Goal: Task Accomplishment & Management: Manage account settings

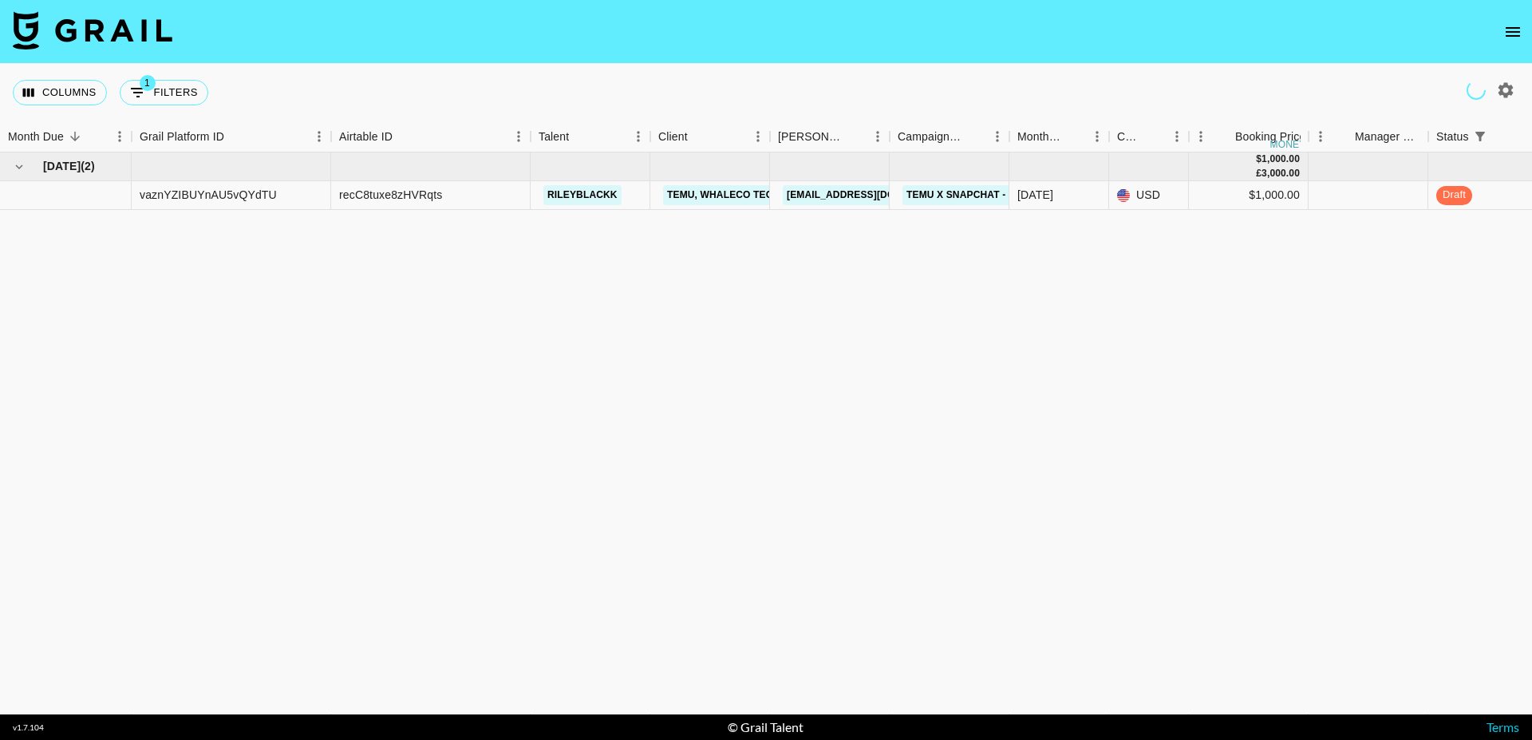
click at [1513, 31] on icon "open drawer" at bounding box center [1513, 32] width 14 height 10
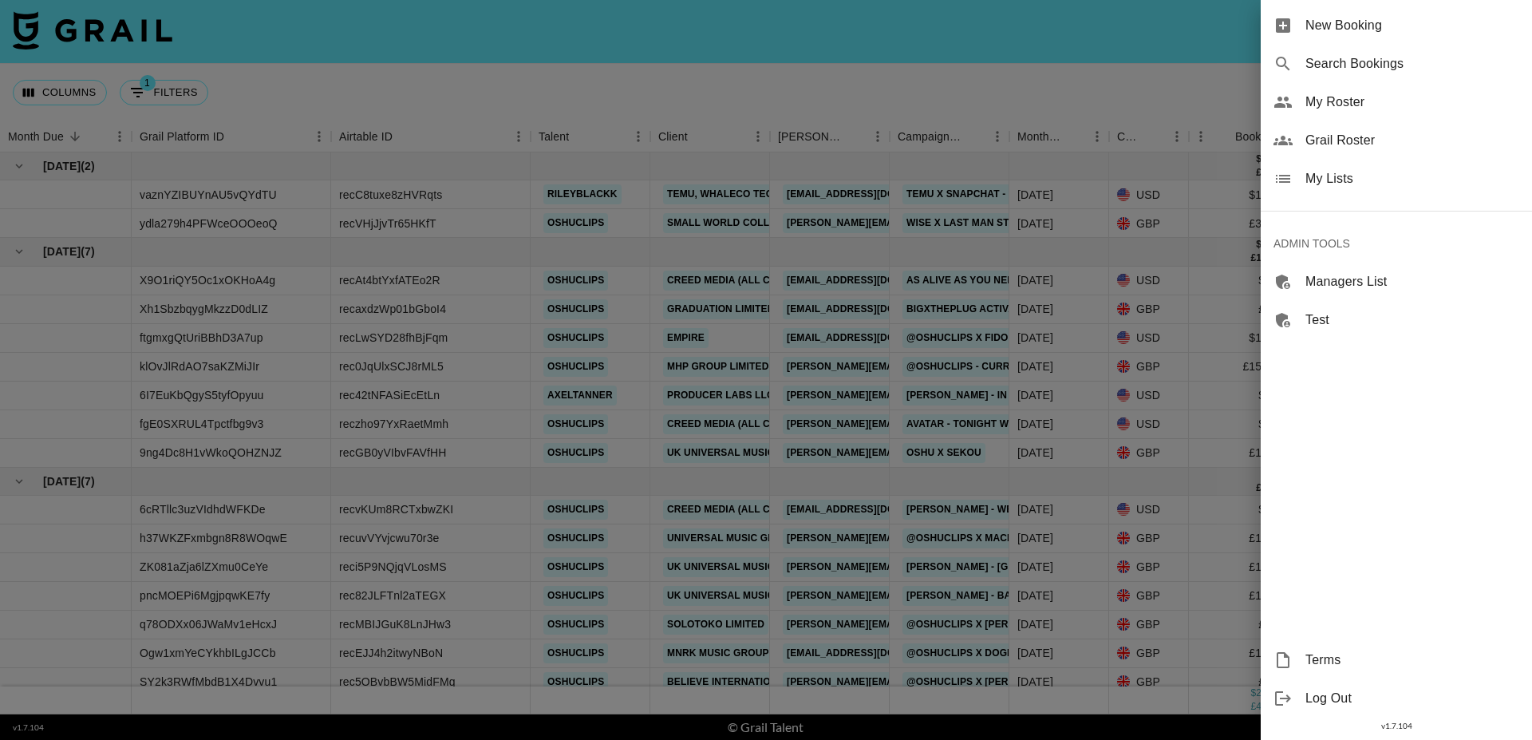
click at [1343, 144] on span "Grail Roster" at bounding box center [1413, 140] width 214 height 19
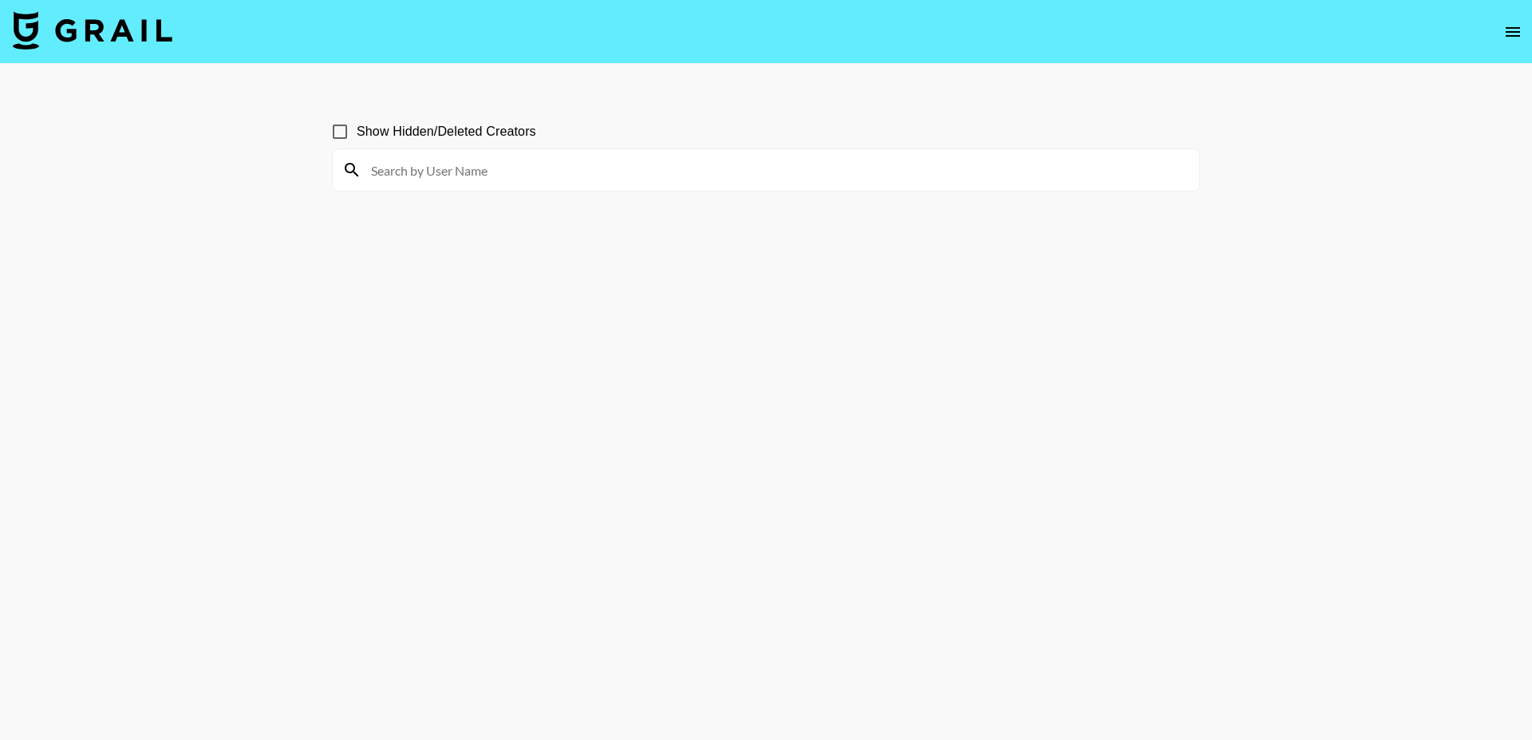
click at [404, 168] on input at bounding box center [776, 170] width 828 height 26
type input "i"
type input "kamy"
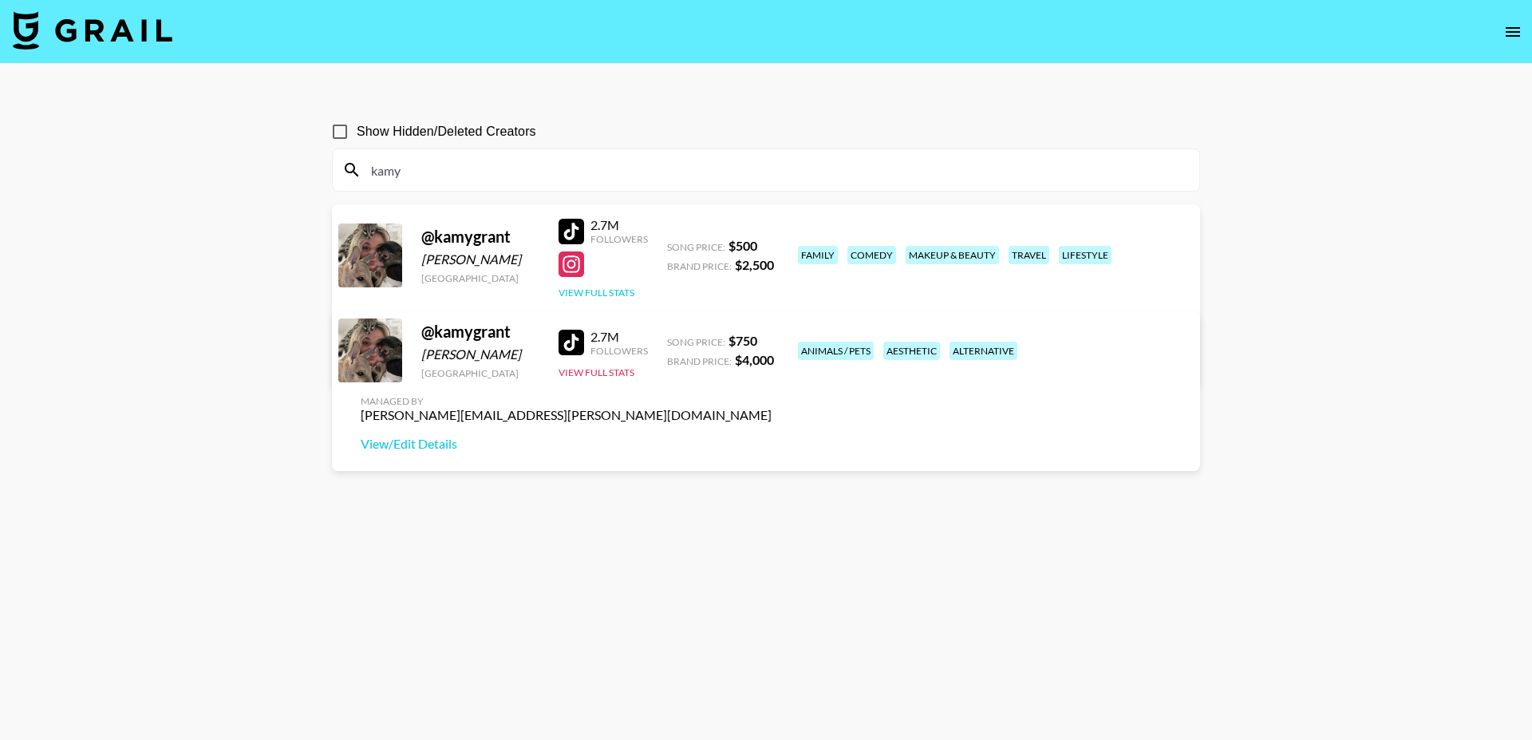
click at [606, 291] on button "View Full Stats" at bounding box center [597, 293] width 76 height 12
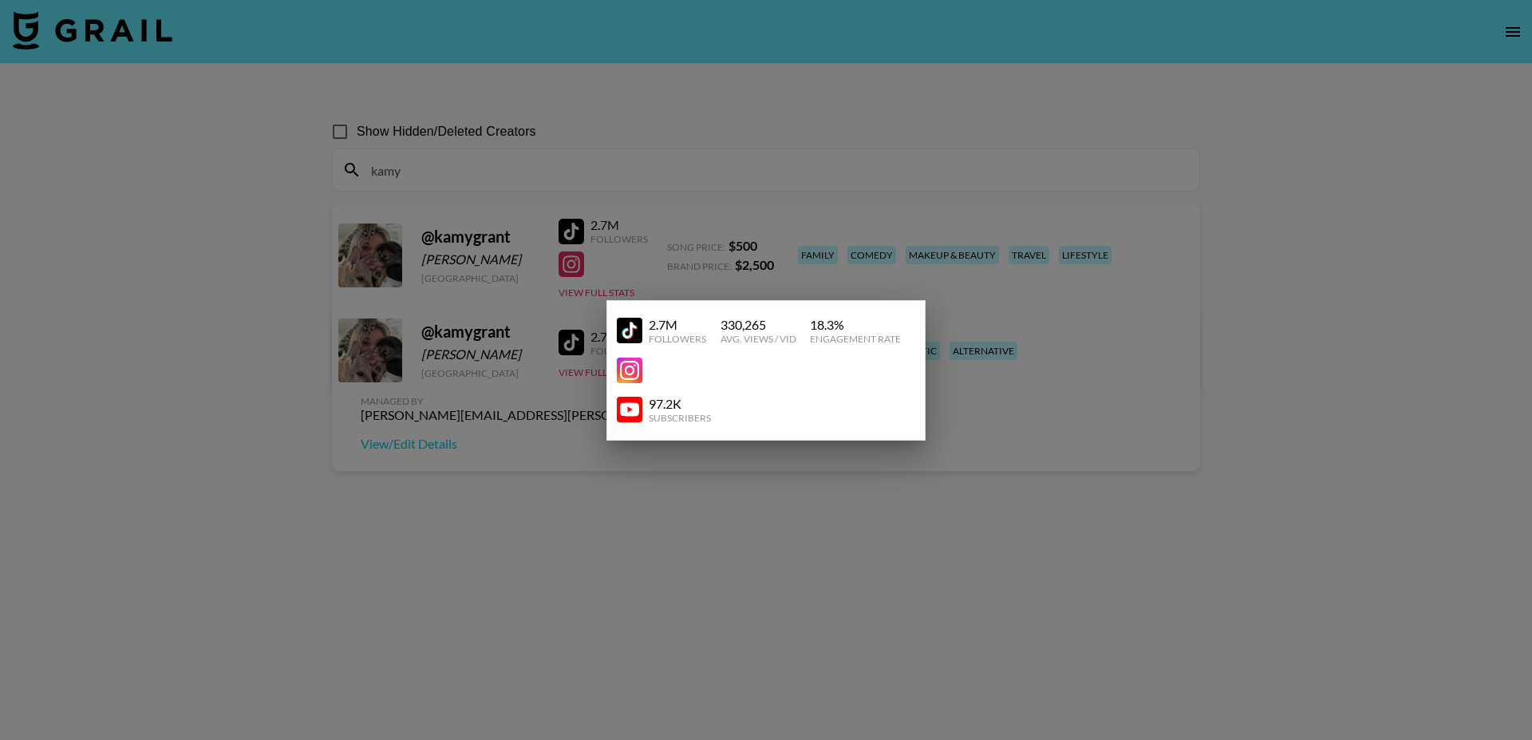
click at [688, 189] on div at bounding box center [766, 370] width 1532 height 740
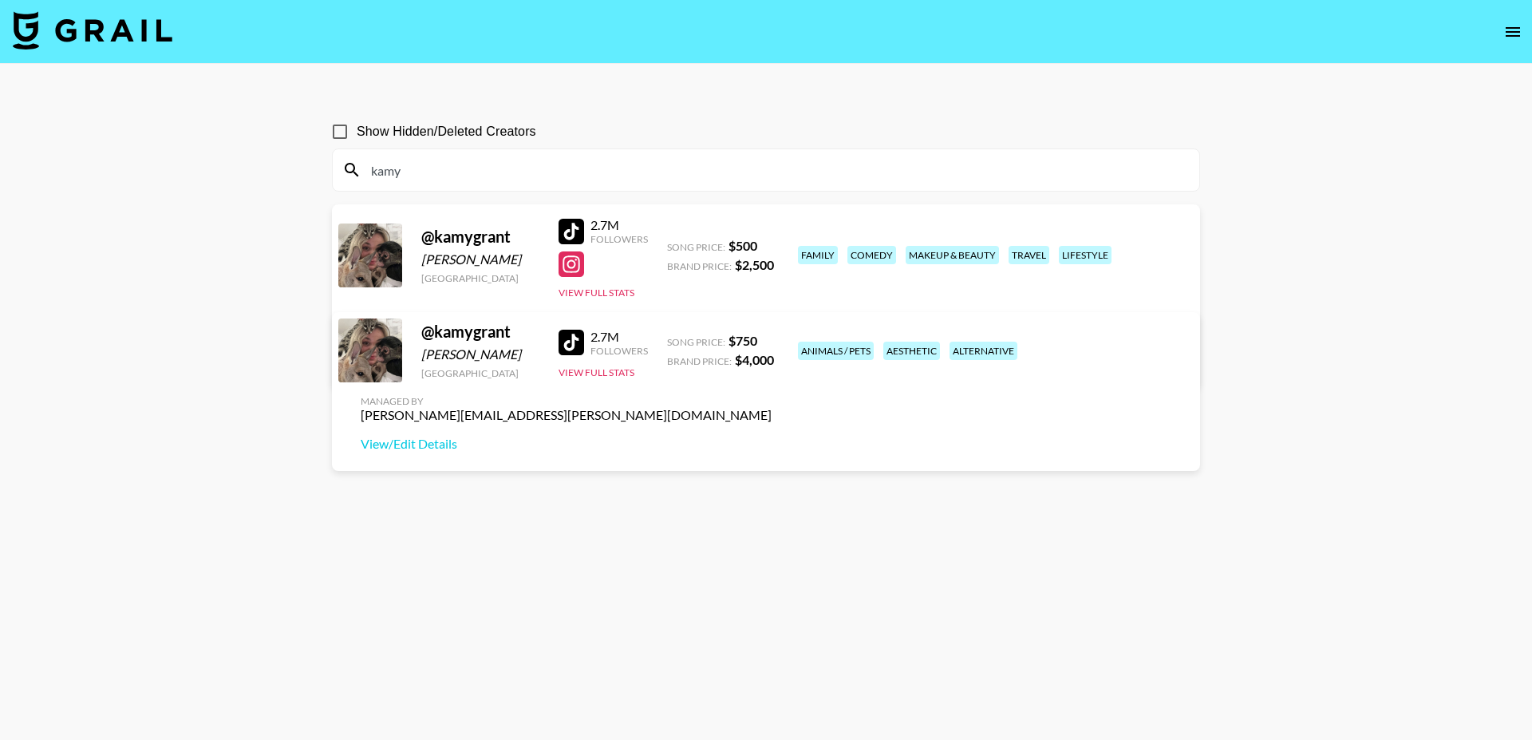
click at [549, 167] on input "kamy" at bounding box center [776, 170] width 828 height 26
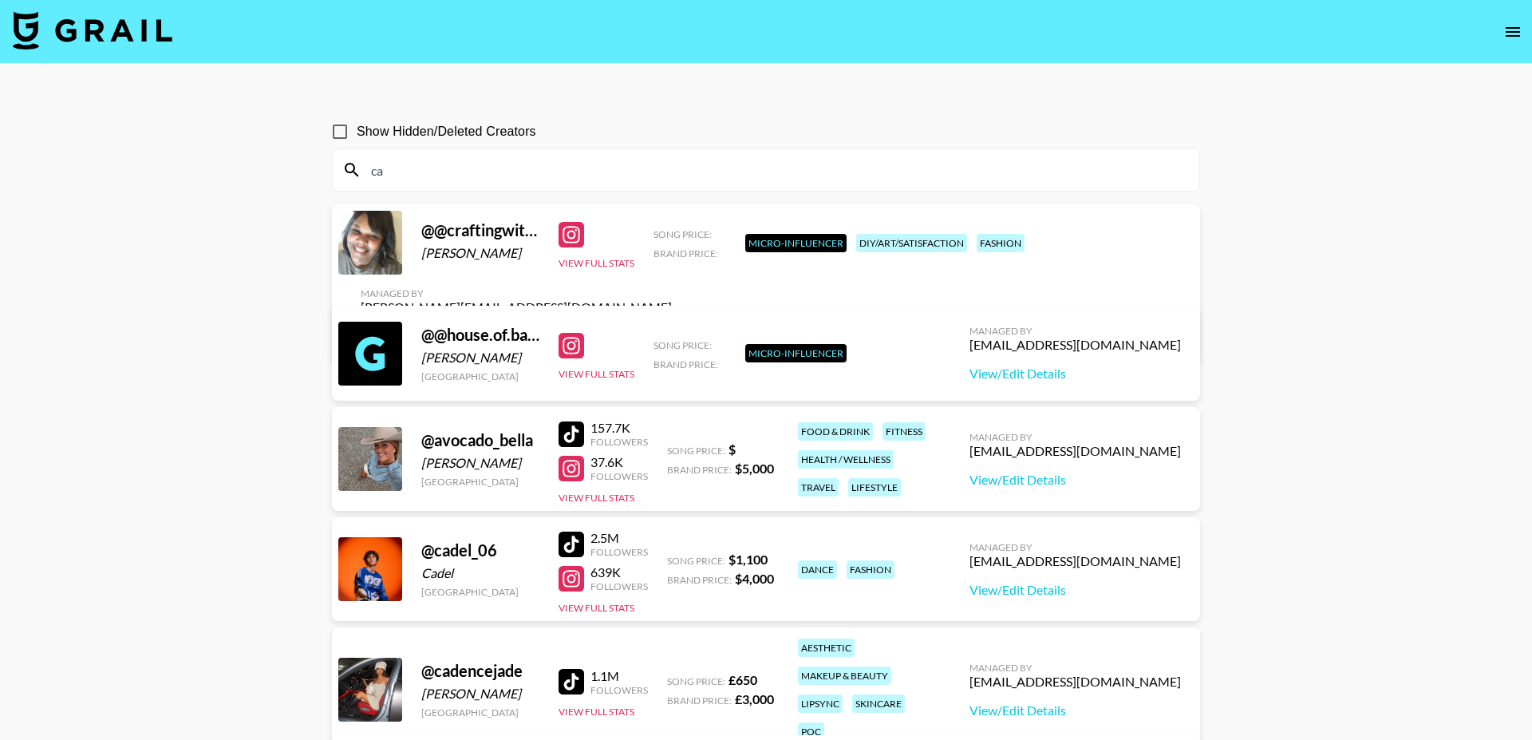
type input "c"
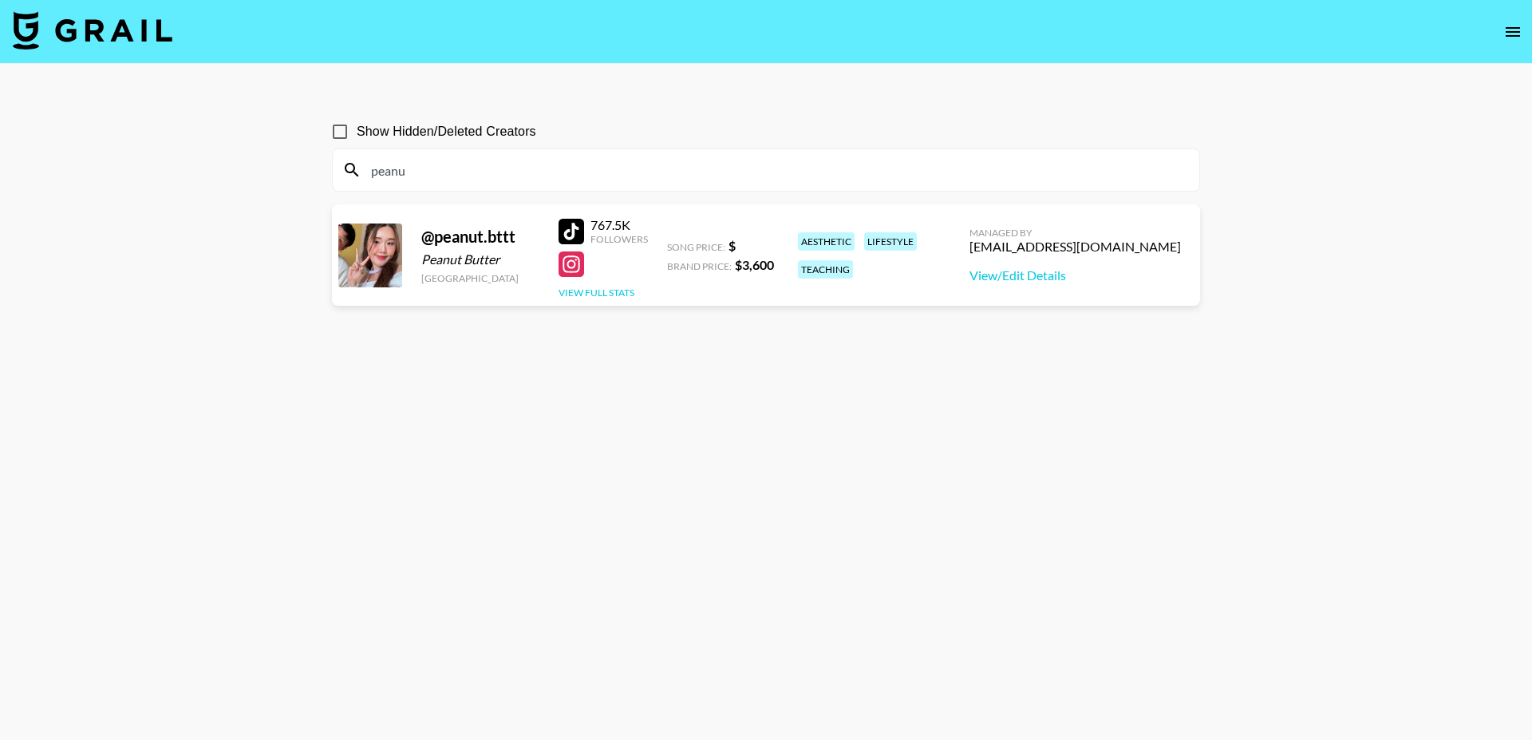
type input "peanu"
click at [619, 292] on button "View Full Stats" at bounding box center [597, 293] width 76 height 12
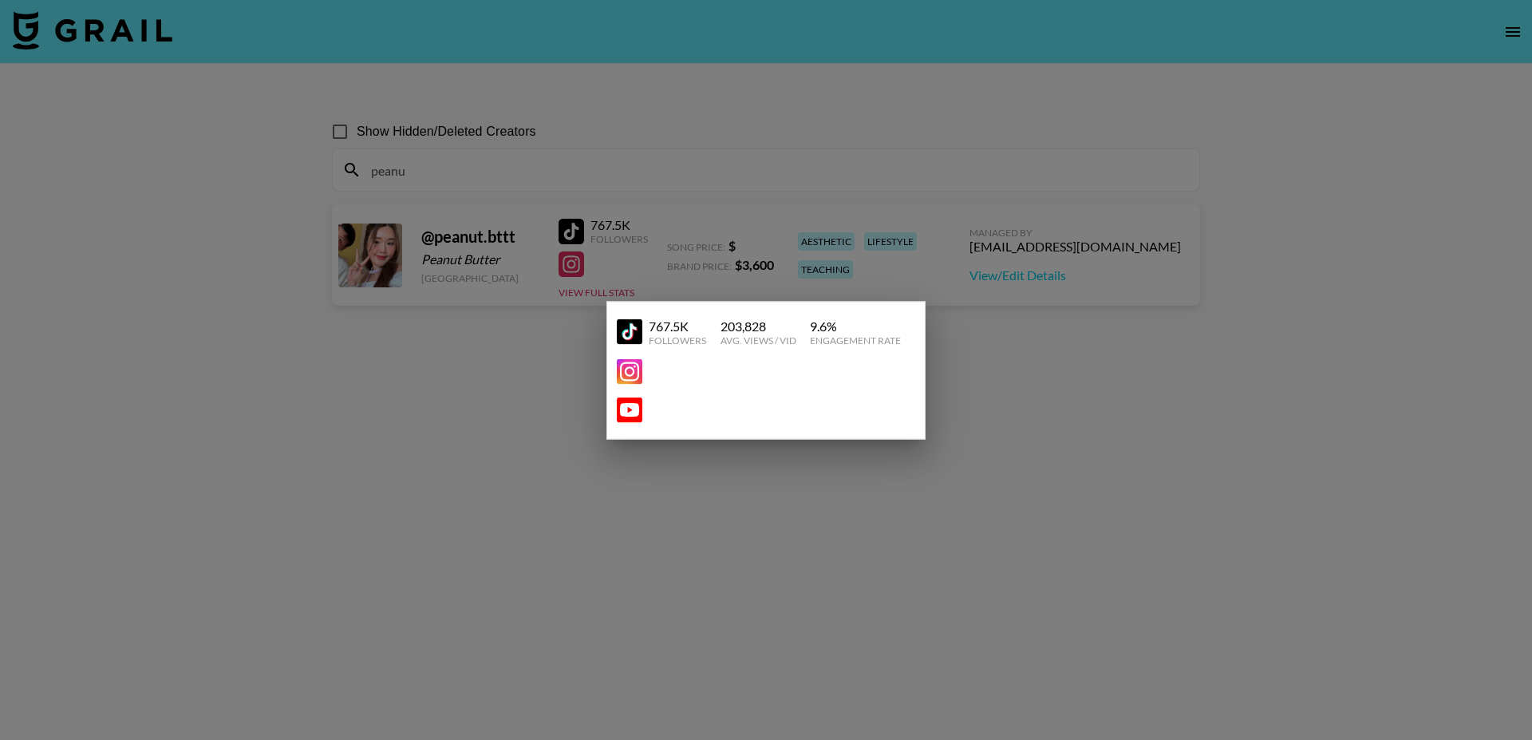
click at [517, 326] on div at bounding box center [766, 370] width 1532 height 740
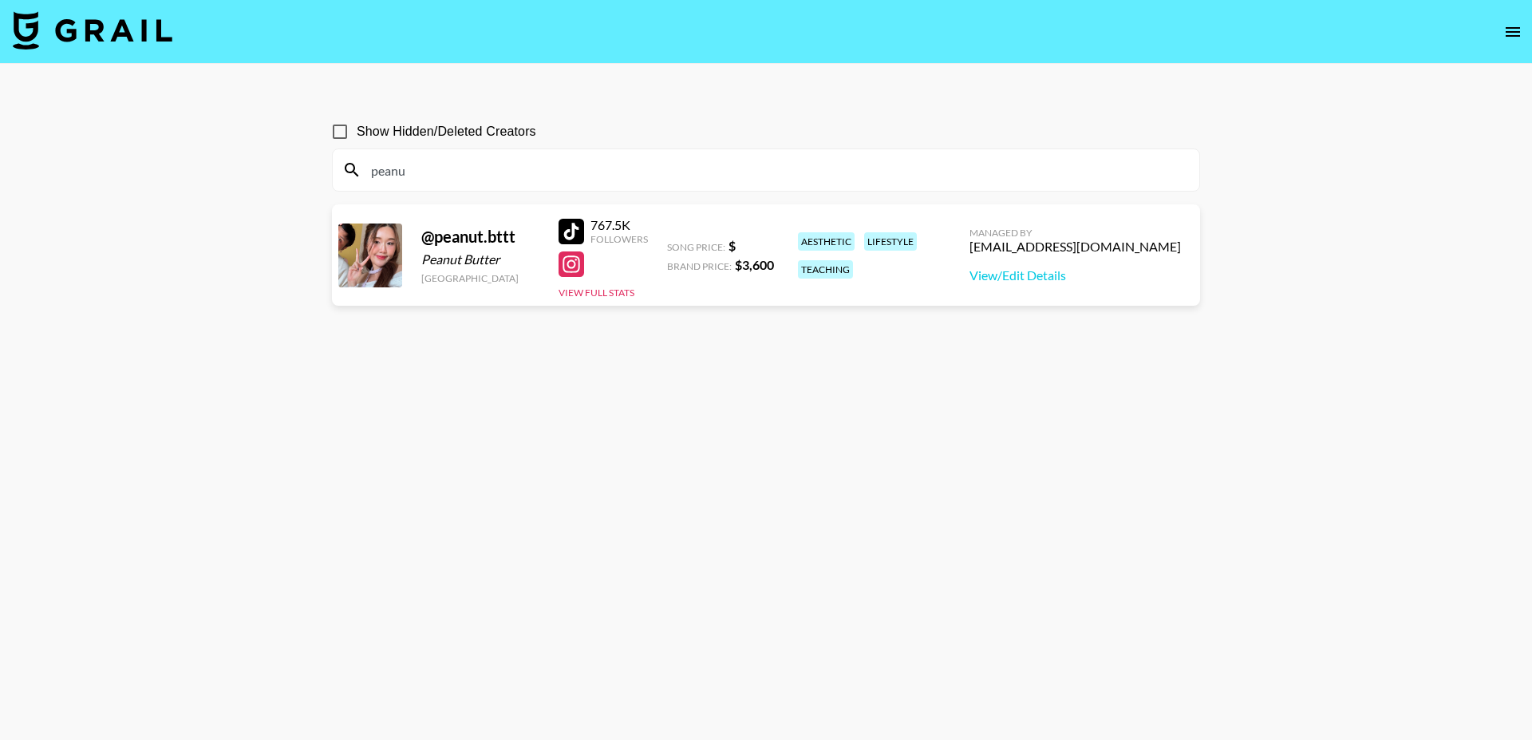
click at [129, 45] on img at bounding box center [93, 30] width 160 height 38
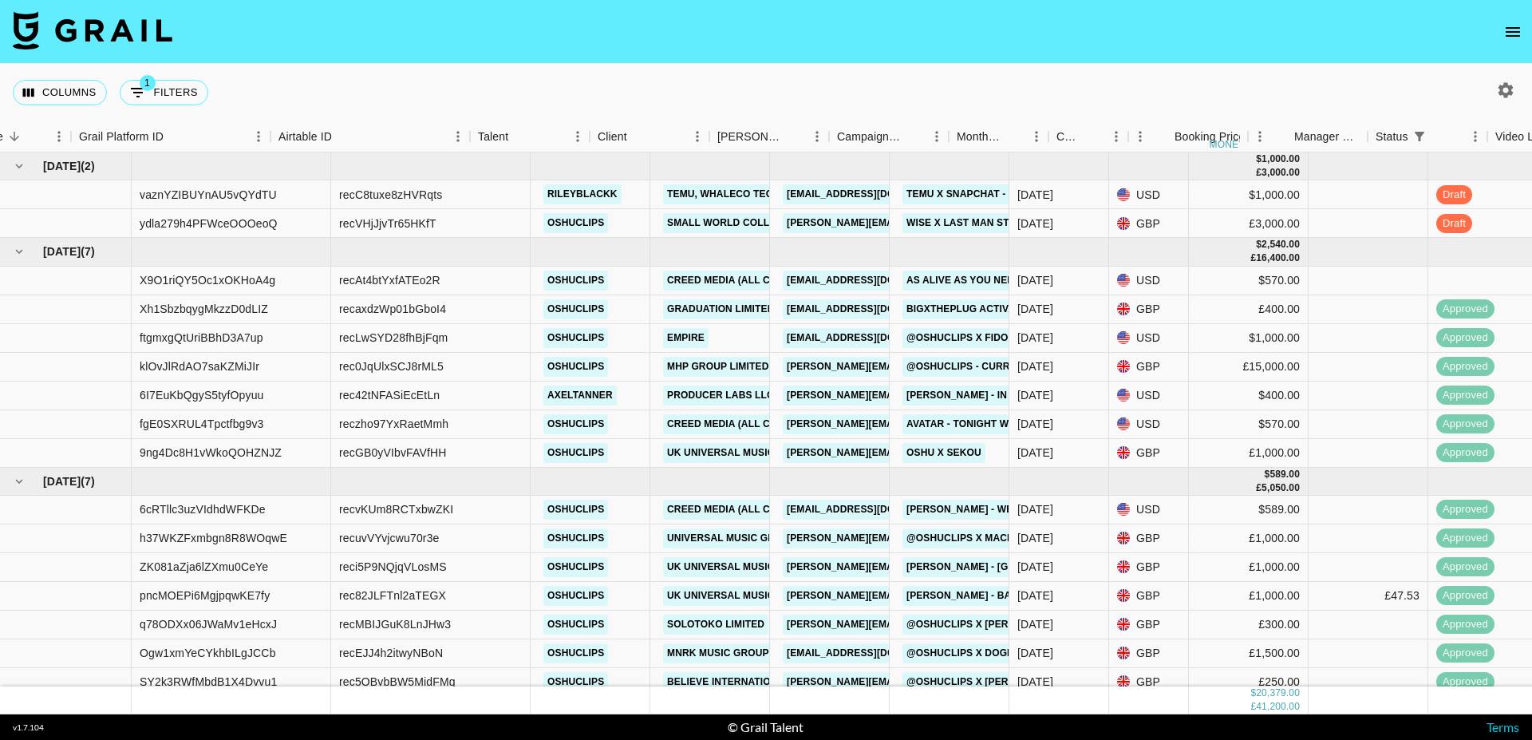
scroll to position [0, 61]
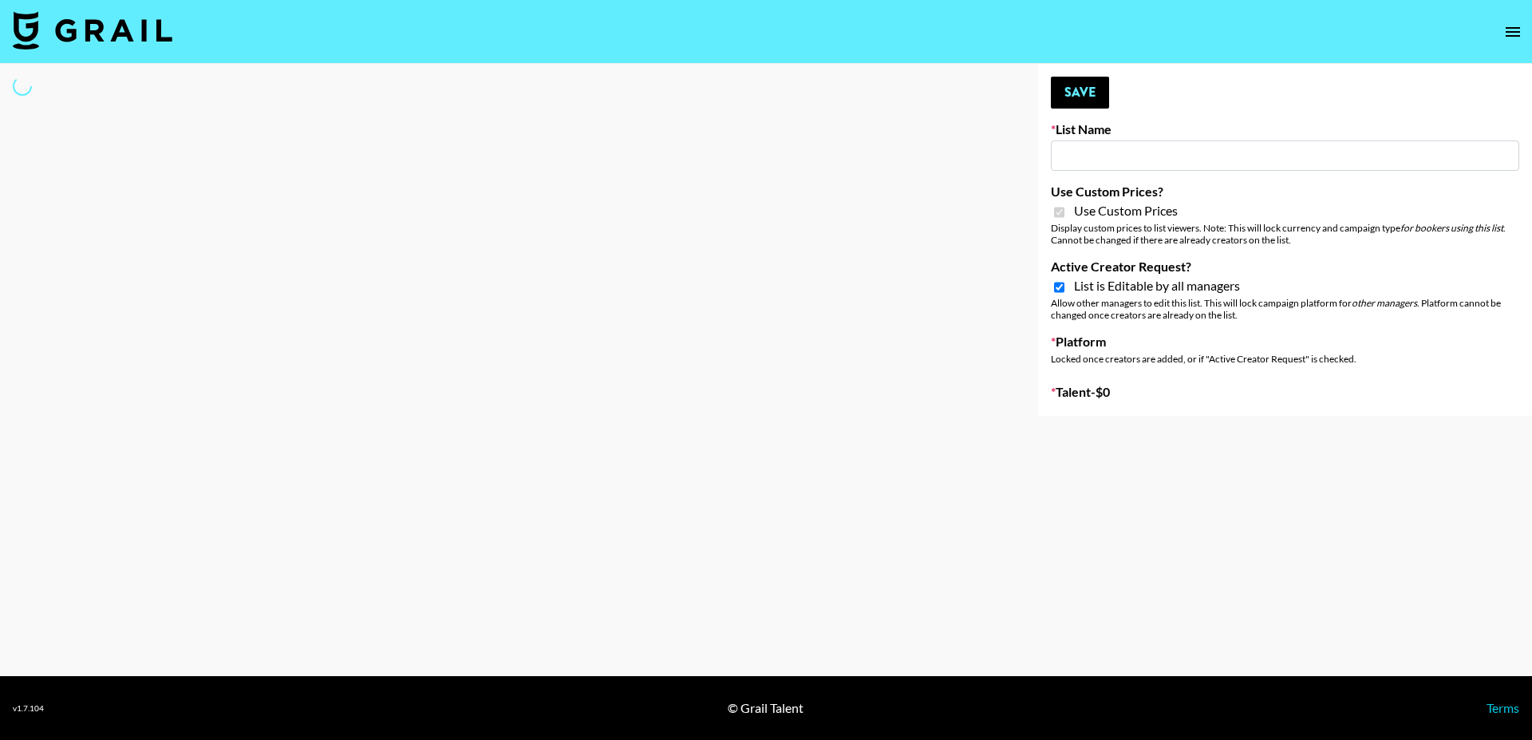
type input "Lisa Eldrige"
checkbox input "true"
select select "Brand"
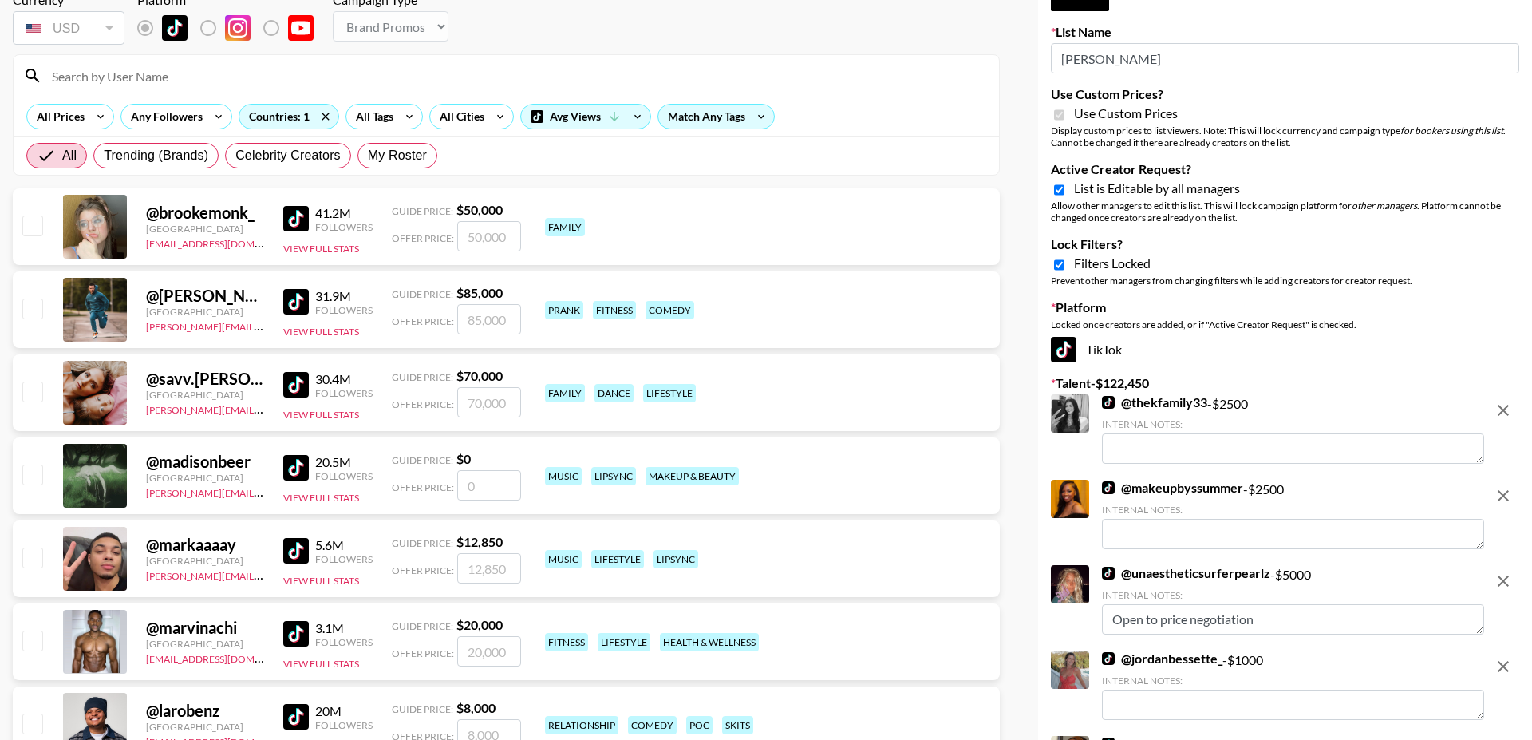
scroll to position [2, 0]
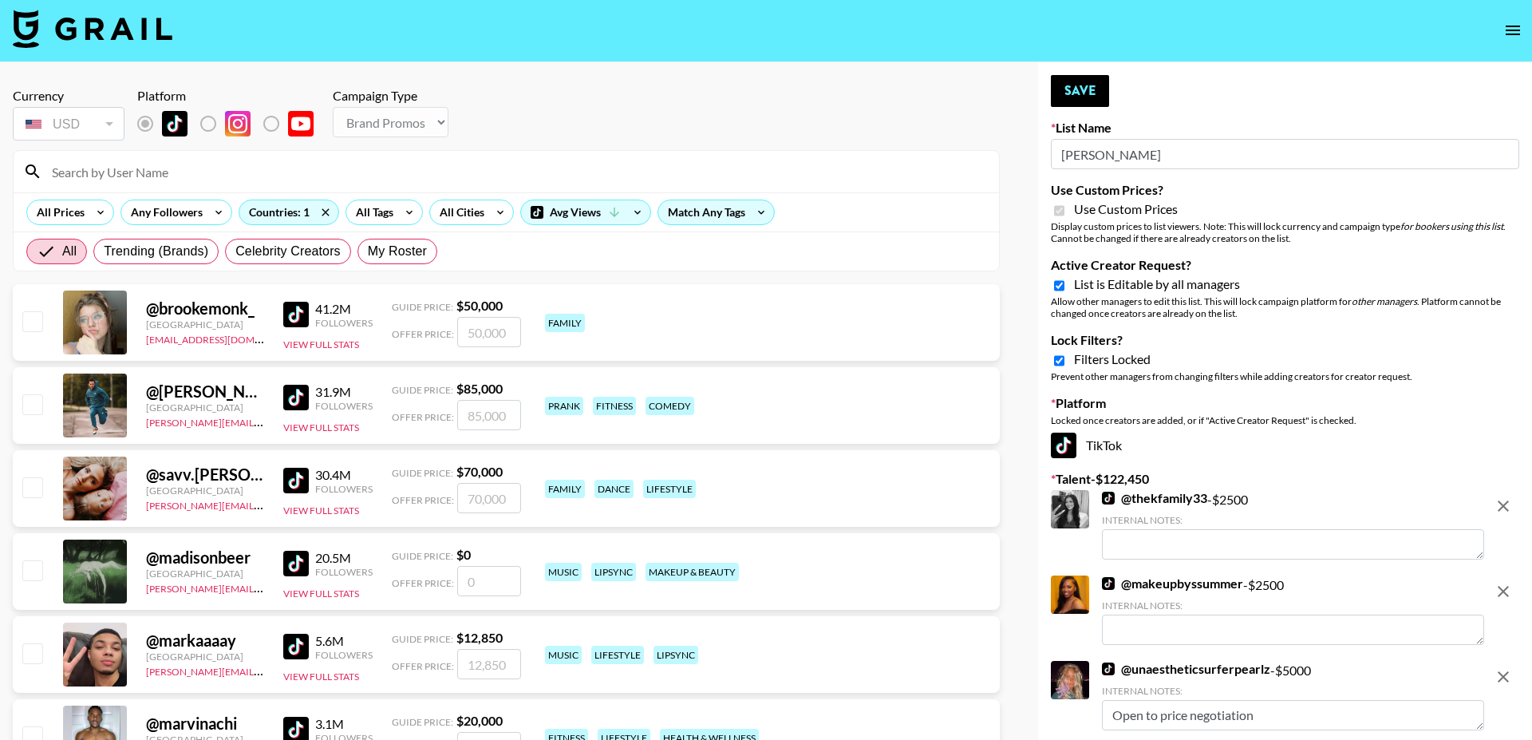
click at [1062, 288] on input "Active Creator Request?" at bounding box center [1059, 286] width 10 height 14
checkbox input "false"
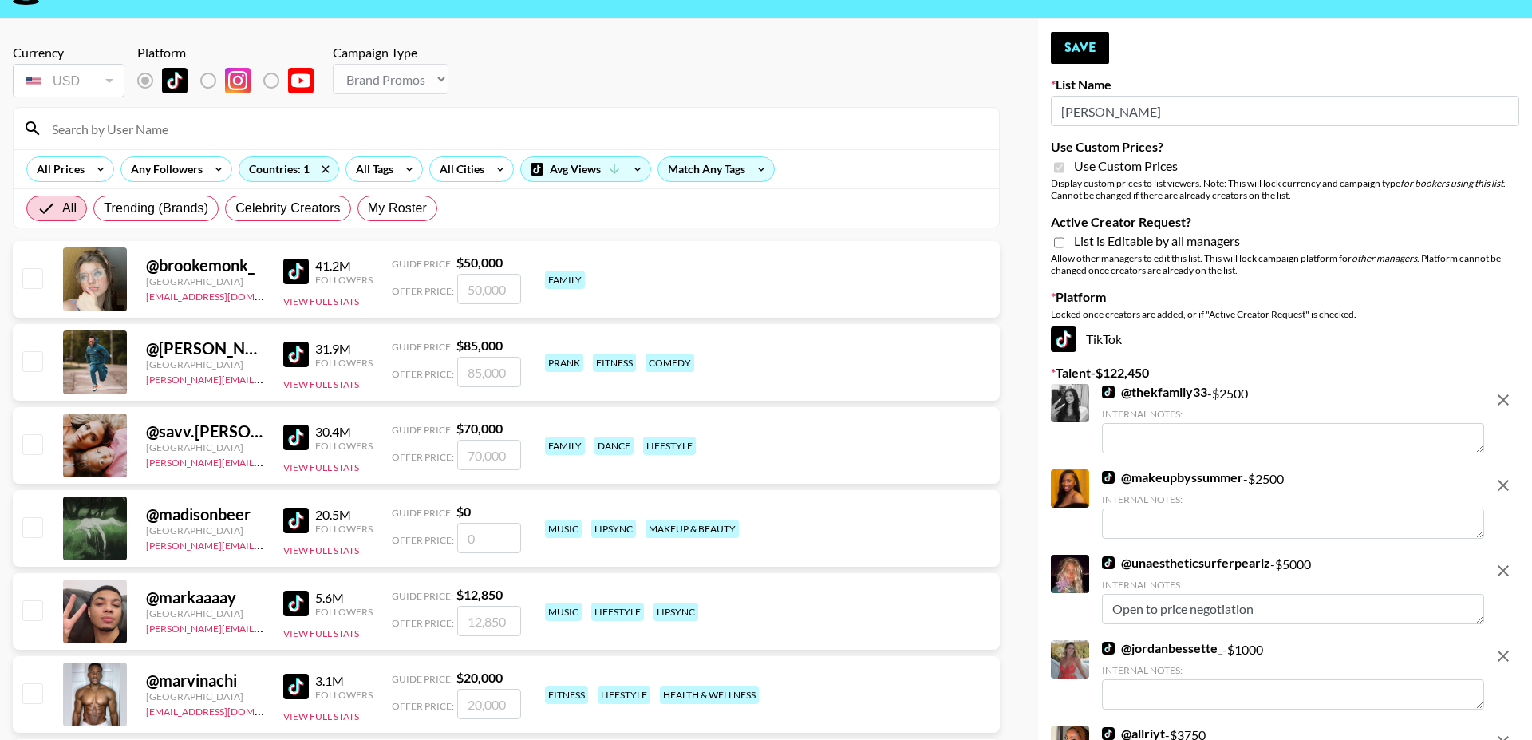
scroll to position [55, 0]
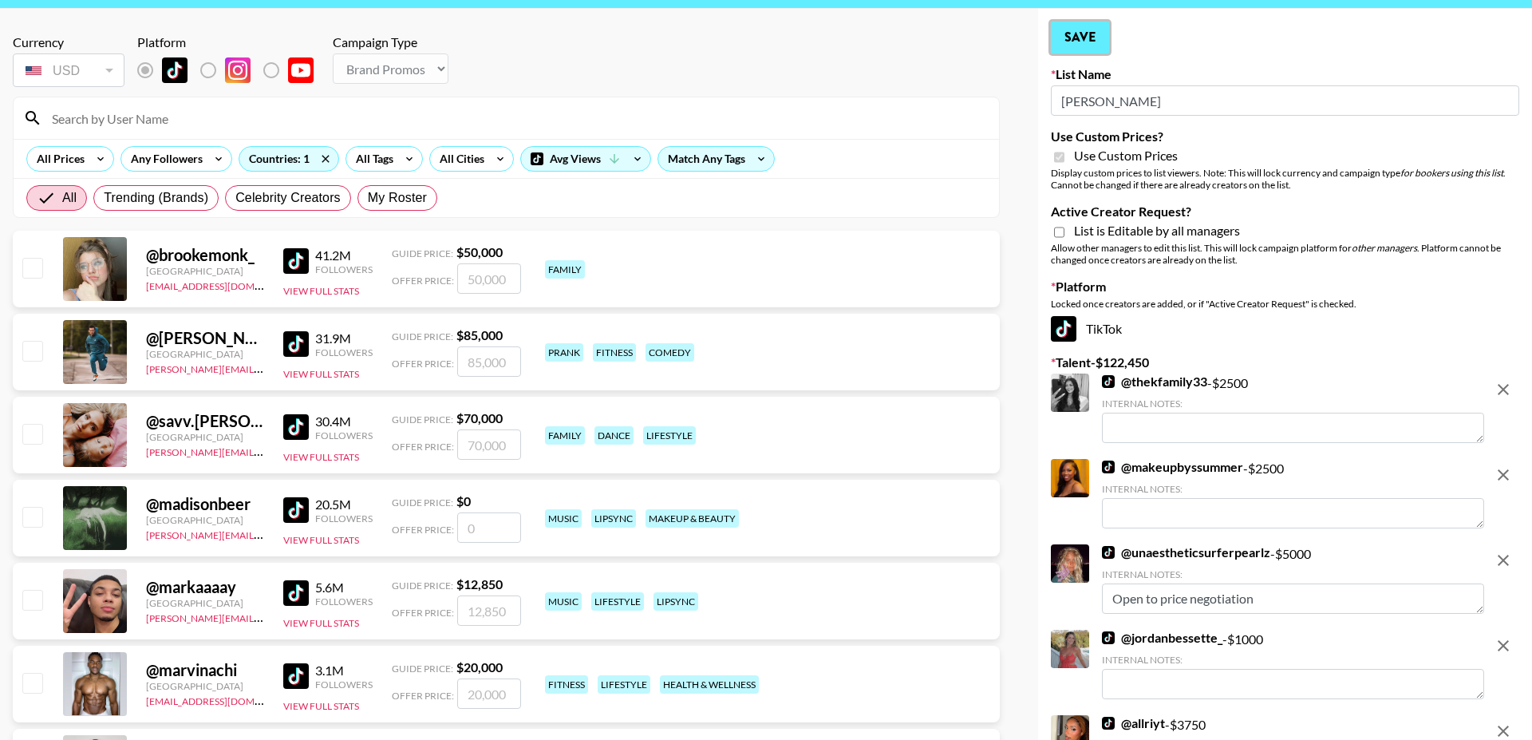
click at [1068, 42] on button "Save" at bounding box center [1080, 38] width 58 height 32
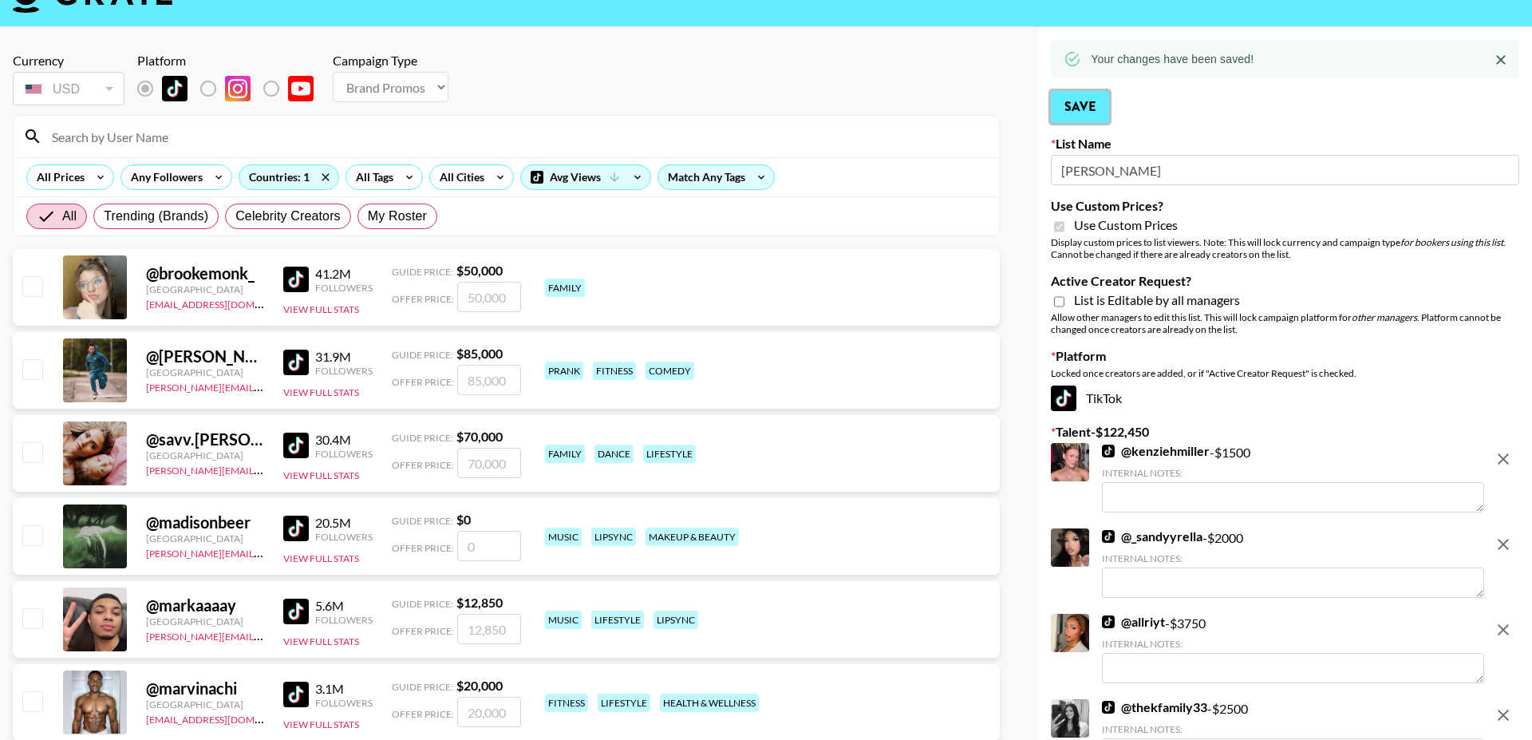
scroll to position [49, 0]
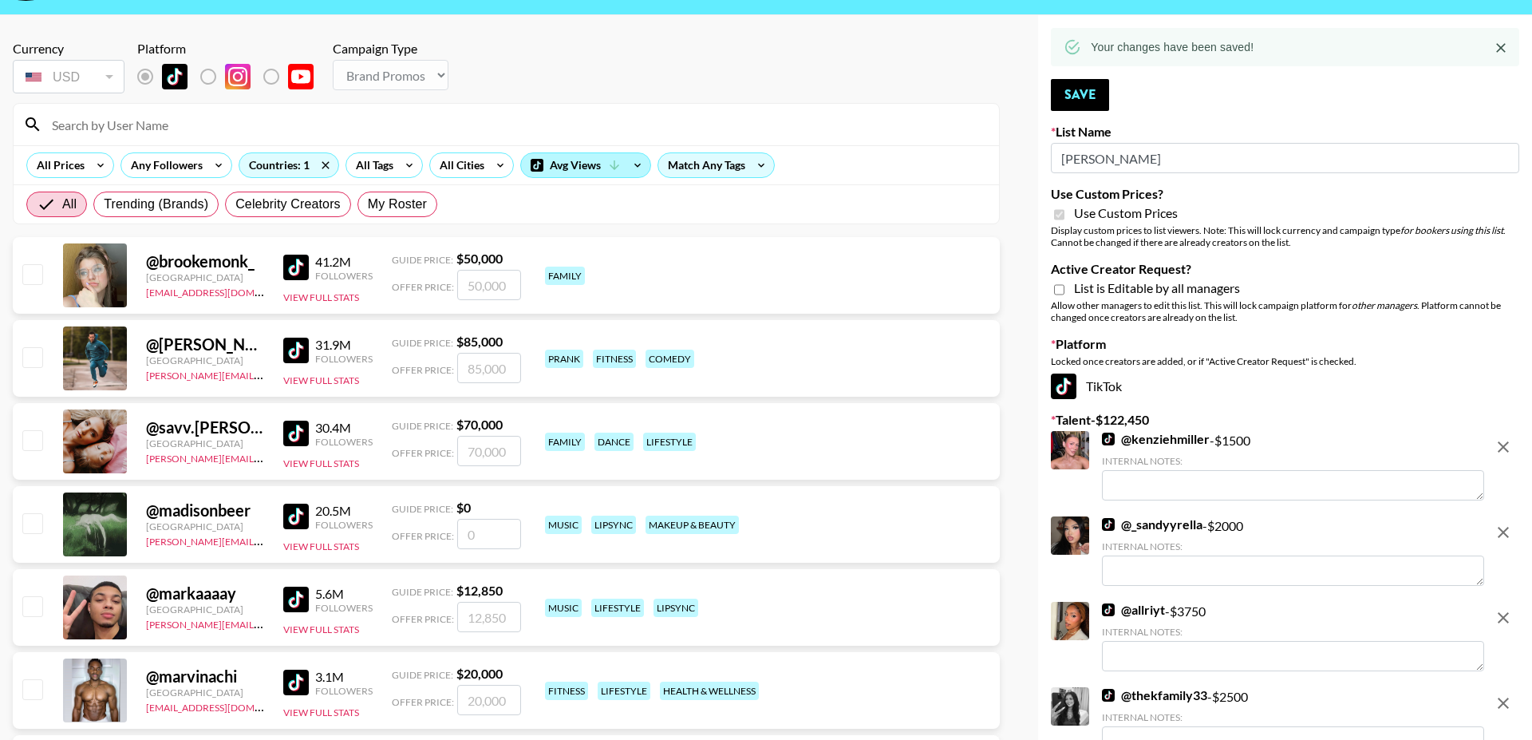
click at [566, 170] on div "Avg Views" at bounding box center [585, 165] width 129 height 24
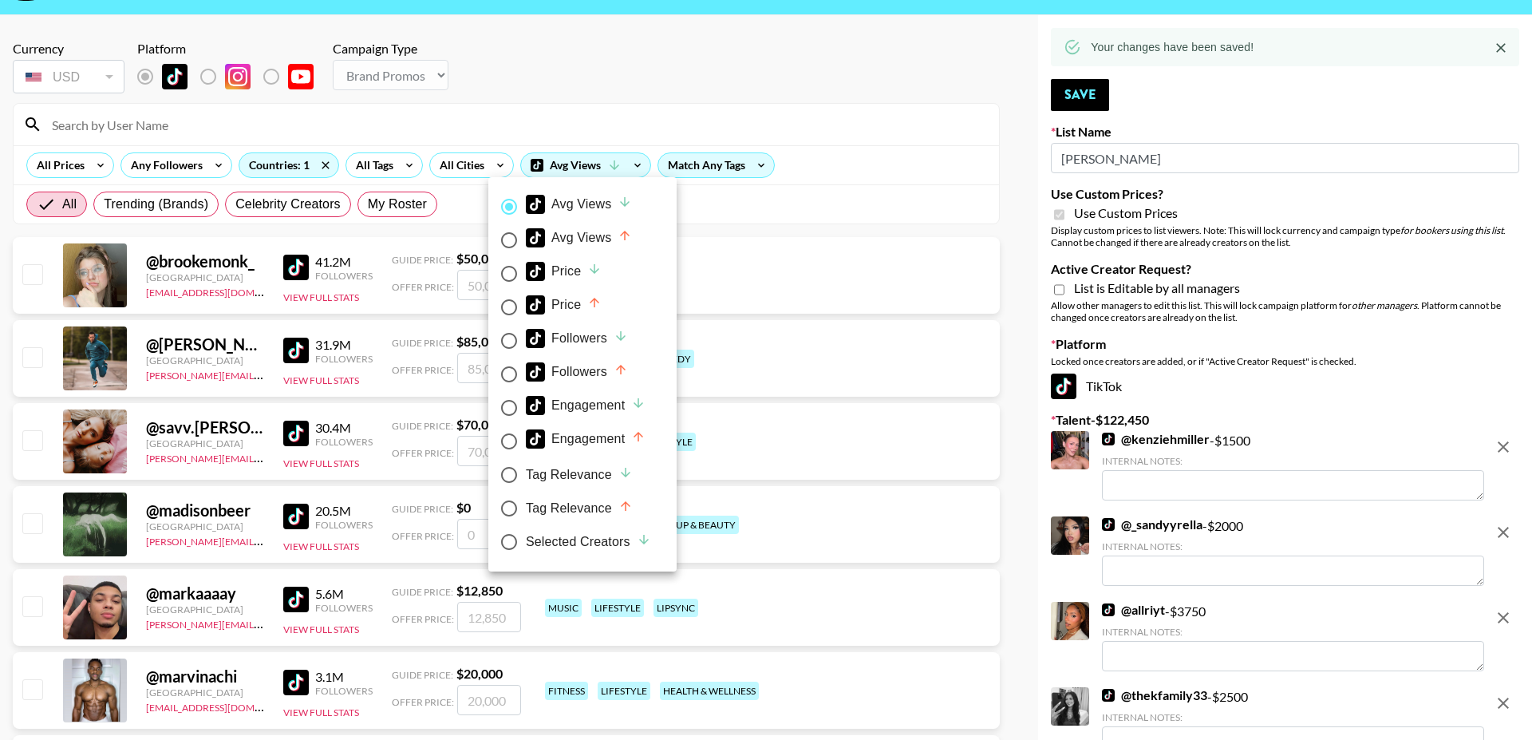
click at [571, 540] on div "Selected Creators" at bounding box center [588, 541] width 125 height 19
click at [526, 540] on input "Selected Creators" at bounding box center [509, 542] width 34 height 34
radio input "true"
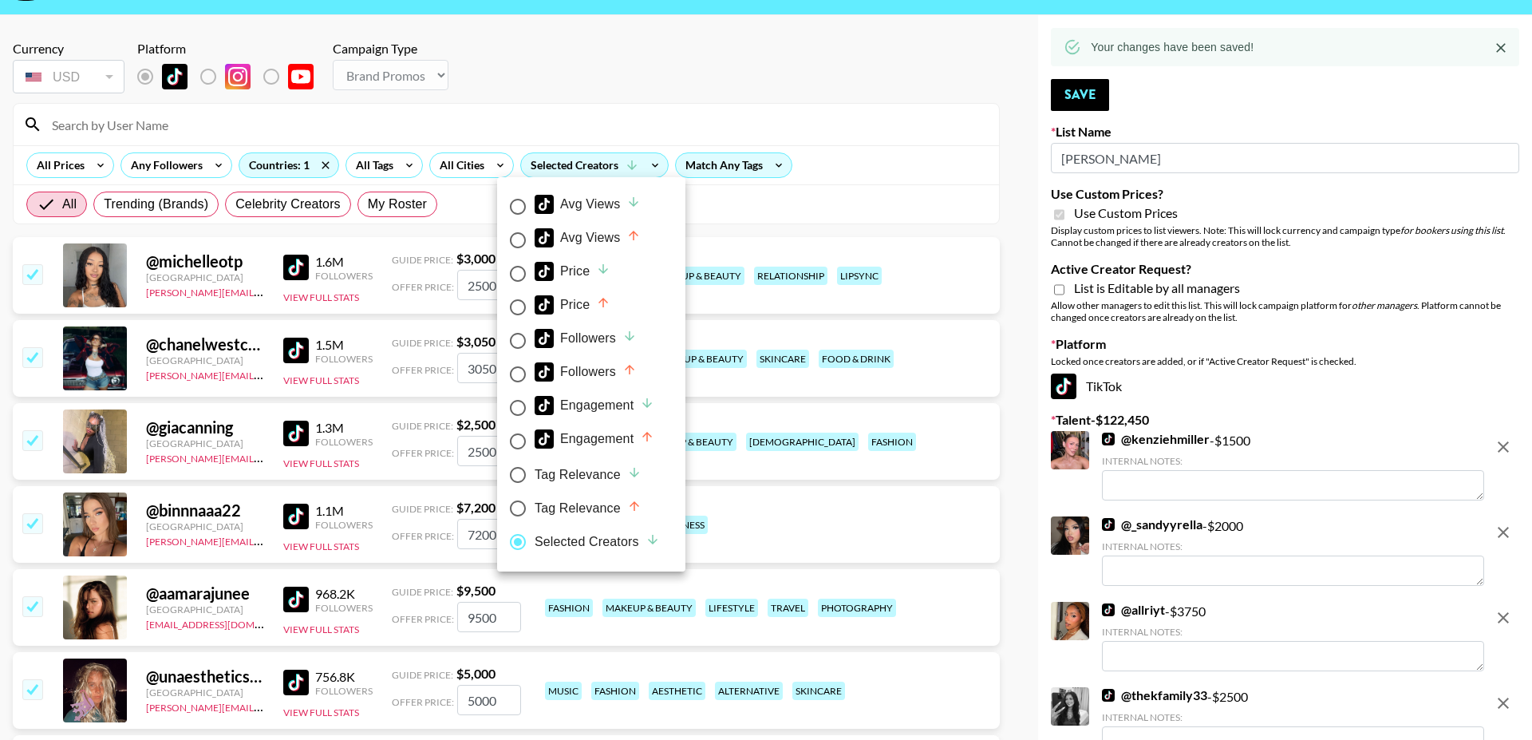
click at [655, 58] on div at bounding box center [766, 370] width 1532 height 740
radio input "false"
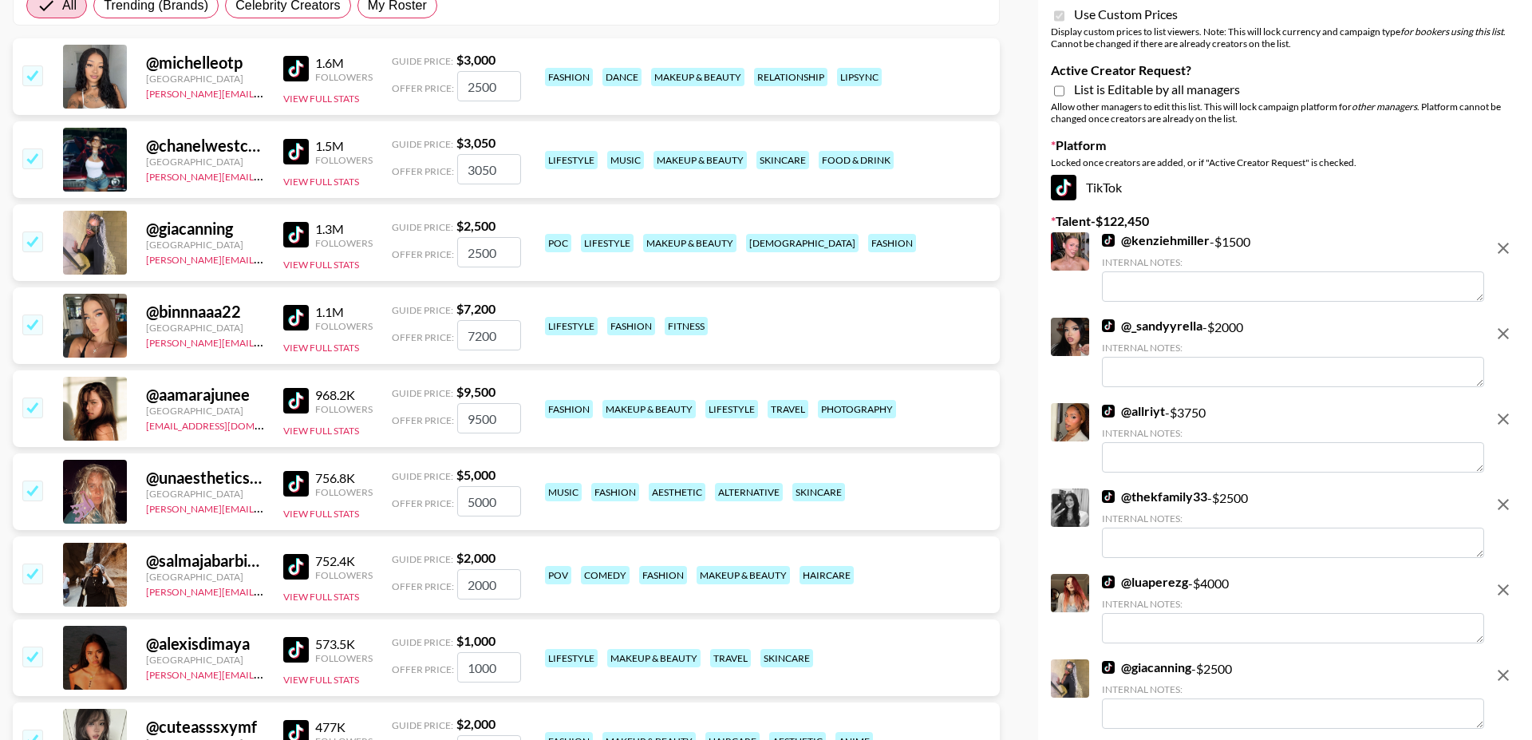
scroll to position [249, 0]
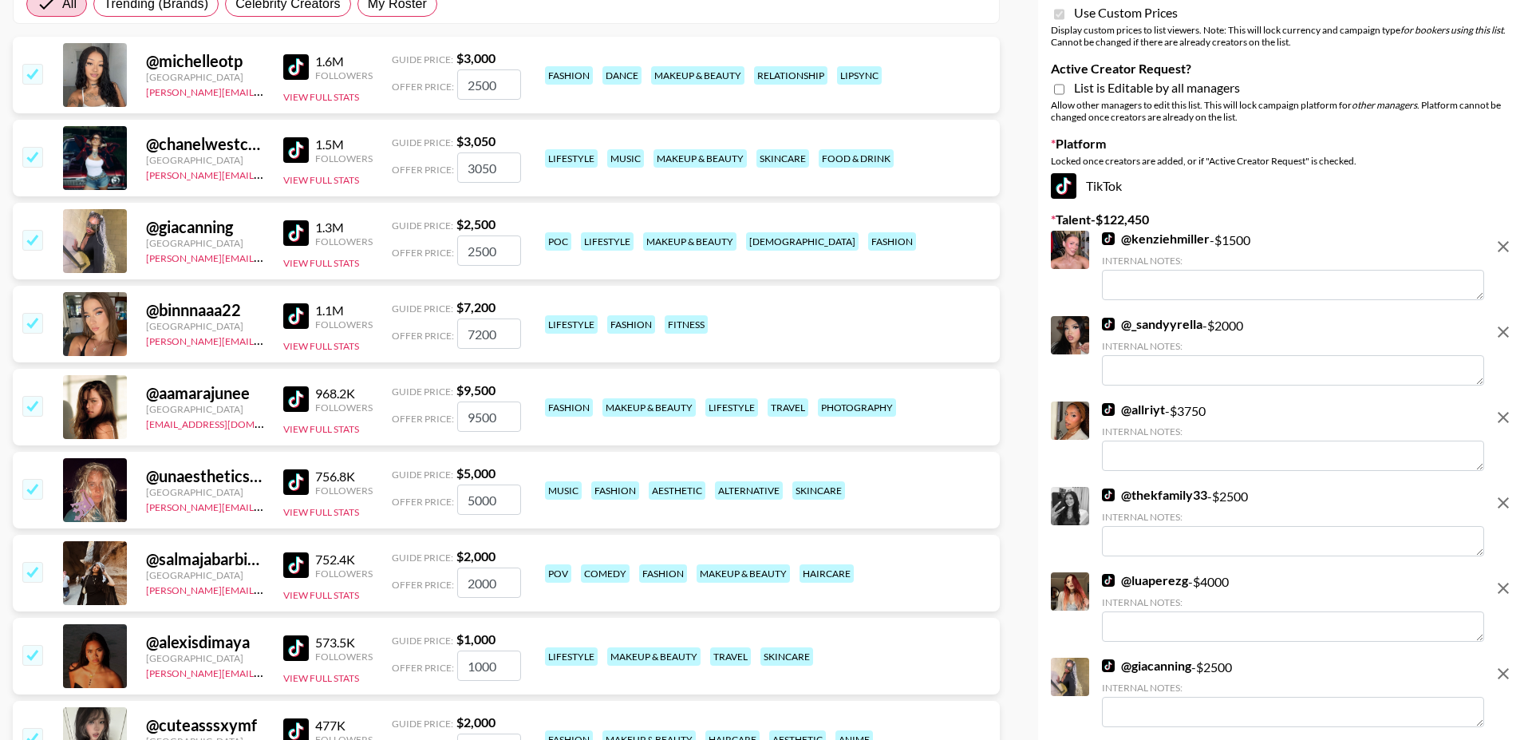
click at [302, 318] on img at bounding box center [296, 316] width 26 height 26
click at [34, 315] on input "checkbox" at bounding box center [31, 322] width 19 height 19
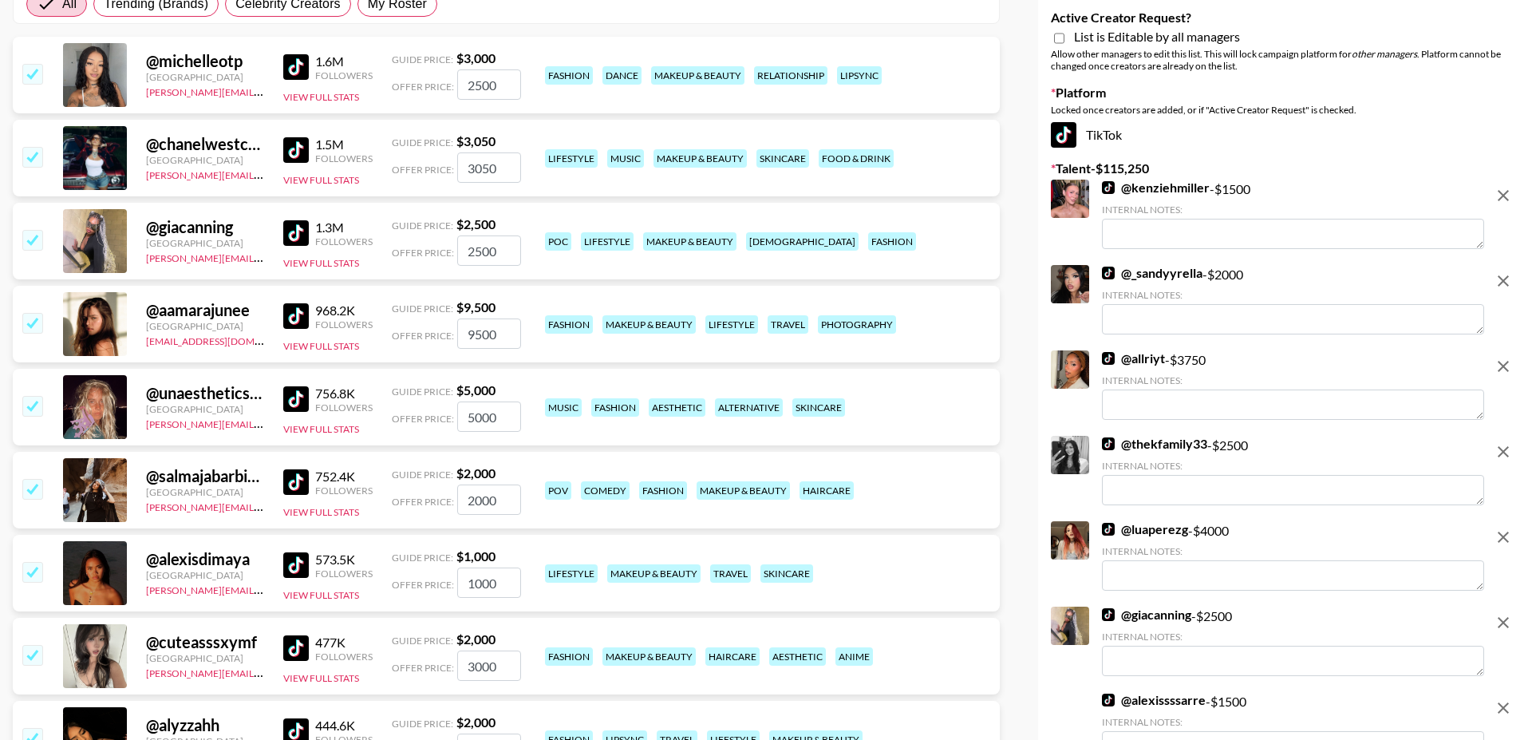
click at [34, 408] on input "checkbox" at bounding box center [31, 405] width 19 height 19
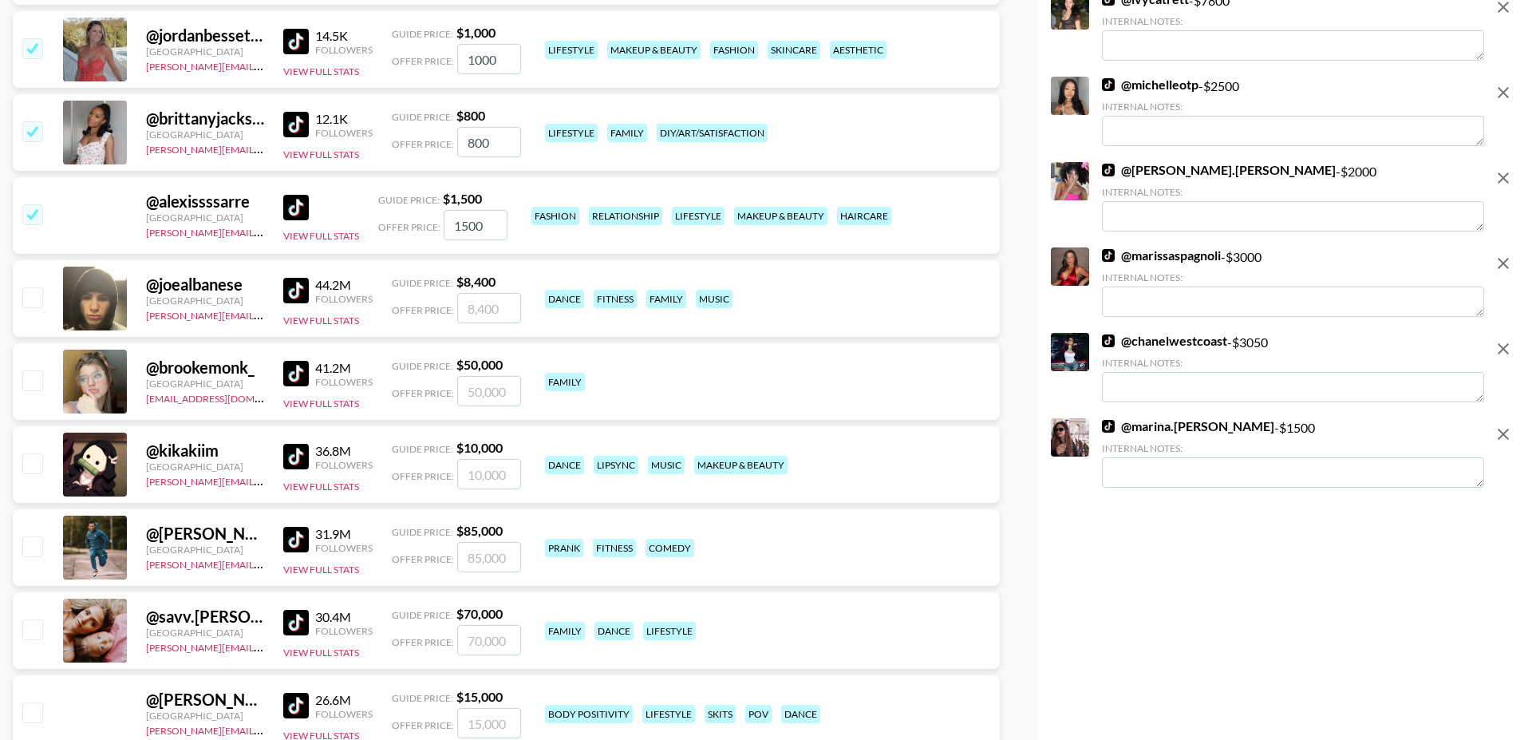
scroll to position [3494, 0]
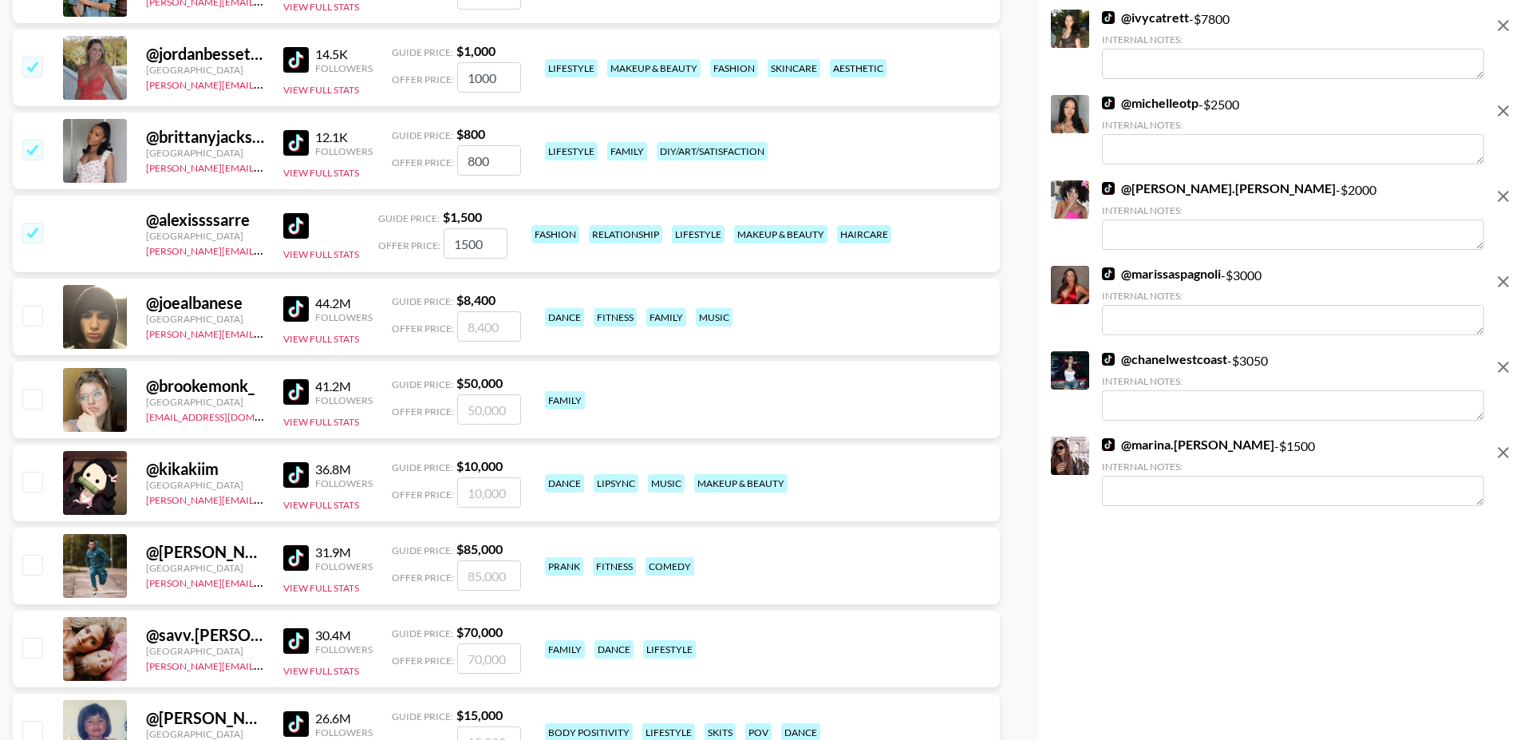
click at [38, 228] on input "checkbox" at bounding box center [31, 232] width 19 height 19
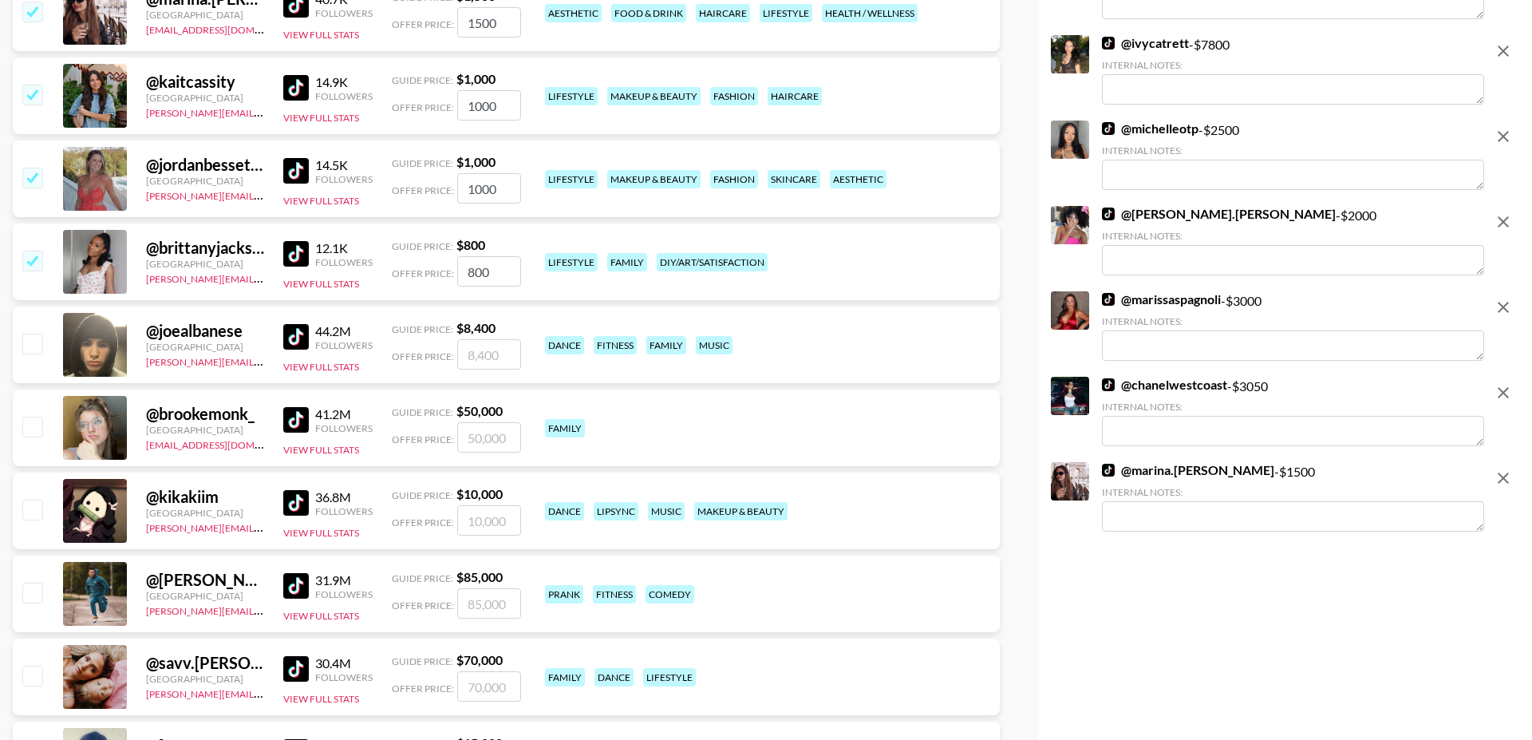
scroll to position [3359, 0]
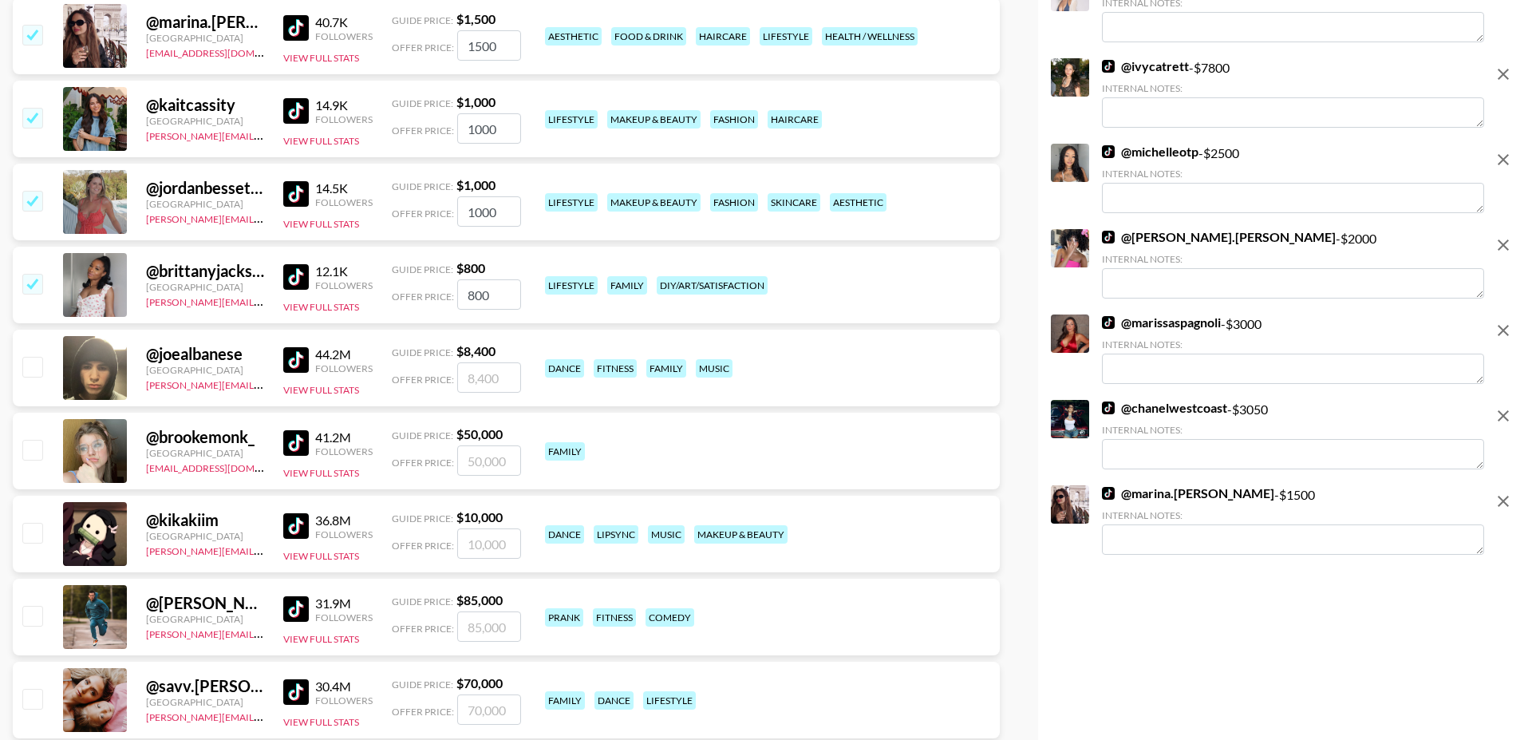
drag, startPoint x: 34, startPoint y: 279, endPoint x: 34, endPoint y: 267, distance: 12.0
click at [34, 279] on input "checkbox" at bounding box center [31, 283] width 19 height 19
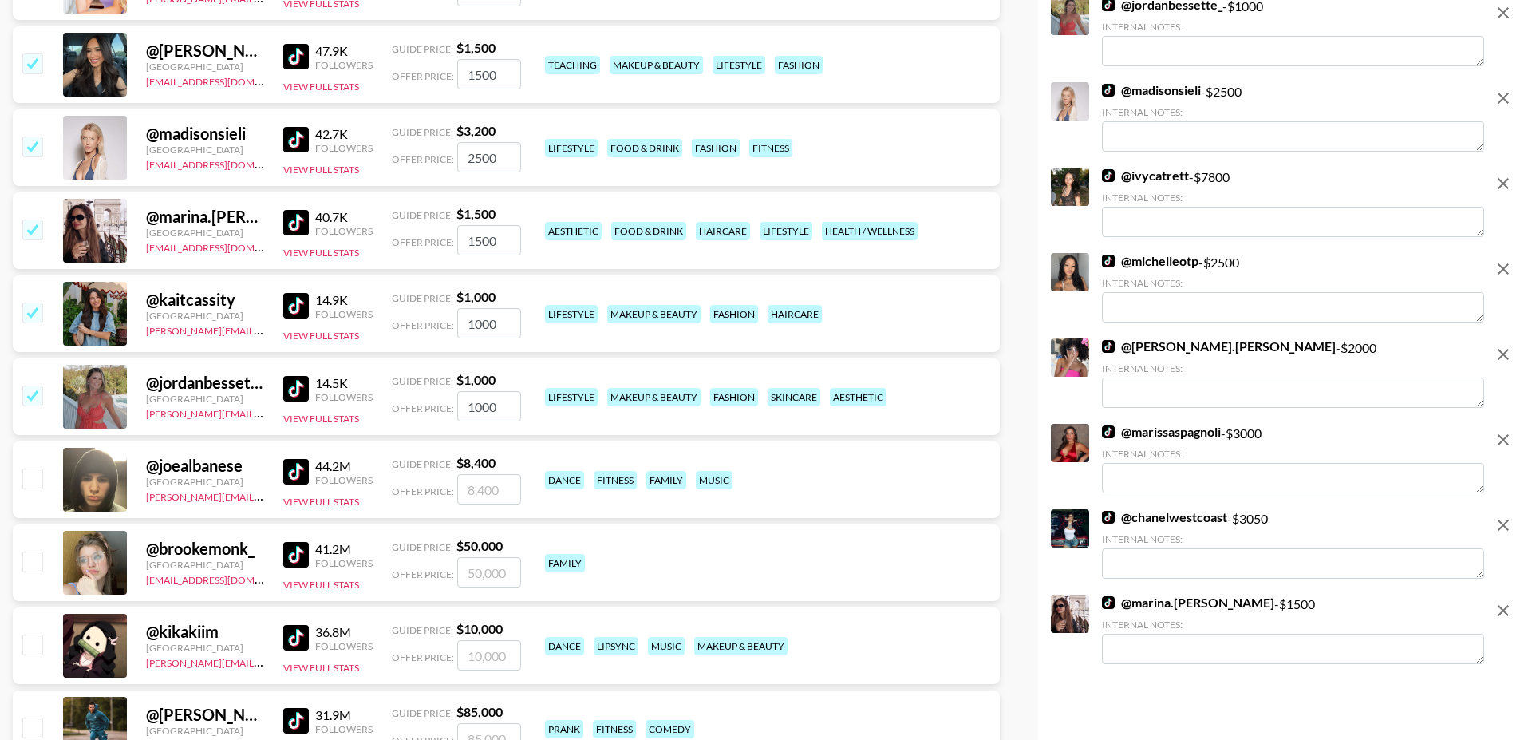
scroll to position [3135, 0]
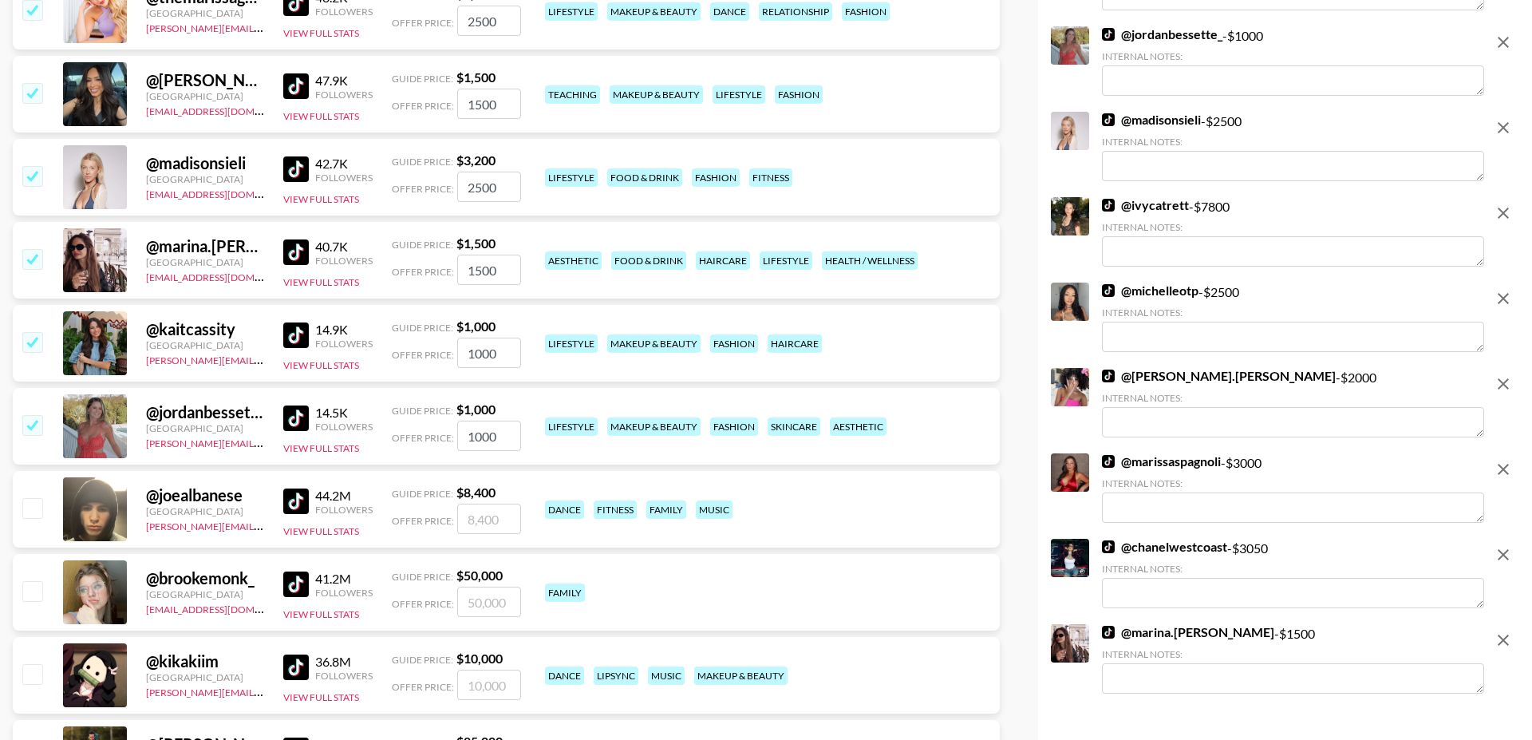
click at [346, 457] on div "@ jordanbessette_ United States bernadine.vanniekerk@grail-talent.com 14.5K Fol…" at bounding box center [506, 426] width 987 height 77
click at [345, 449] on button "View Full Stats" at bounding box center [321, 448] width 76 height 12
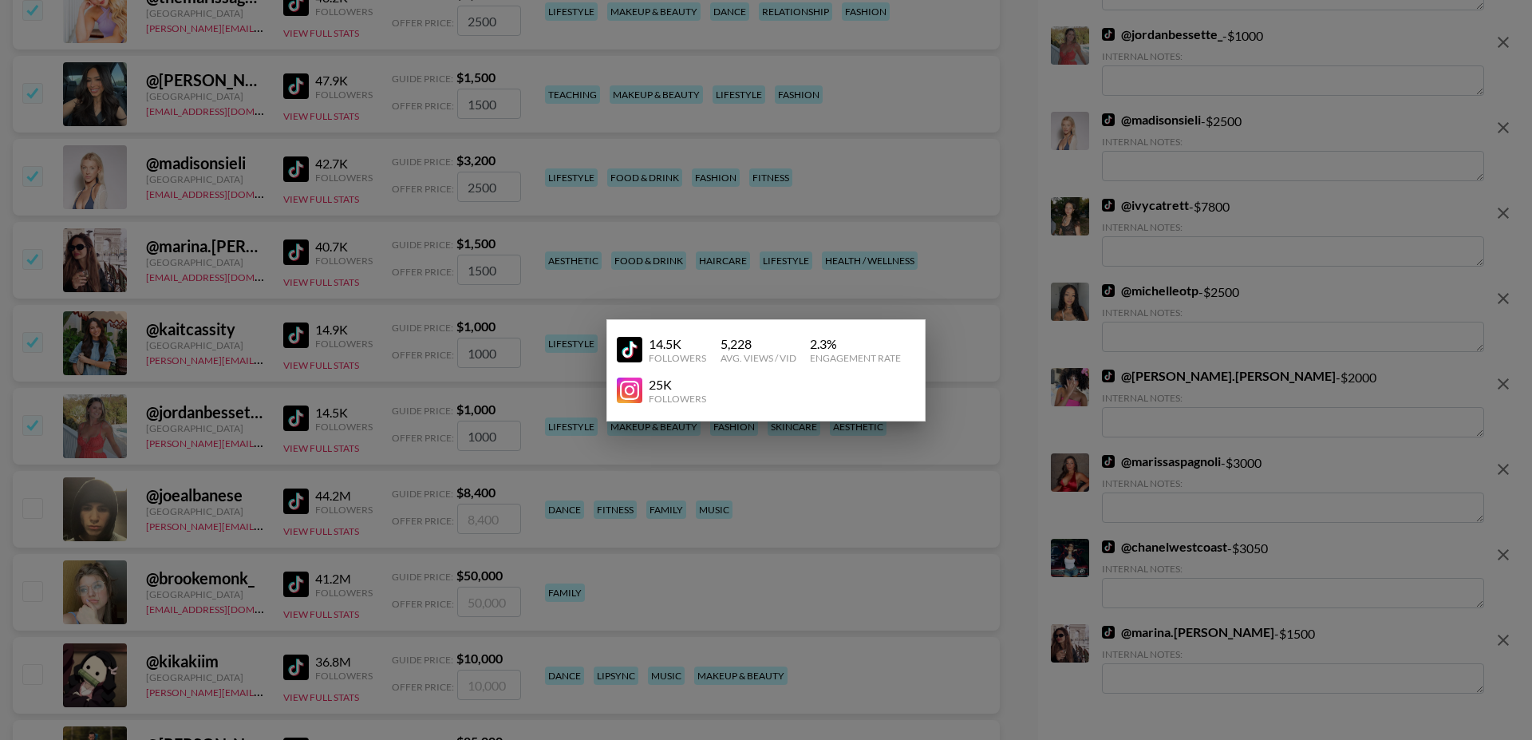
click at [301, 432] on div at bounding box center [766, 370] width 1532 height 740
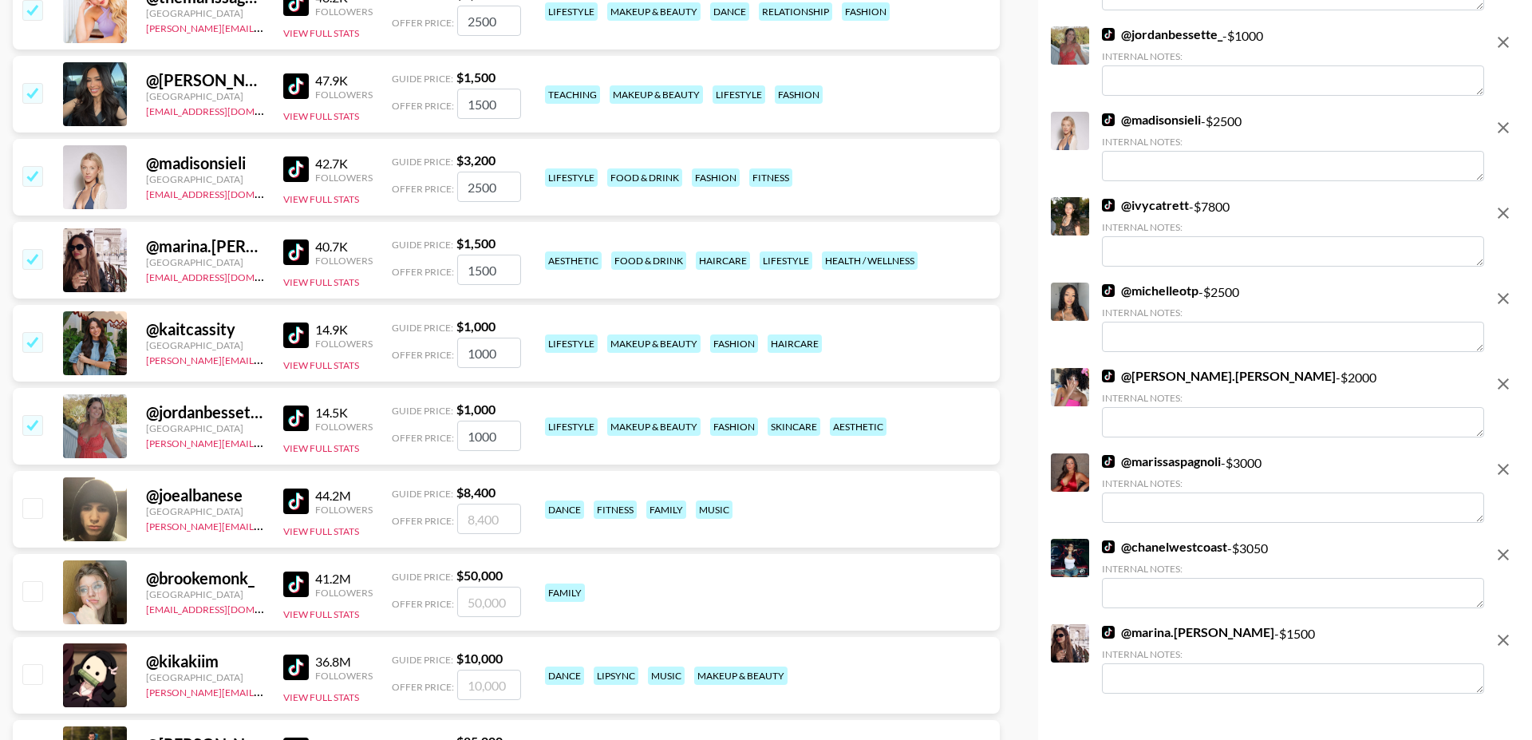
click at [38, 425] on input "checkbox" at bounding box center [31, 424] width 19 height 19
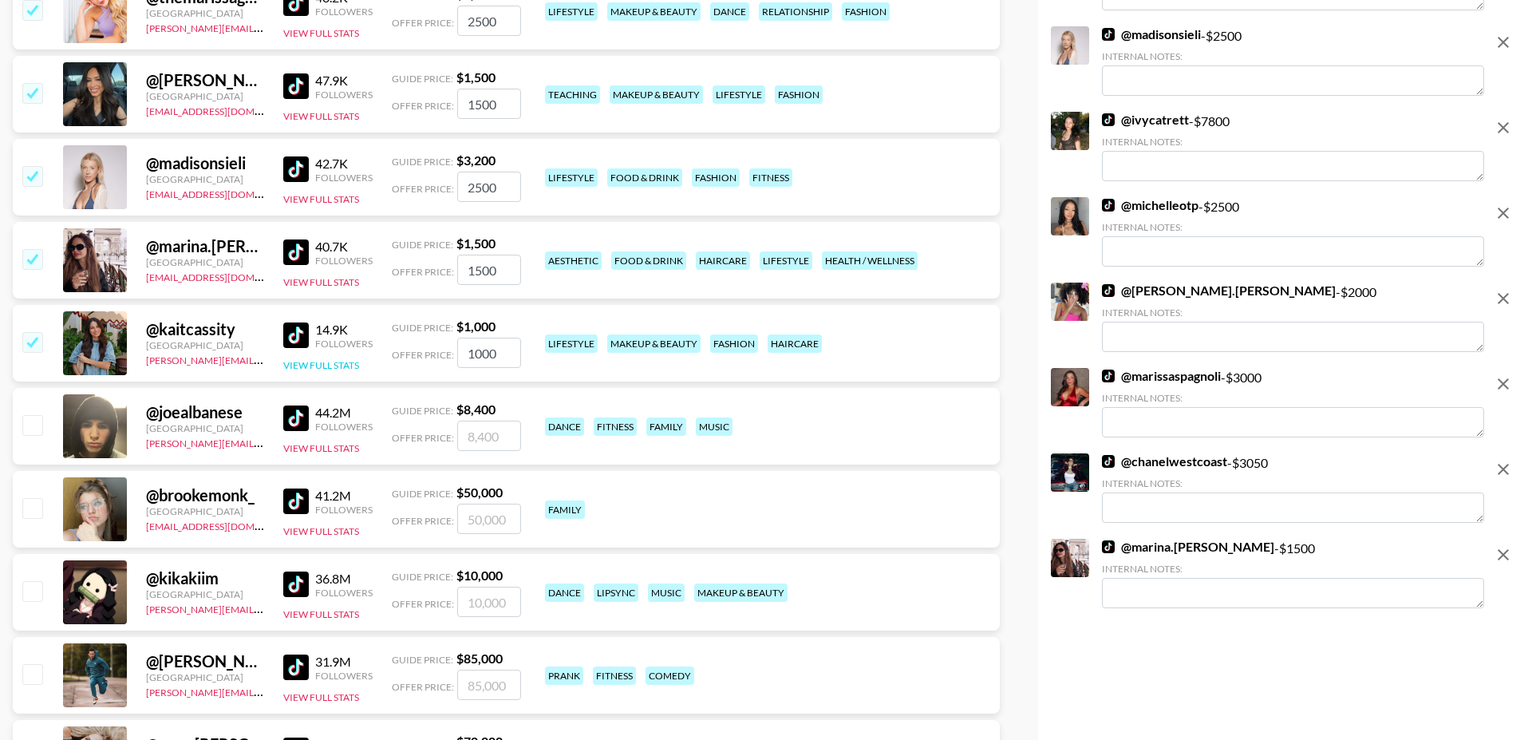
click at [318, 368] on button "View Full Stats" at bounding box center [321, 365] width 76 height 12
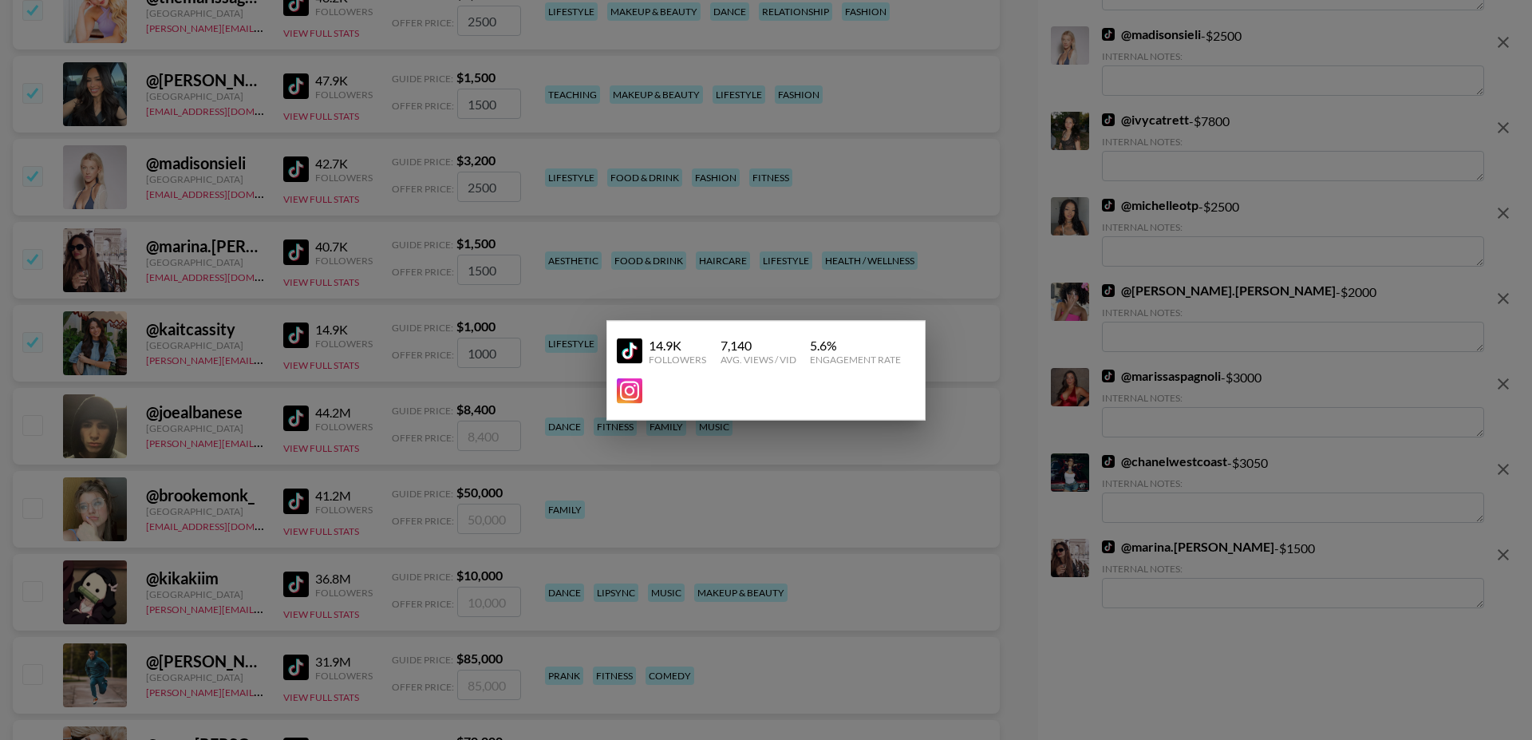
click at [233, 368] on div at bounding box center [766, 370] width 1532 height 740
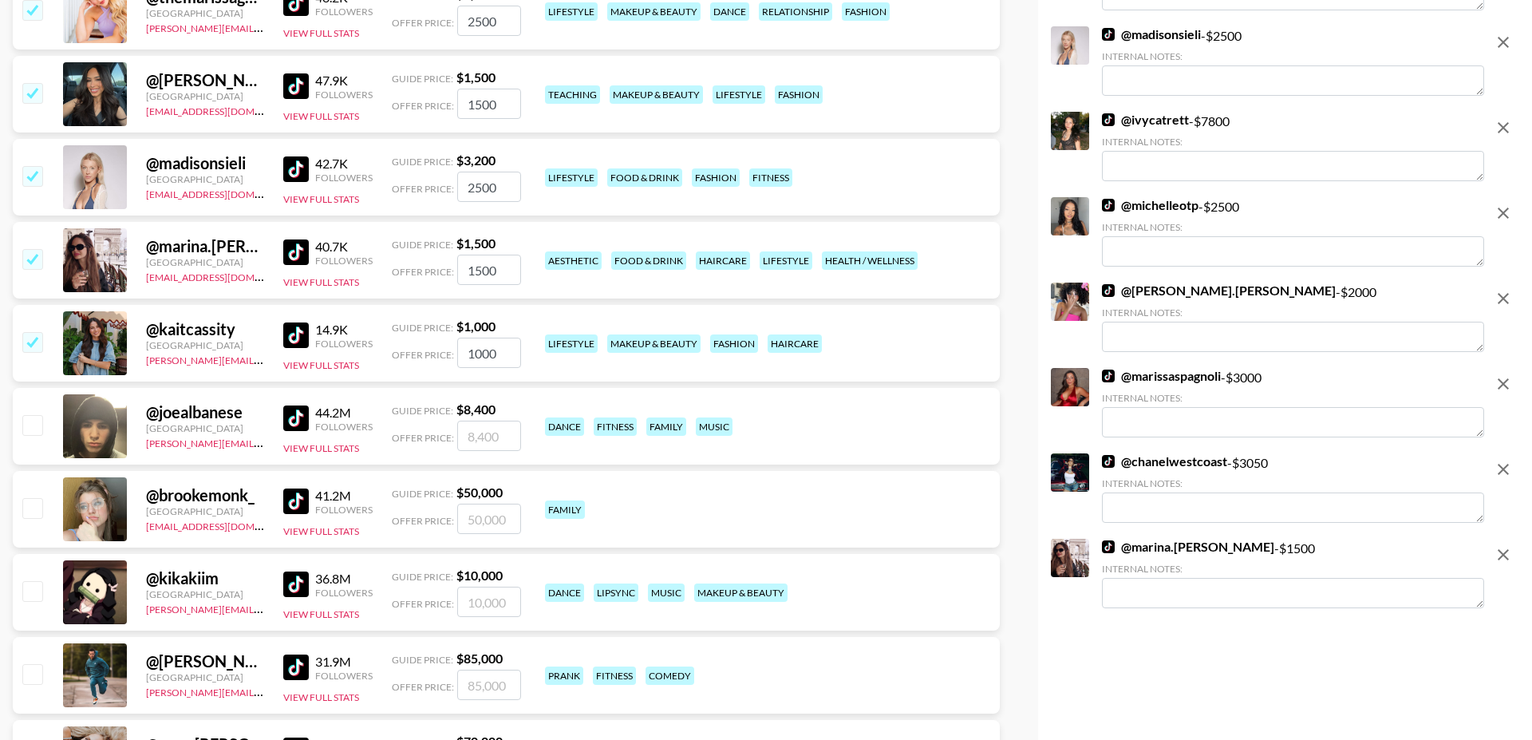
click at [38, 345] on input "checkbox" at bounding box center [31, 341] width 19 height 19
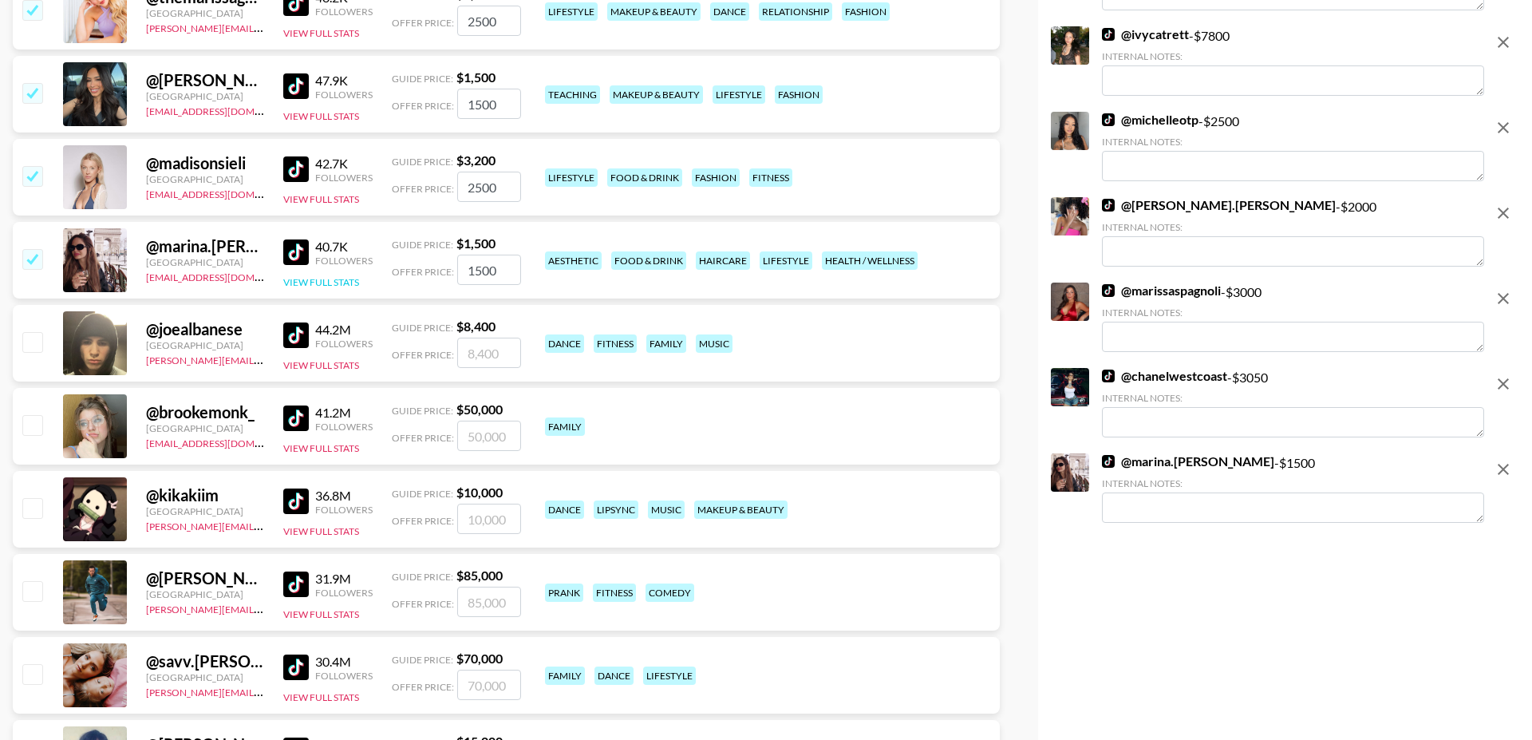
click at [319, 279] on button "View Full Stats" at bounding box center [321, 282] width 76 height 12
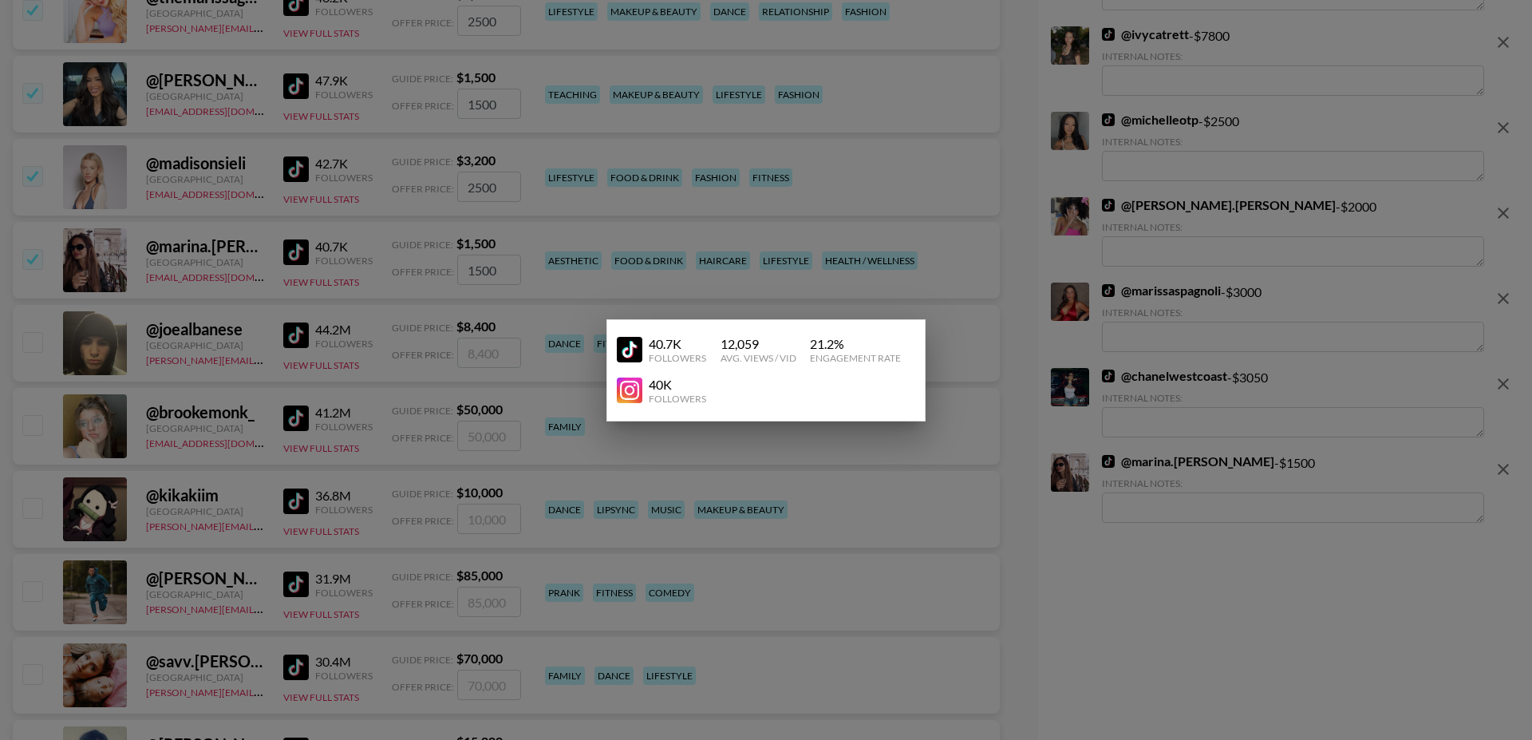
click at [260, 296] on div at bounding box center [766, 370] width 1532 height 740
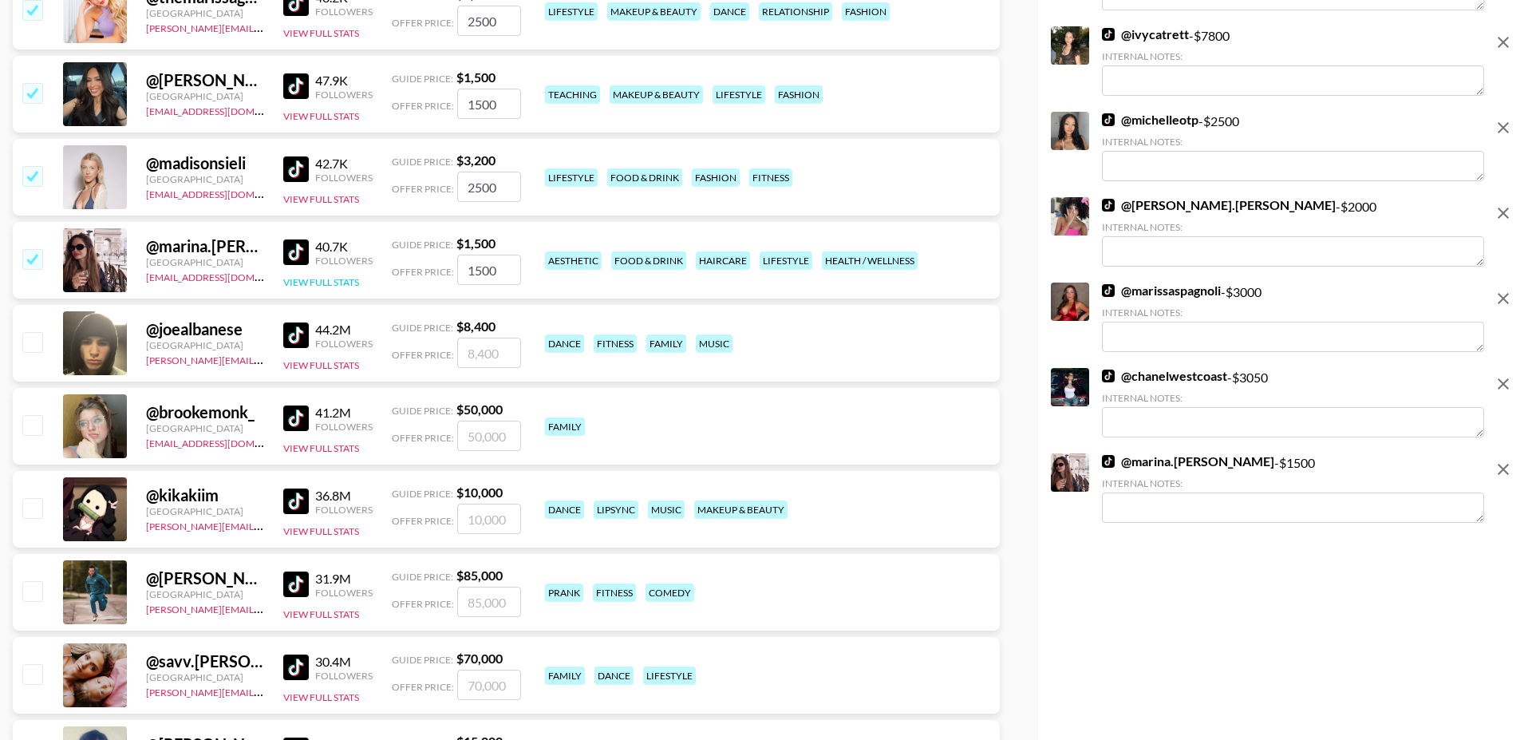
scroll to position [3095, 0]
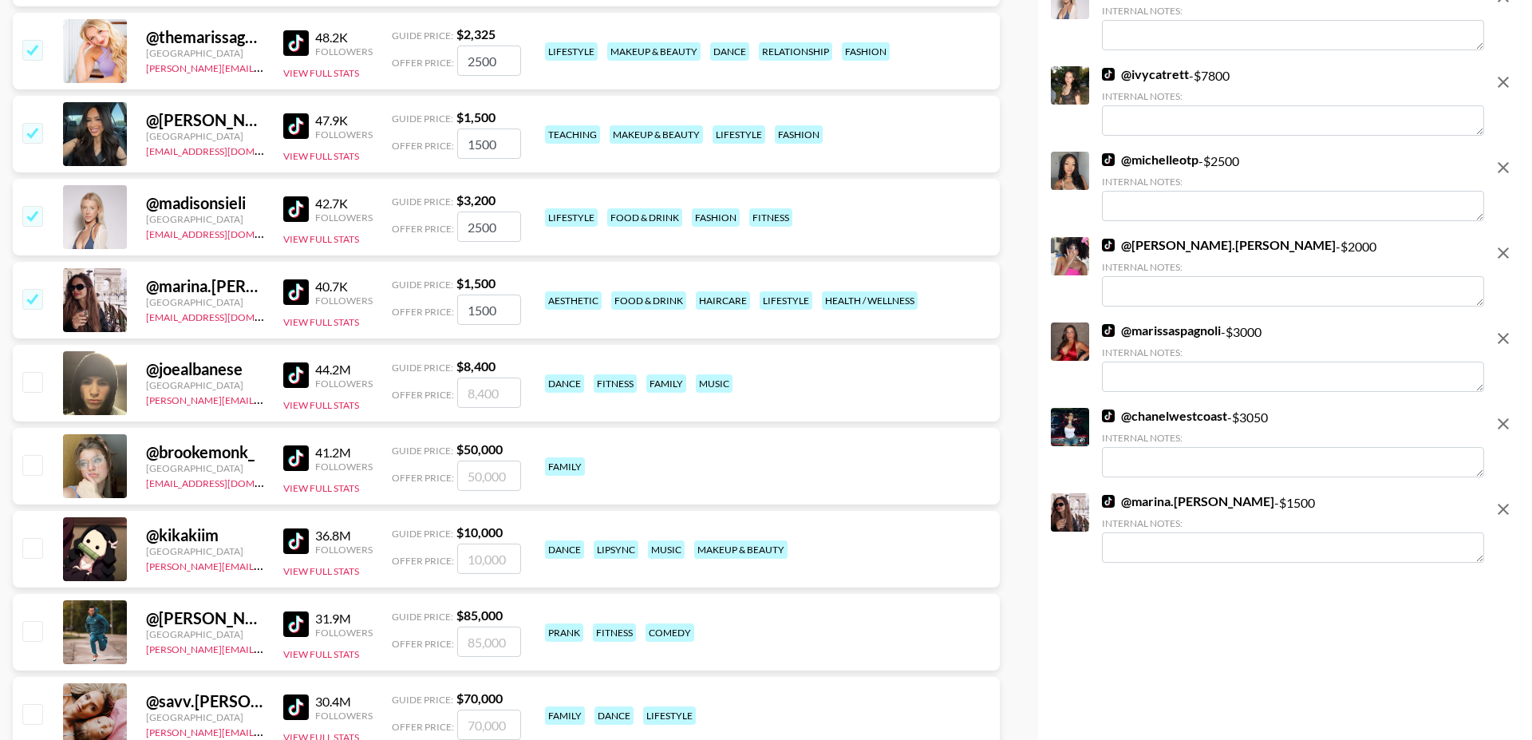
click at [34, 301] on input "checkbox" at bounding box center [31, 298] width 19 height 19
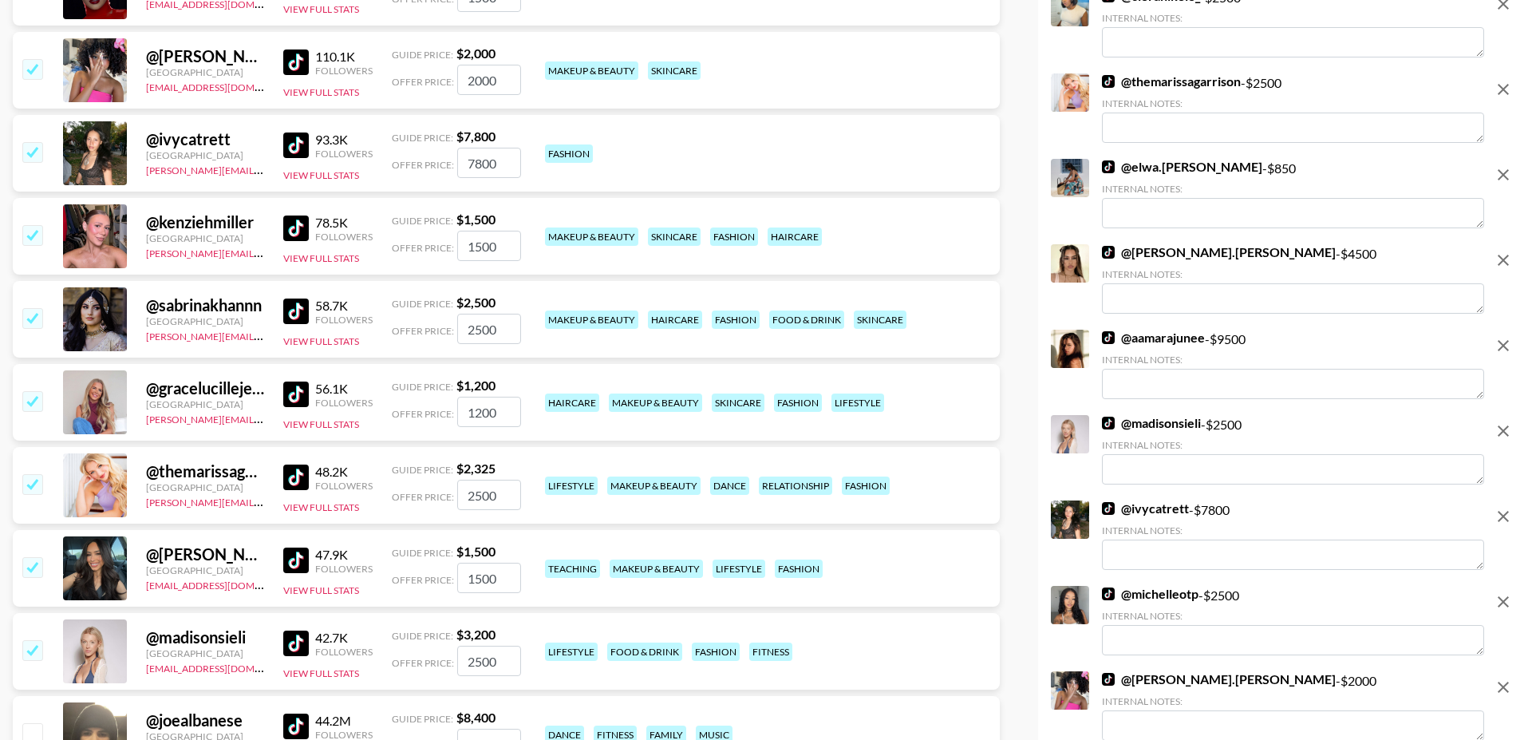
scroll to position [2647, 0]
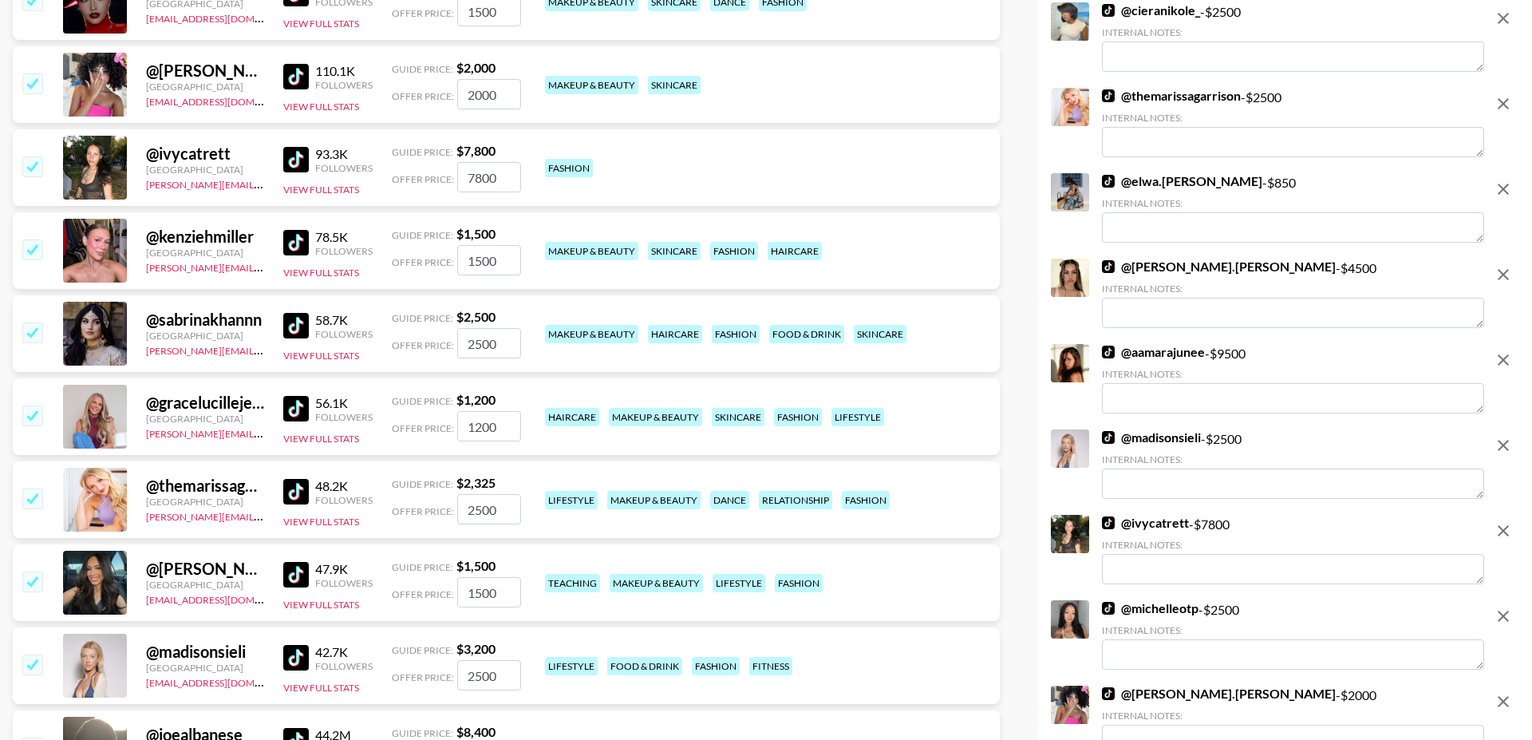
click at [290, 151] on img at bounding box center [296, 160] width 26 height 26
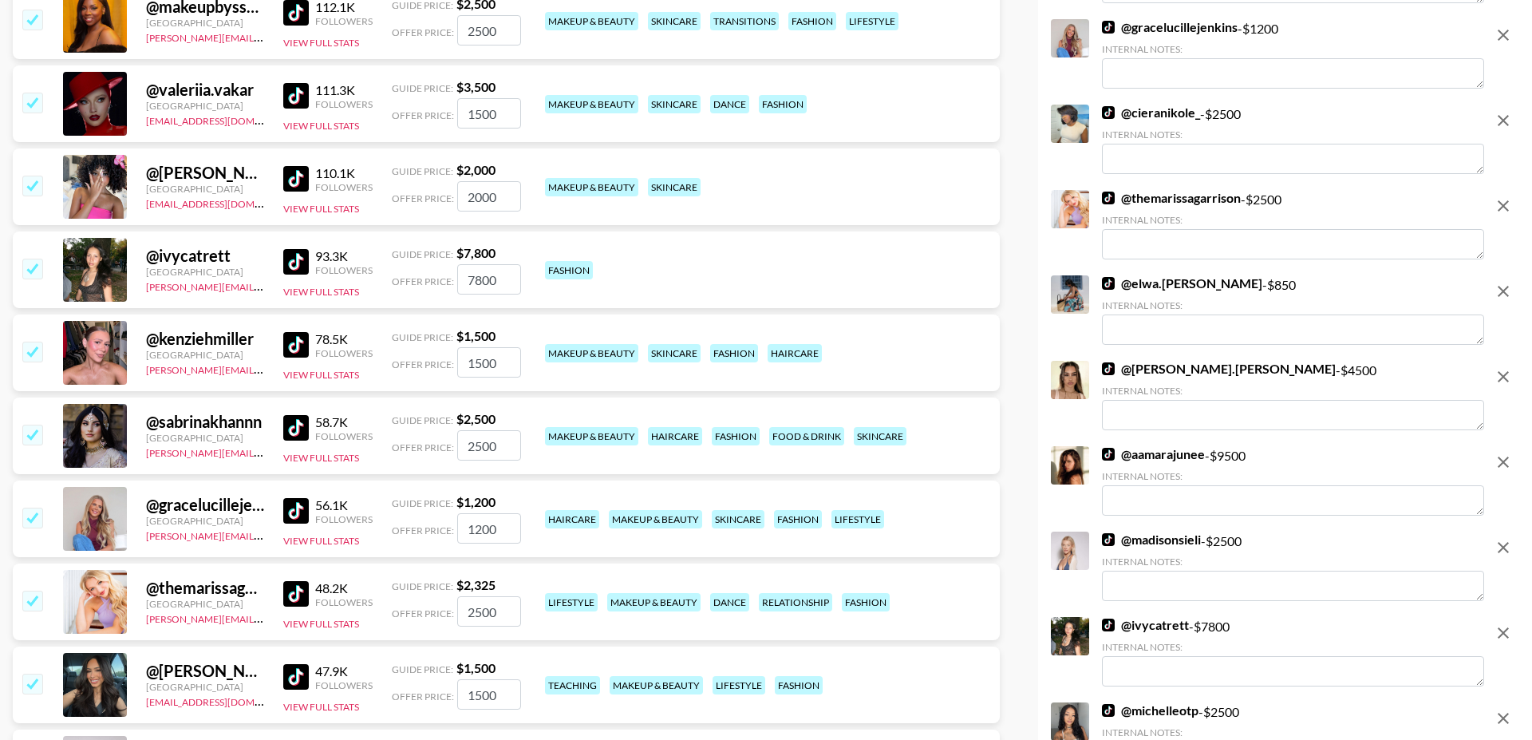
scroll to position [2520, 0]
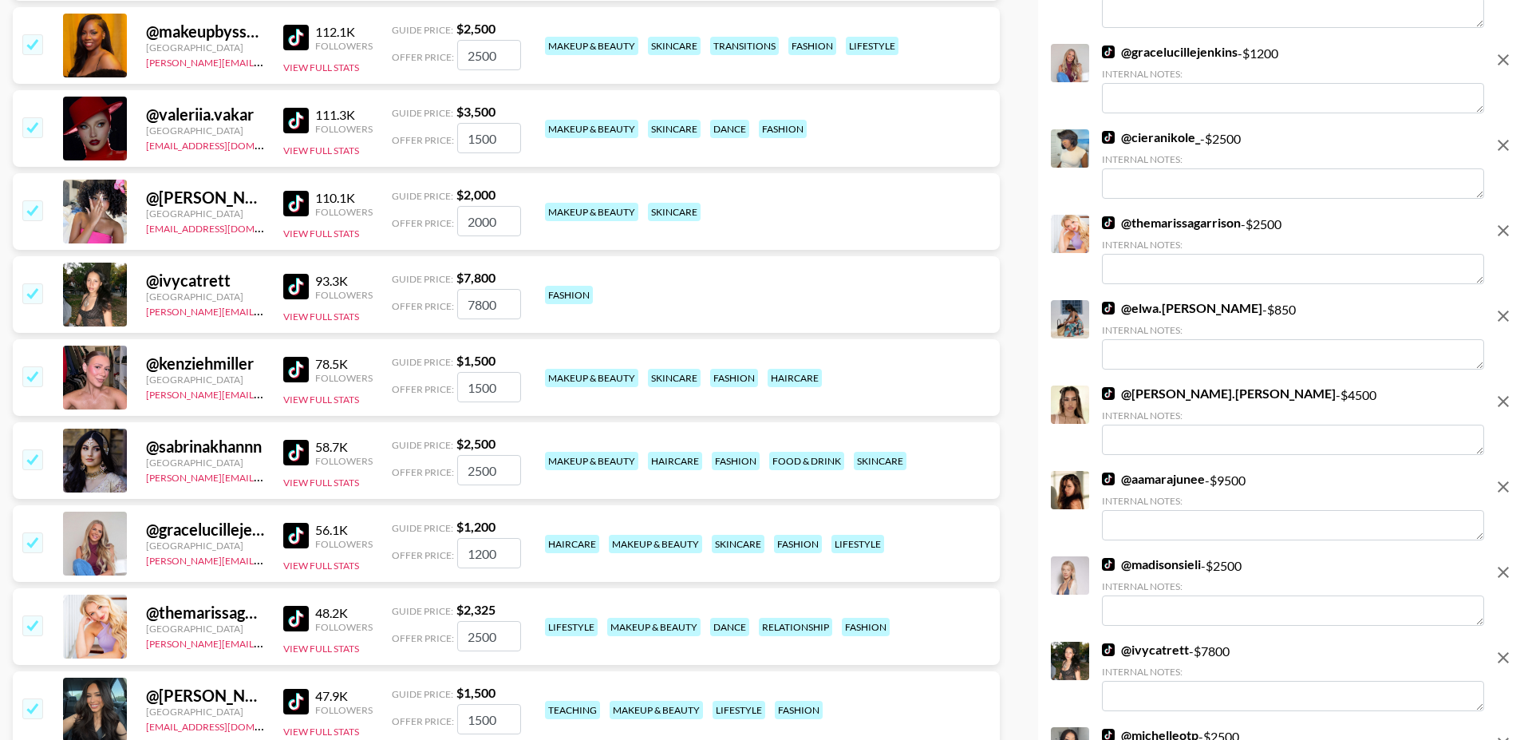
click at [34, 295] on input "checkbox" at bounding box center [31, 292] width 19 height 19
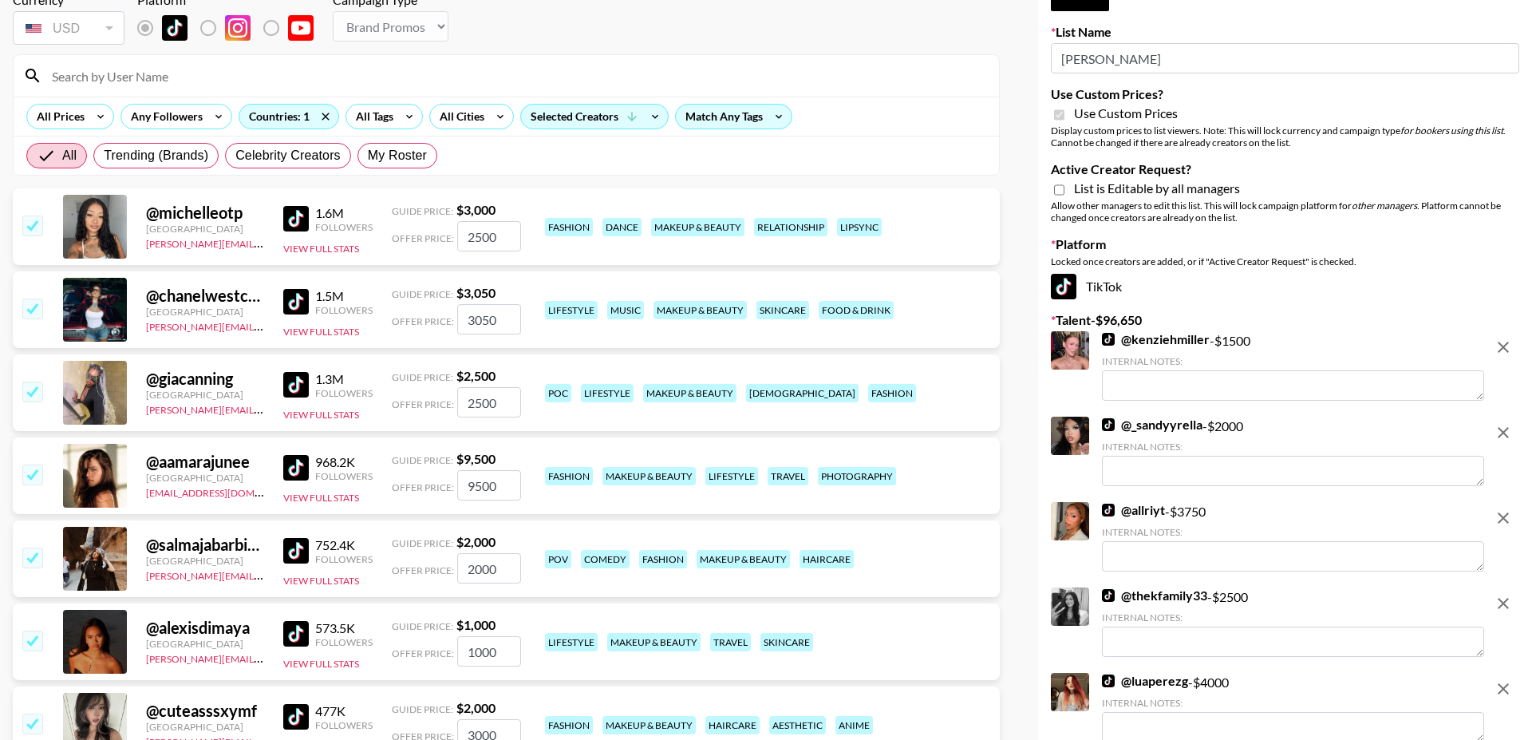
scroll to position [0, 0]
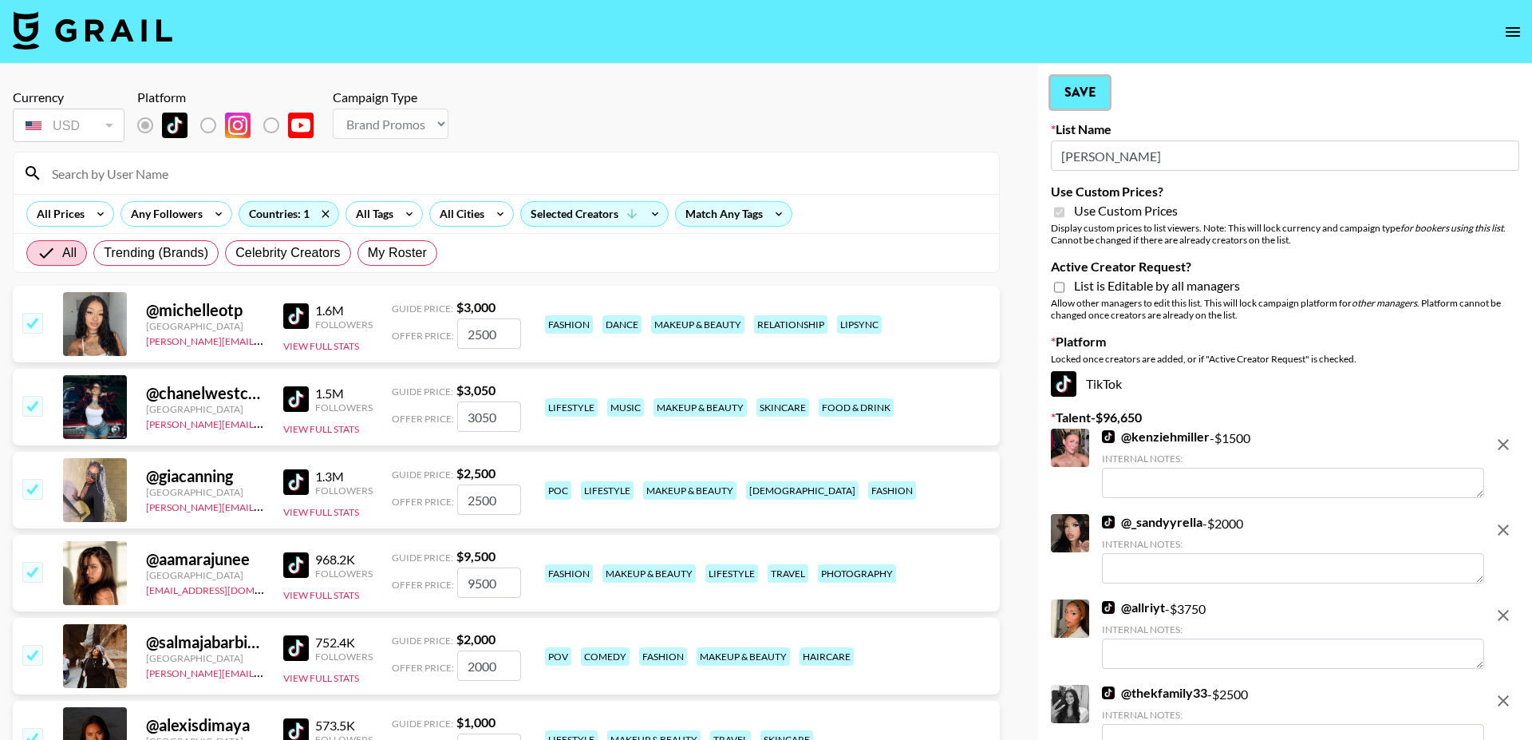
click at [1082, 91] on button "Save" at bounding box center [1080, 93] width 58 height 32
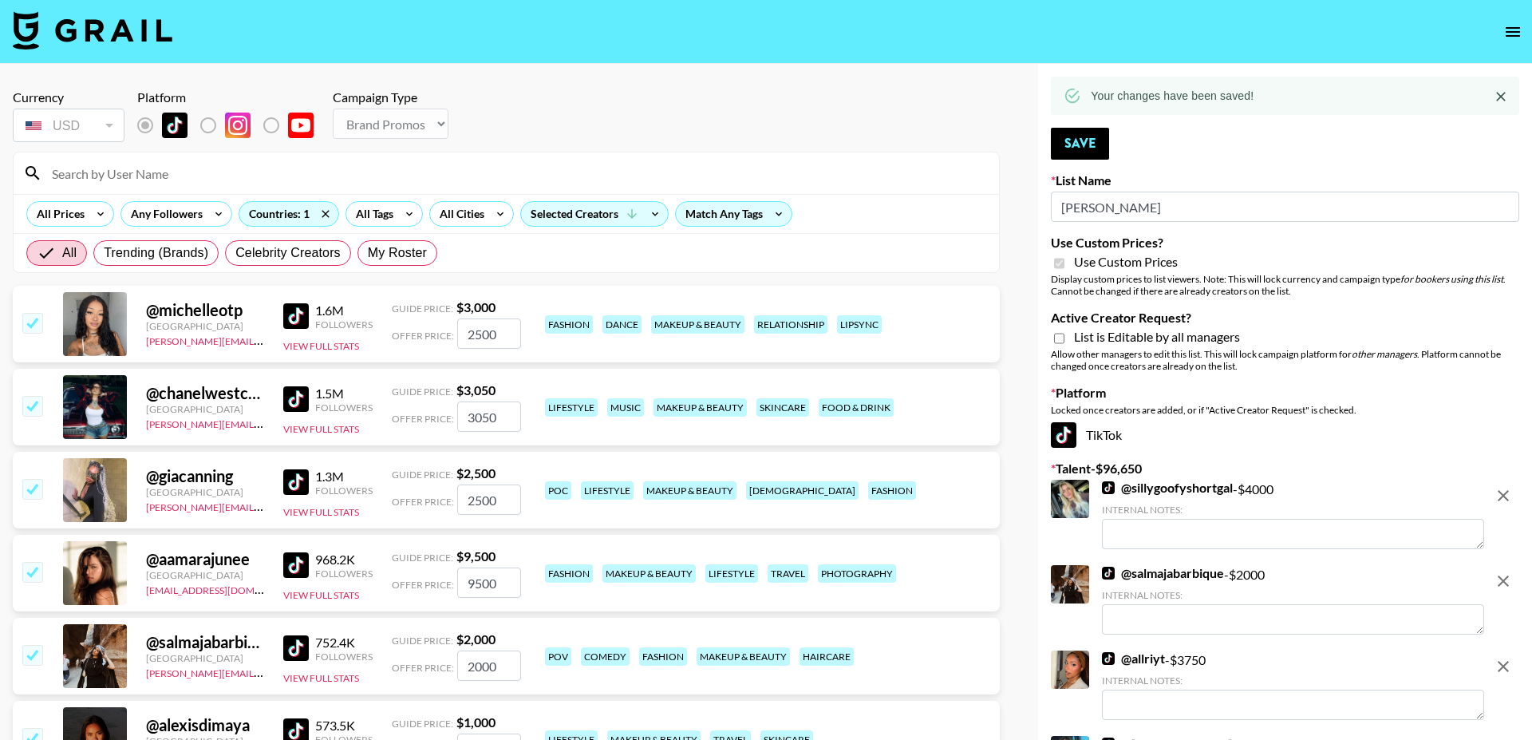
click at [1518, 42] on button "open drawer" at bounding box center [1513, 32] width 32 height 32
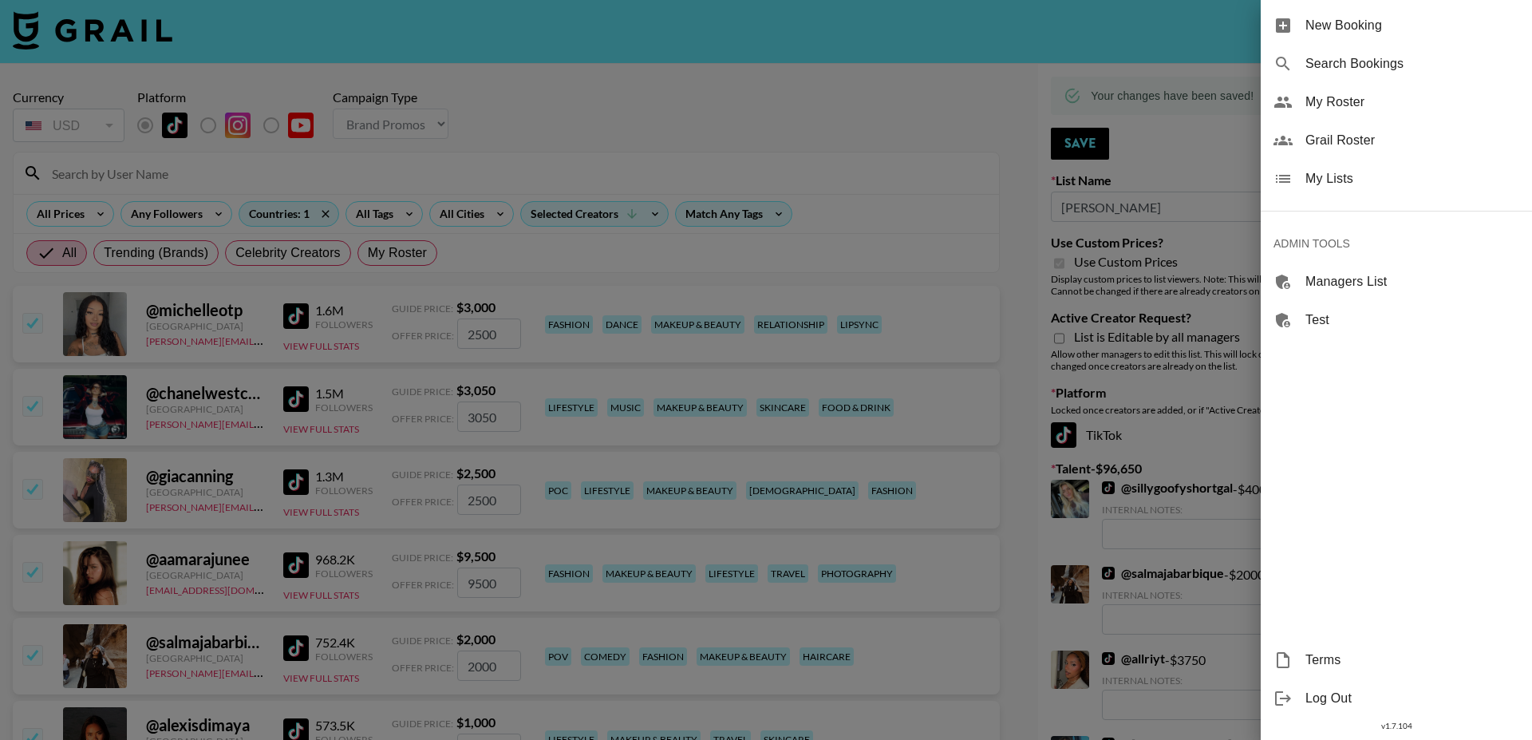
click at [1330, 187] on span "My Lists" at bounding box center [1413, 178] width 214 height 19
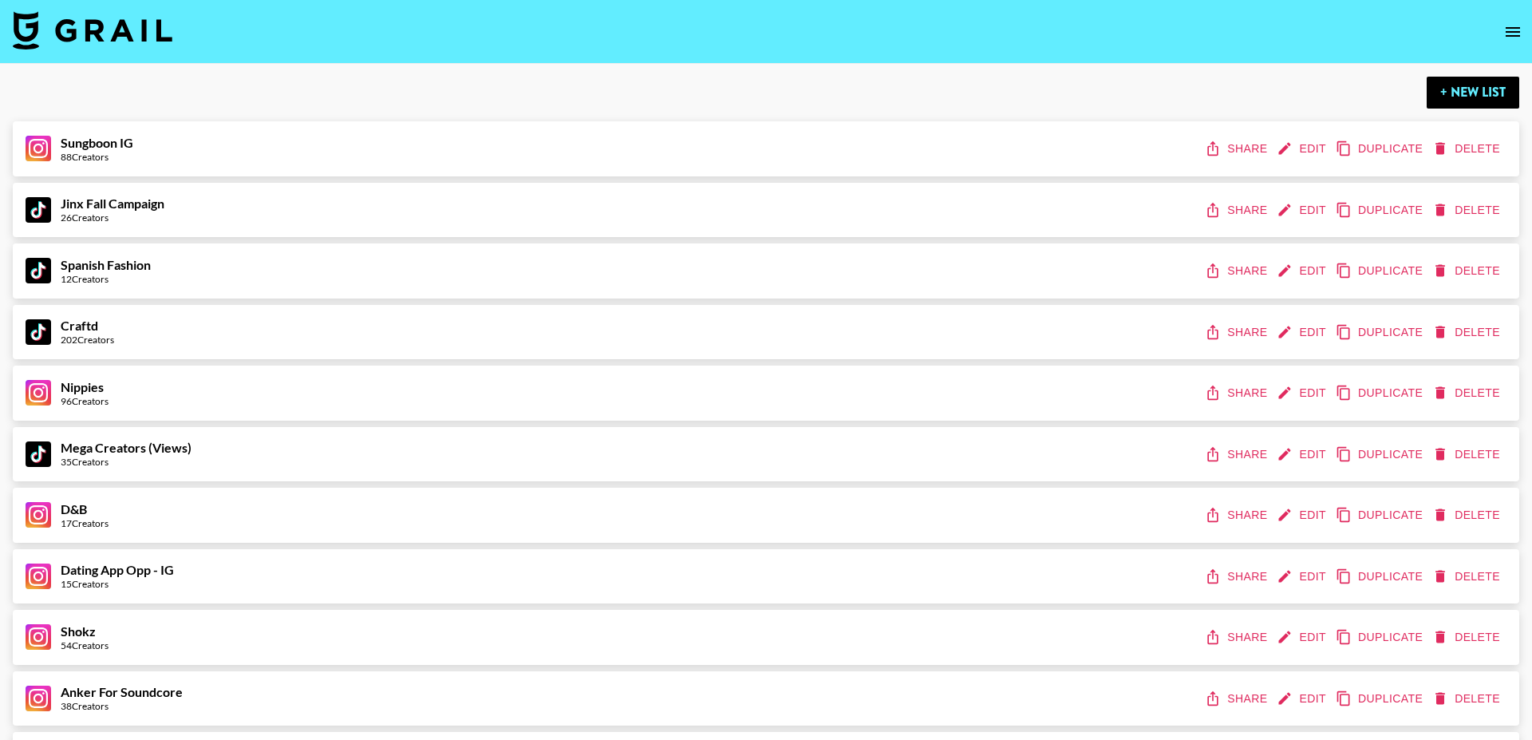
scroll to position [1665, 0]
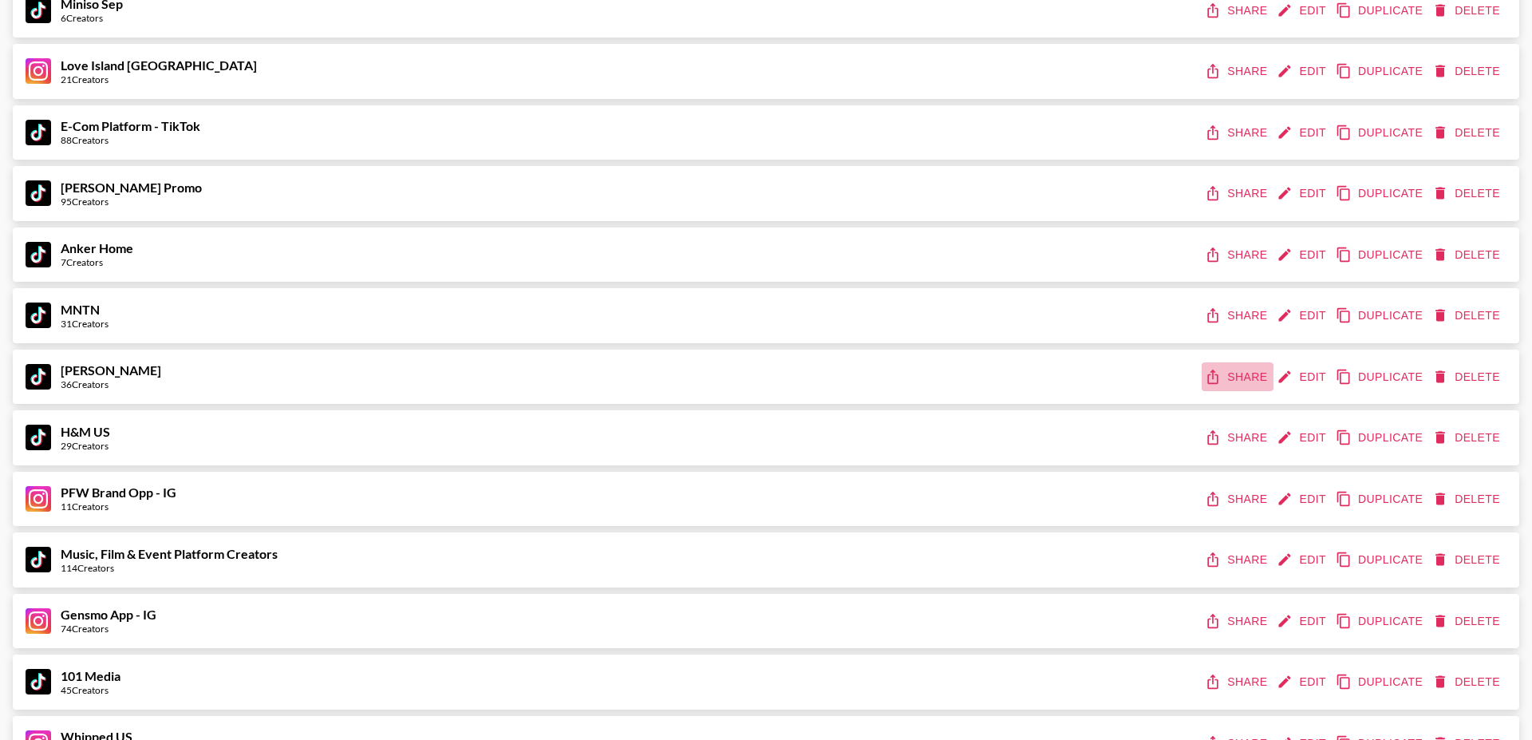
click at [1232, 386] on button "Share" at bounding box center [1238, 377] width 72 height 30
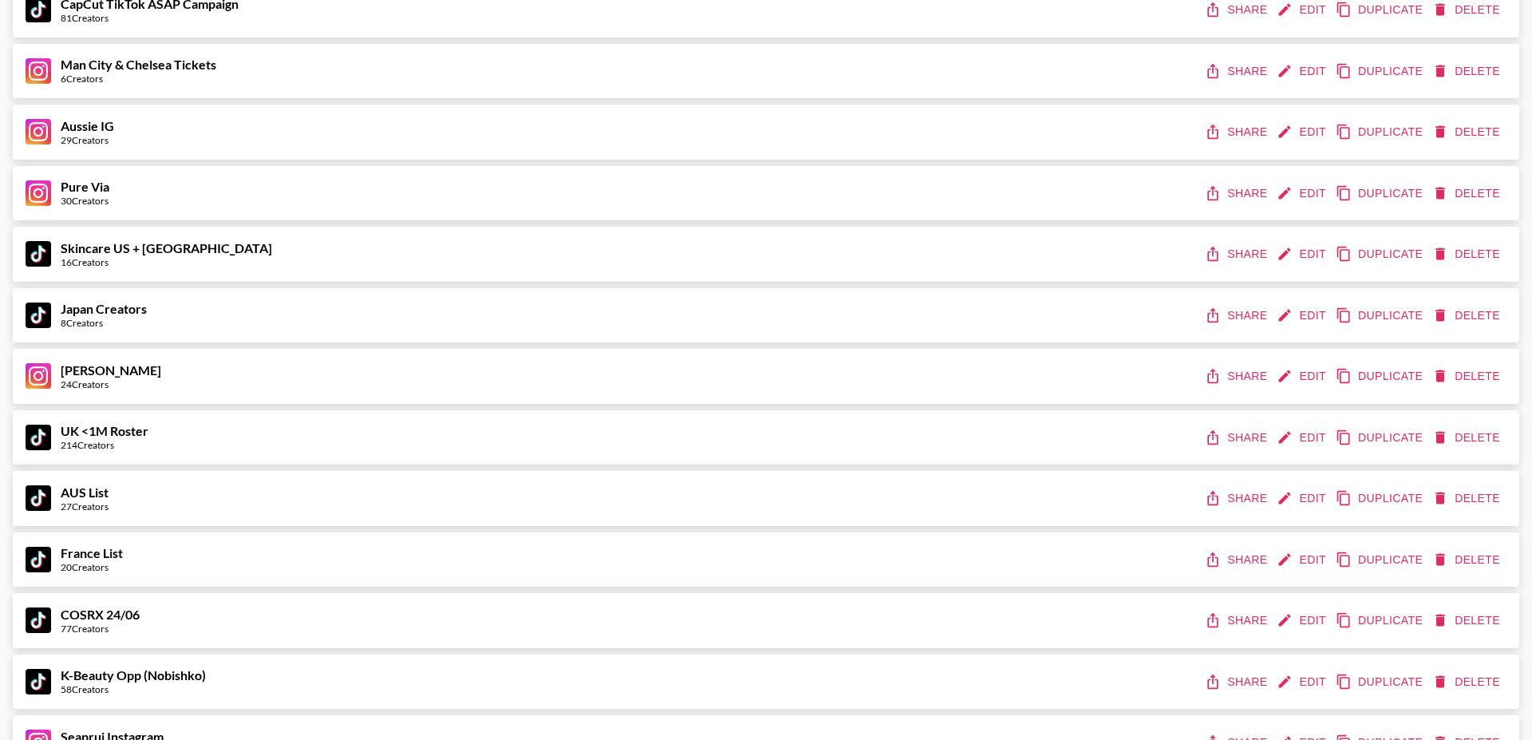
click at [1229, 377] on button "Share" at bounding box center [1238, 377] width 72 height 30
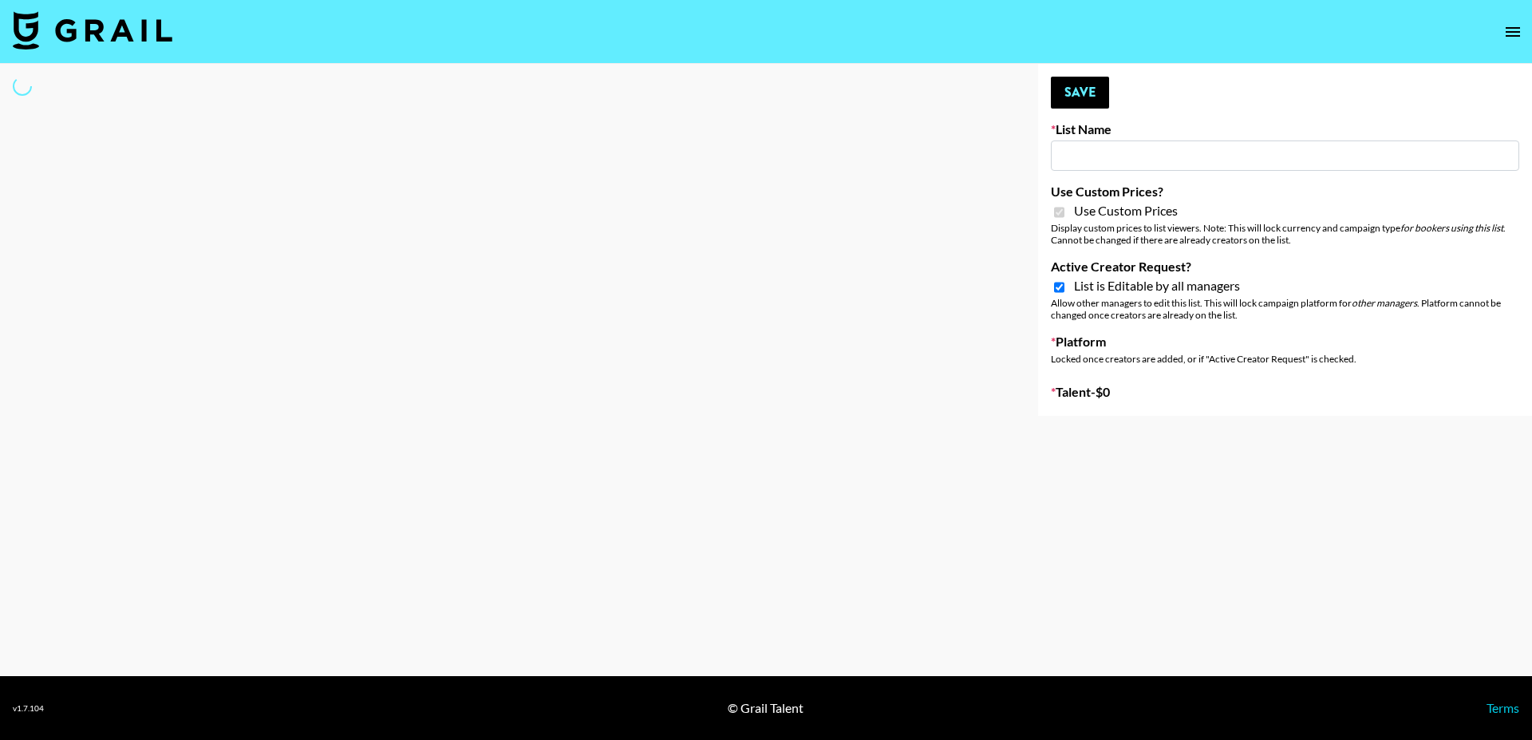
type input "Lisa Eldrige"
checkbox input "true"
select select "Brand"
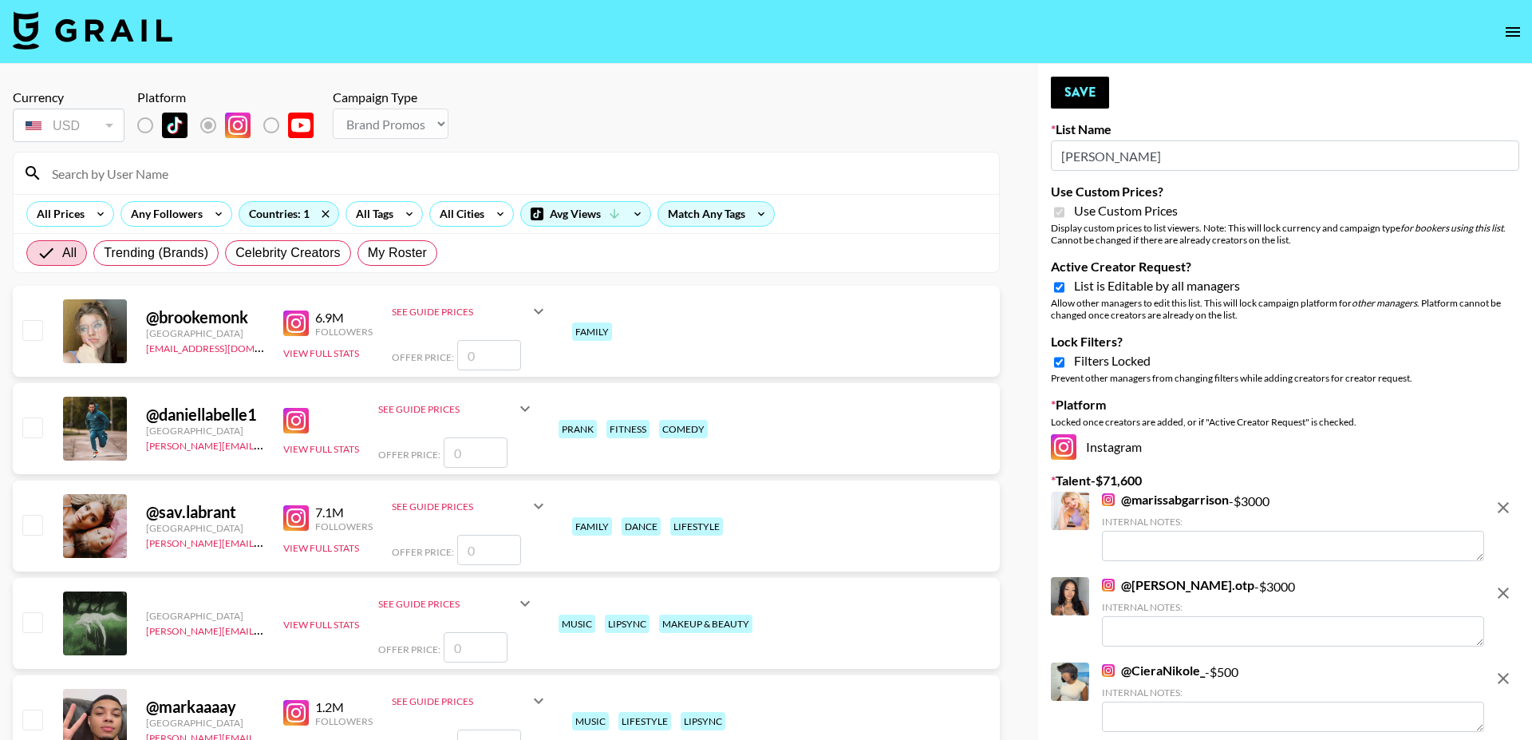
type input "Lisa Eldrige"
checkbox input "true"
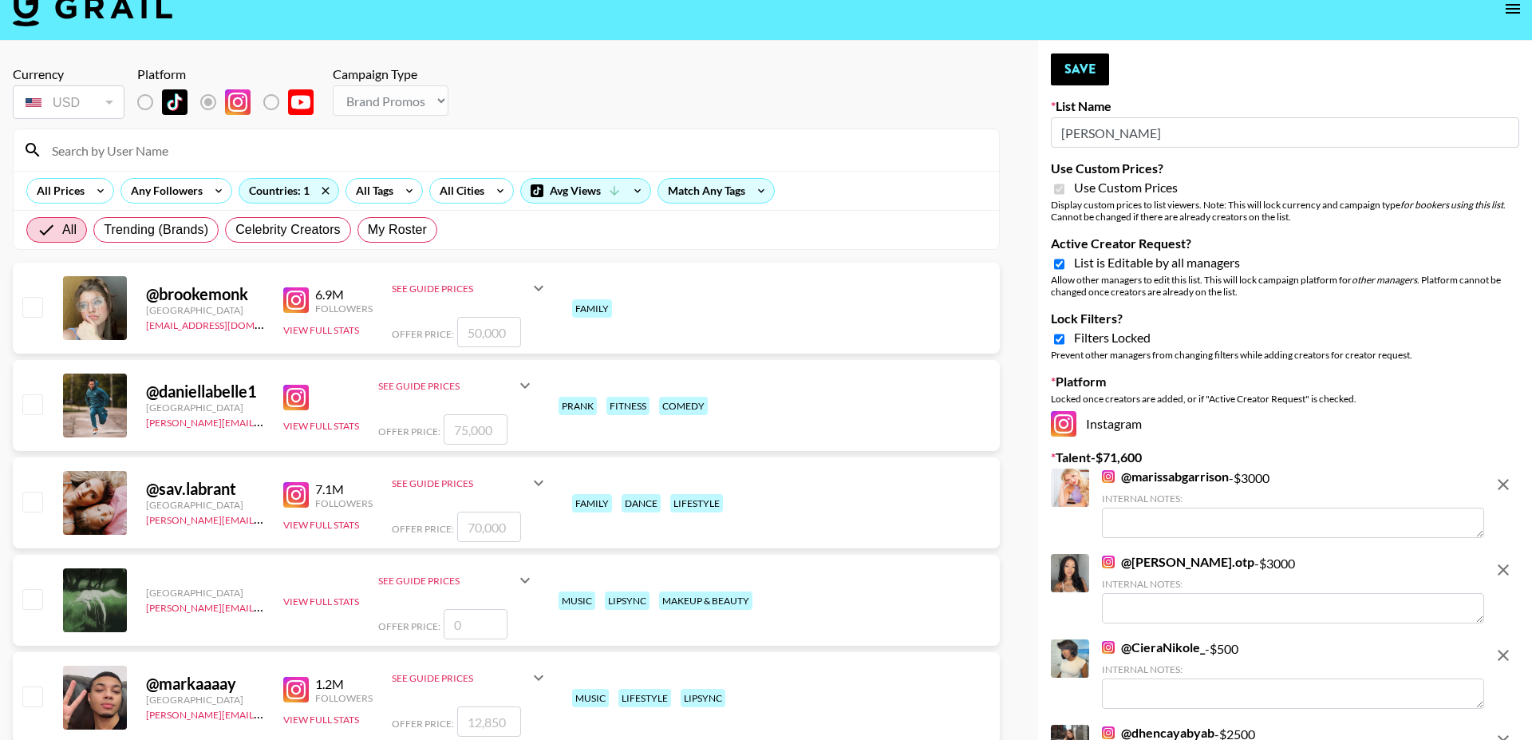
scroll to position [29, 0]
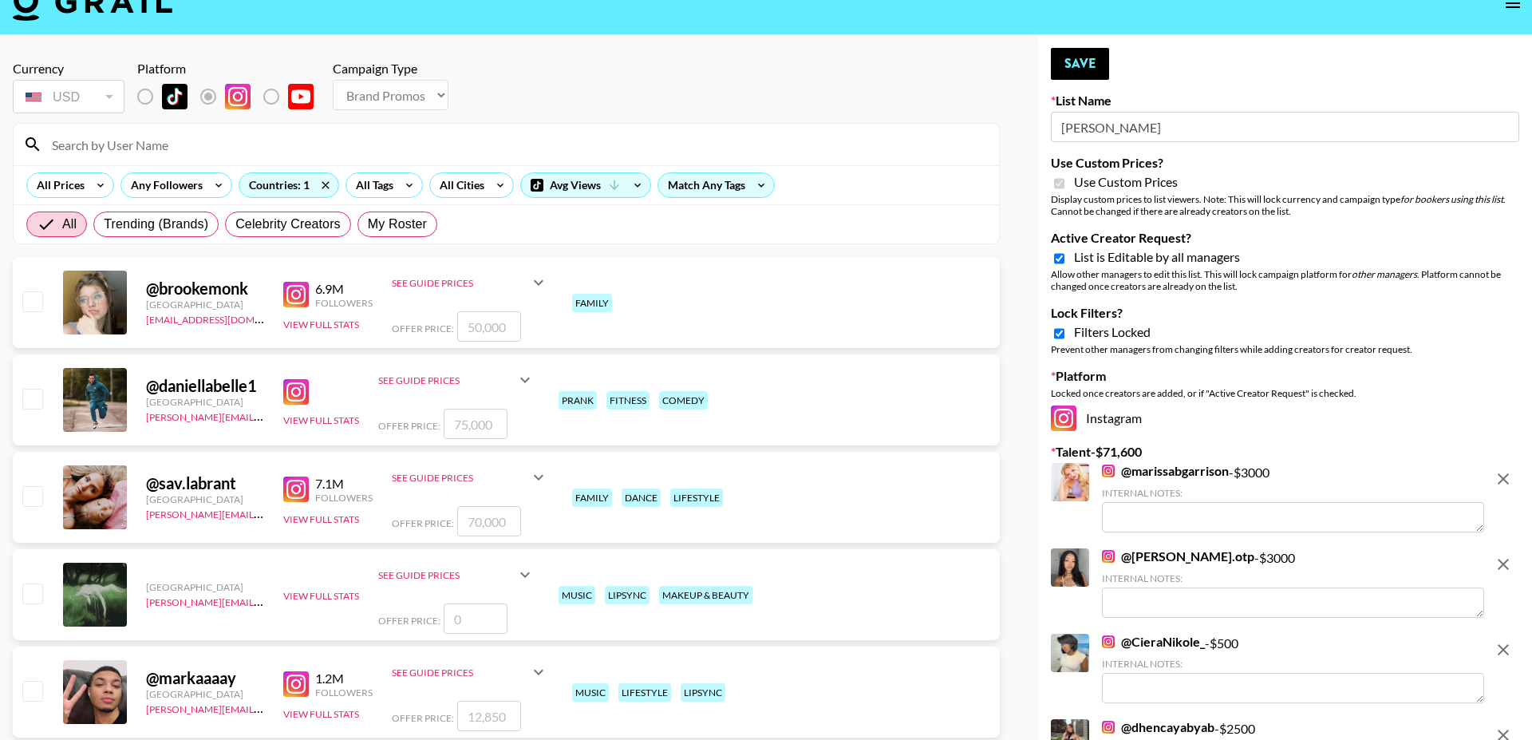
click at [1059, 260] on input "Active Creator Request?" at bounding box center [1059, 258] width 10 height 14
checkbox input "false"
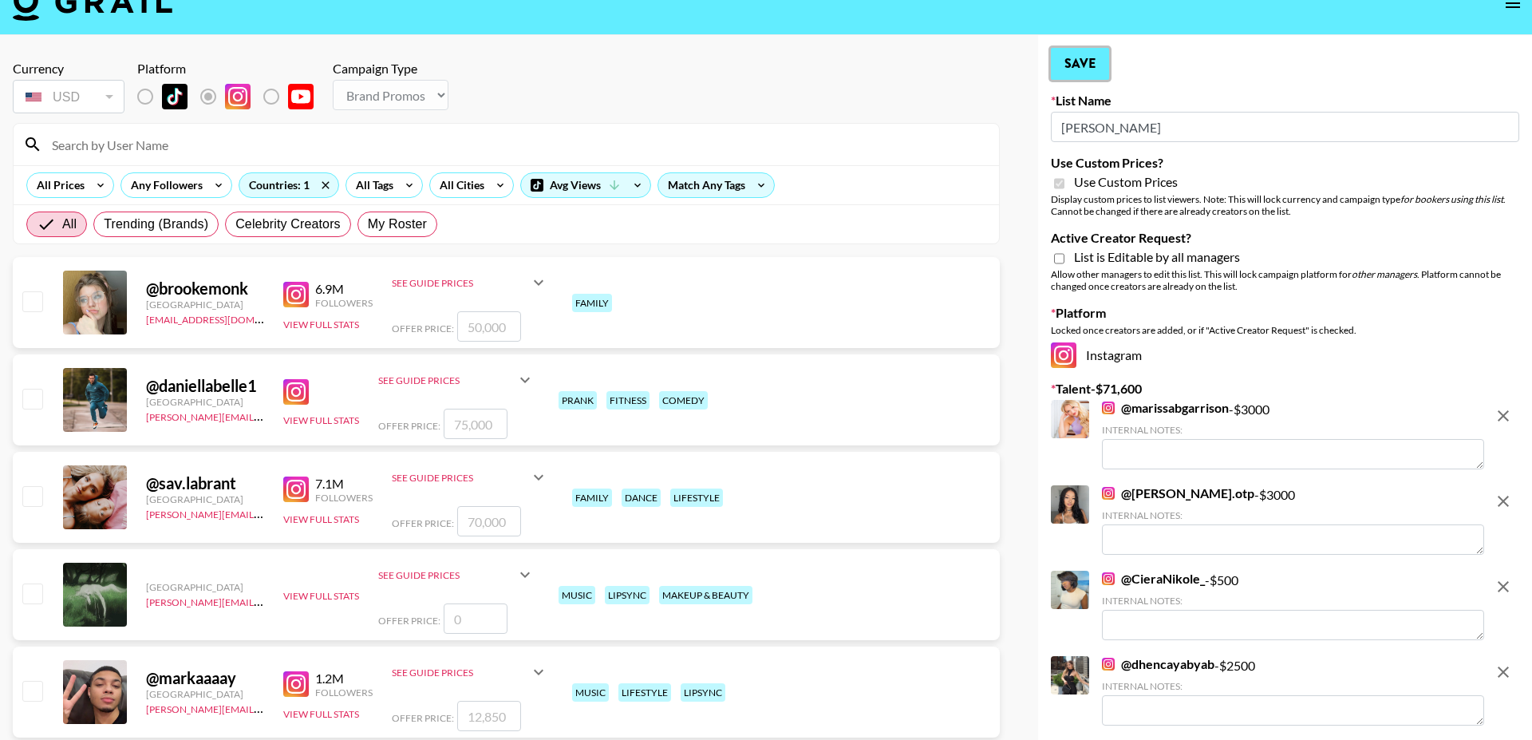
click at [1070, 69] on button "Save" at bounding box center [1080, 64] width 58 height 32
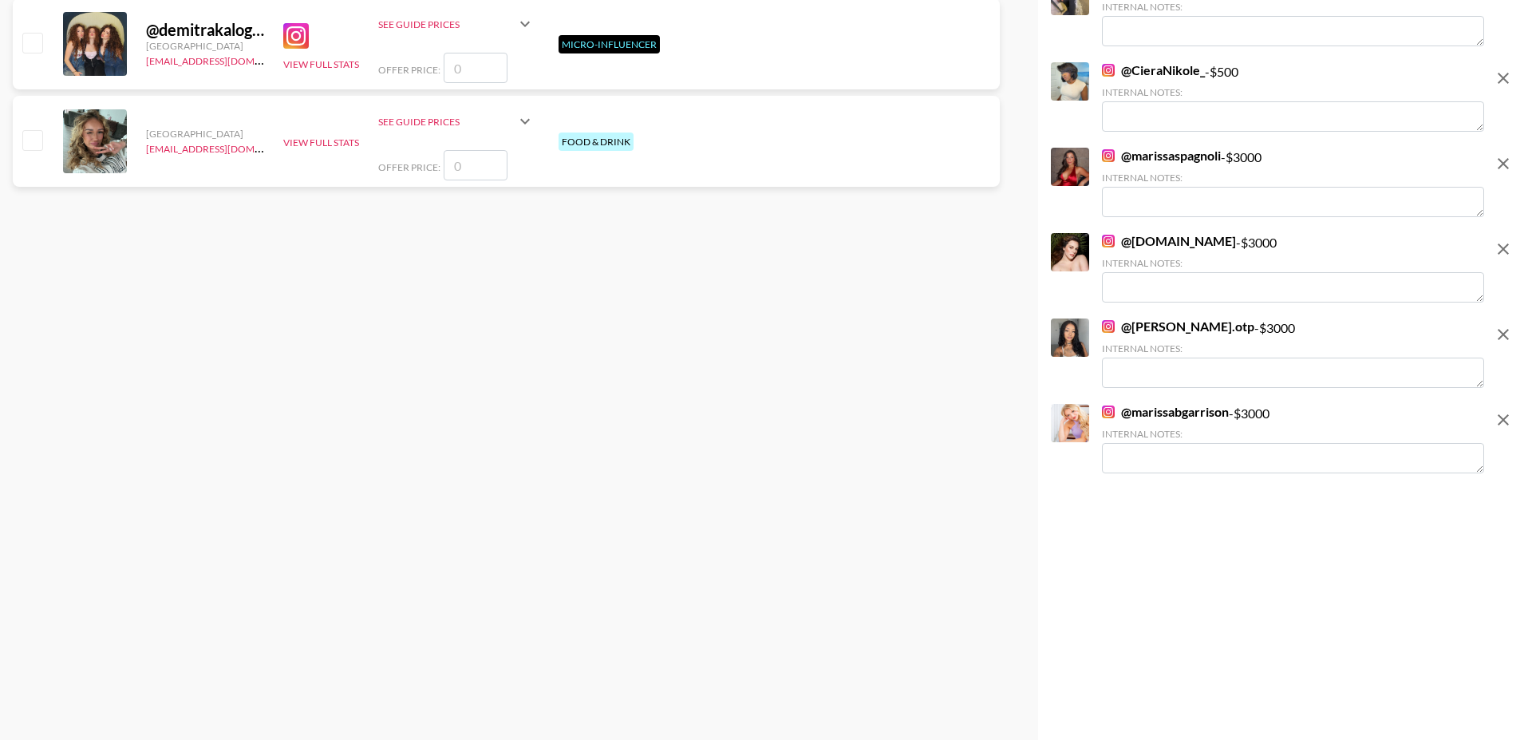
scroll to position [0, 0]
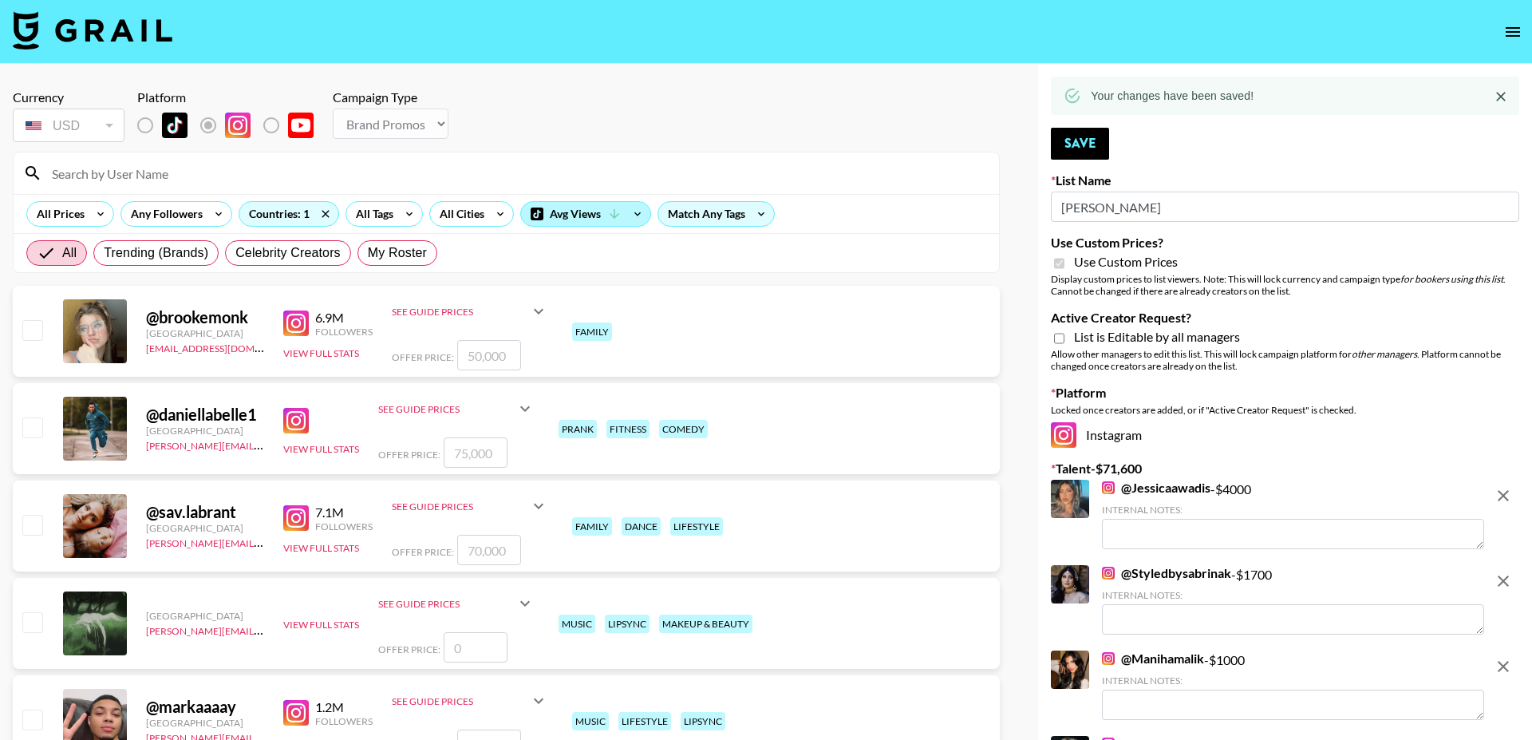
click at [574, 216] on div "Avg Views" at bounding box center [585, 214] width 129 height 24
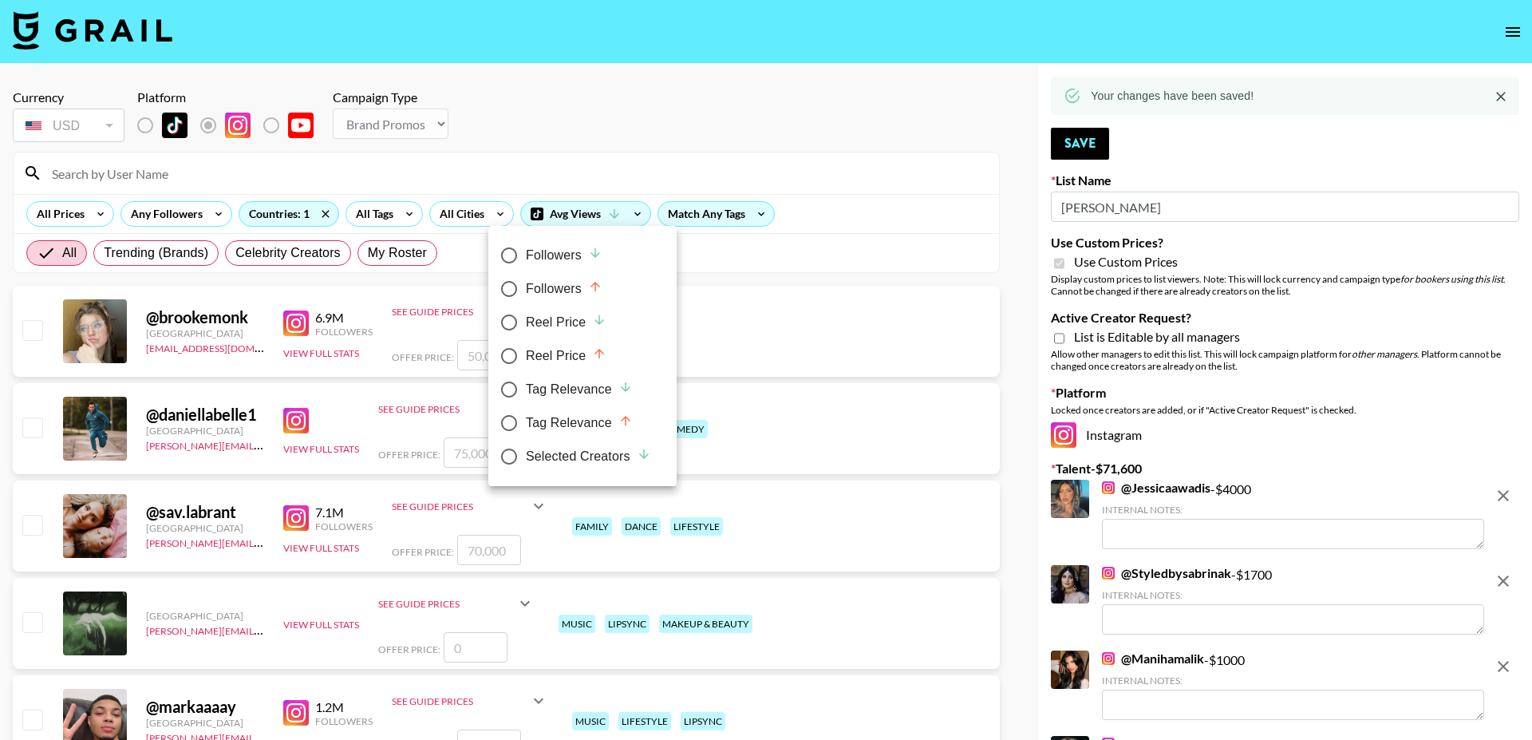
click at [567, 458] on div "Selected Creators" at bounding box center [588, 456] width 125 height 19
click at [526, 458] on input "Selected Creators" at bounding box center [509, 457] width 34 height 34
radio input "true"
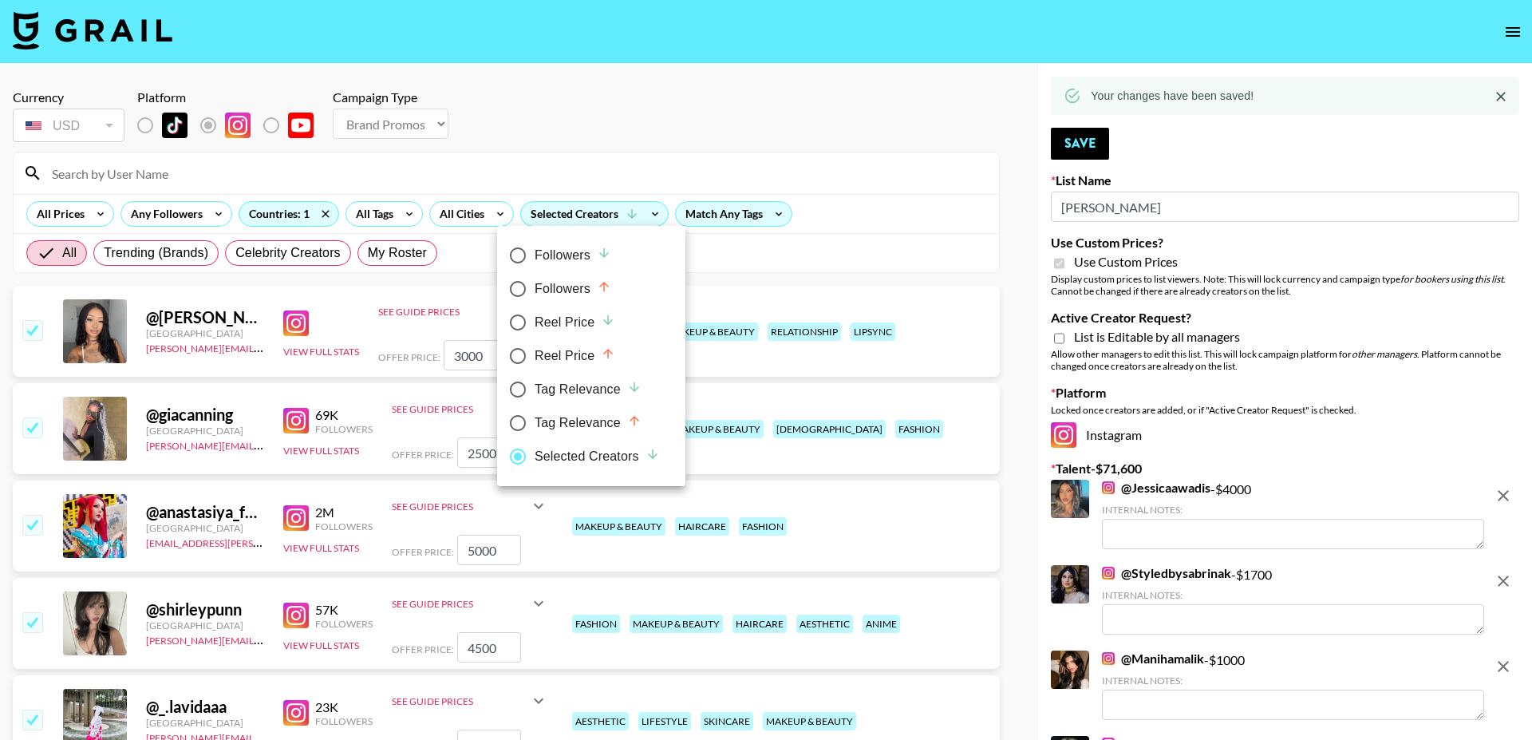
click at [608, 100] on div at bounding box center [766, 370] width 1532 height 740
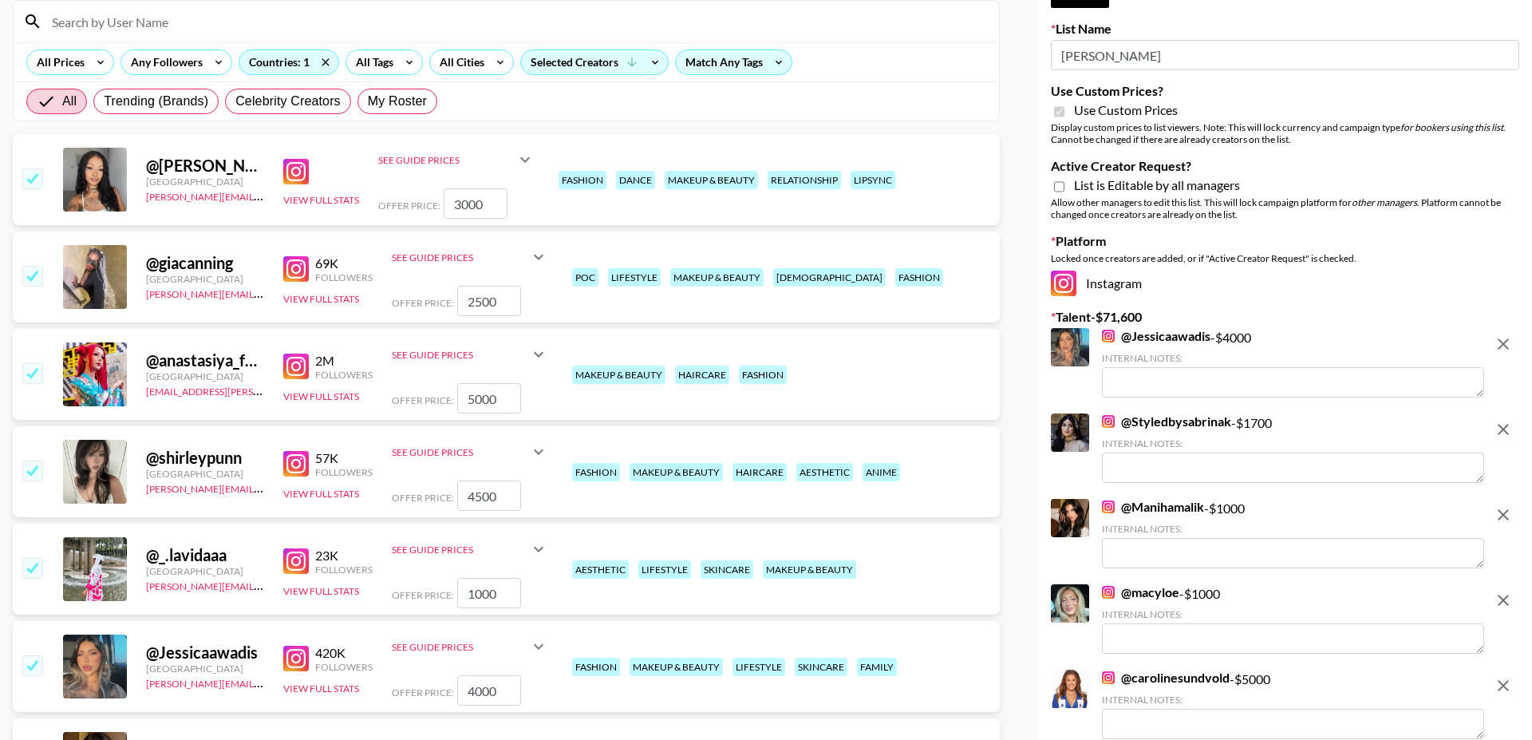
scroll to position [169, 0]
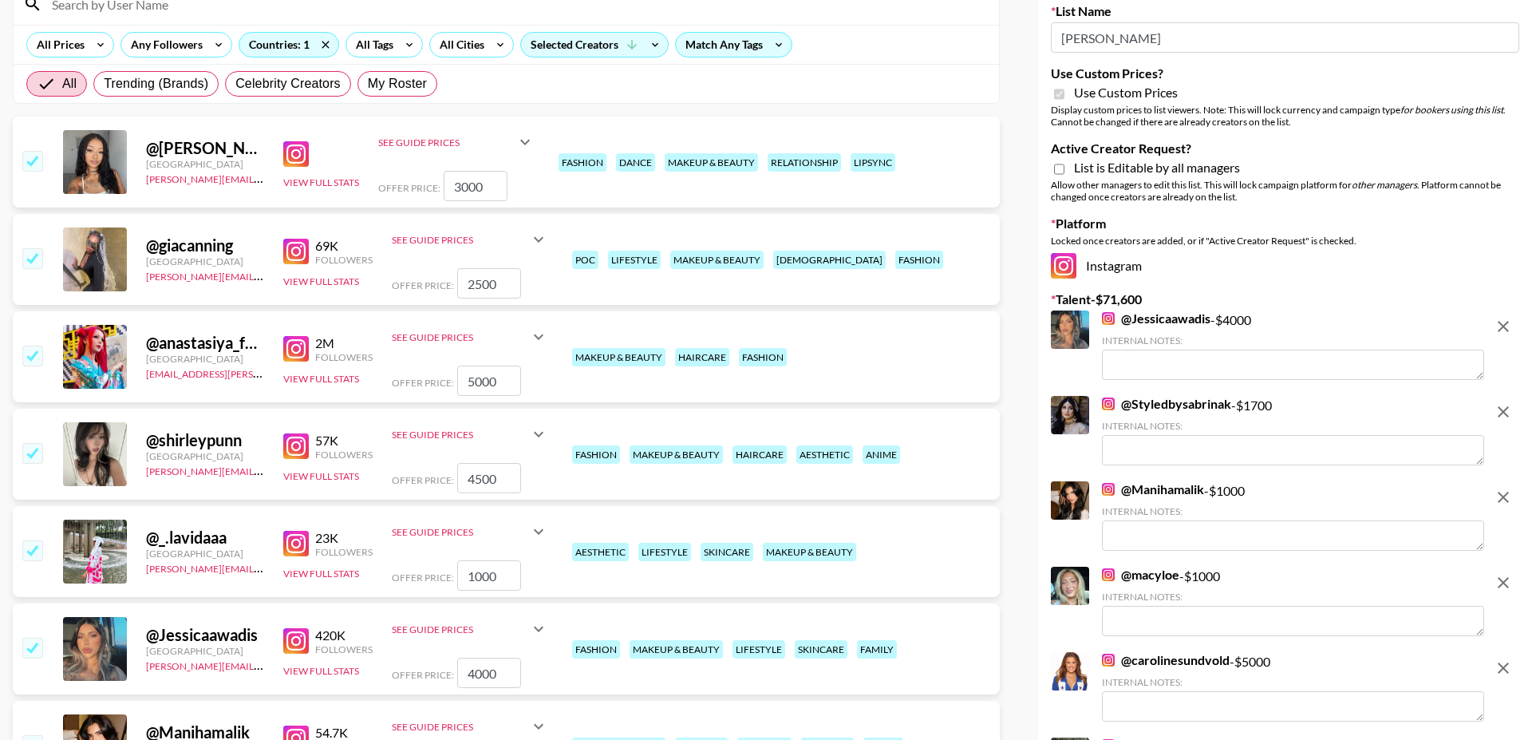
click at [36, 358] on input "checkbox" at bounding box center [31, 355] width 19 height 19
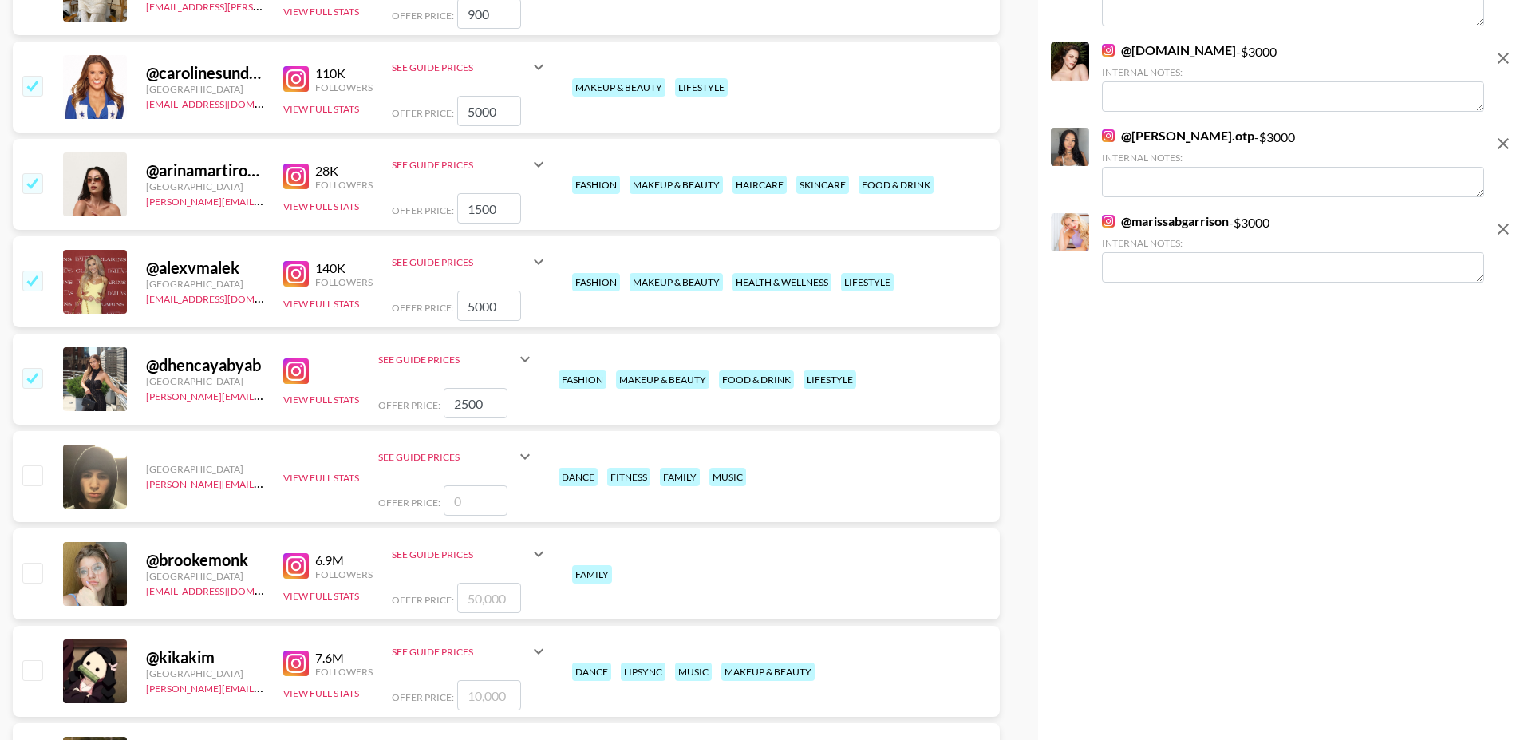
scroll to position [2096, 0]
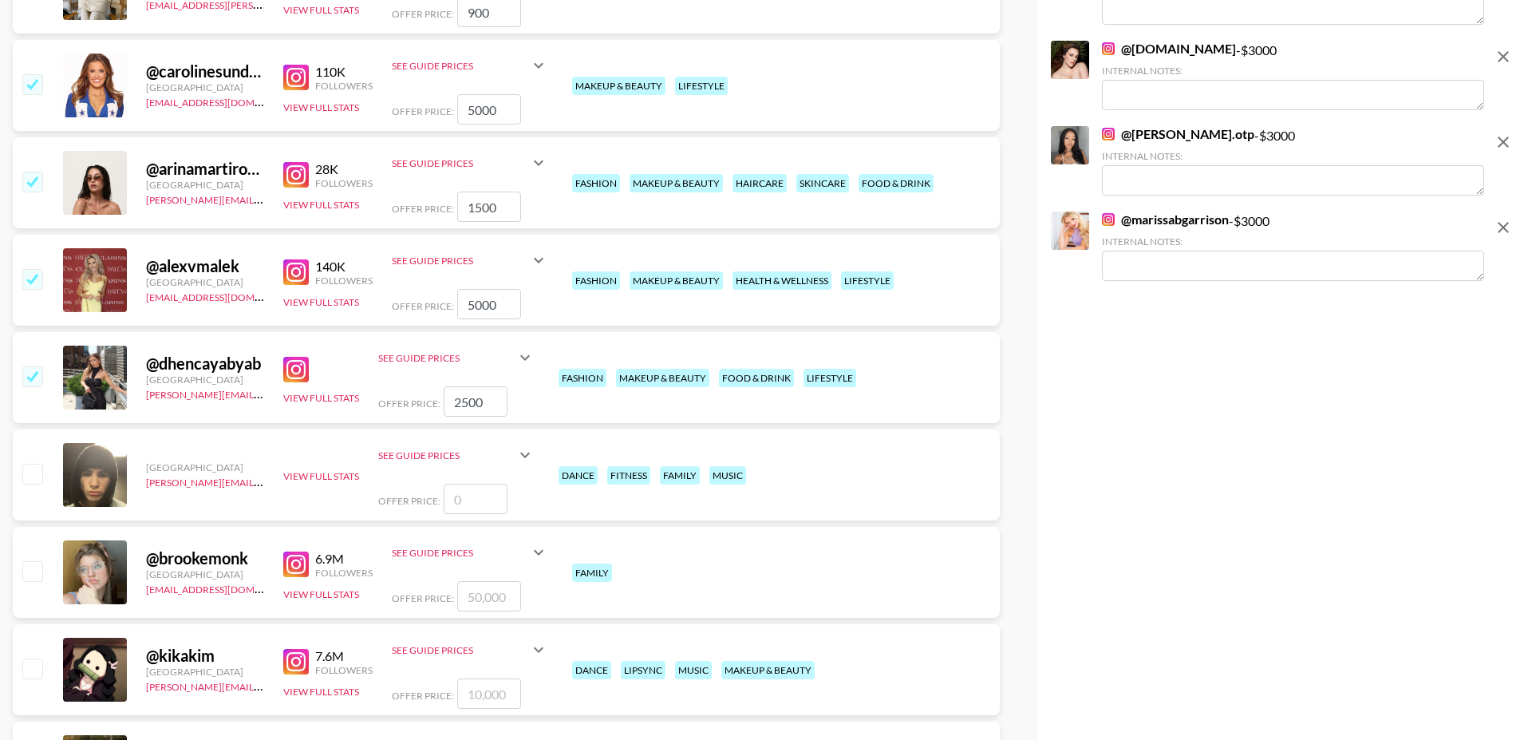
click at [524, 359] on icon at bounding box center [525, 357] width 19 height 19
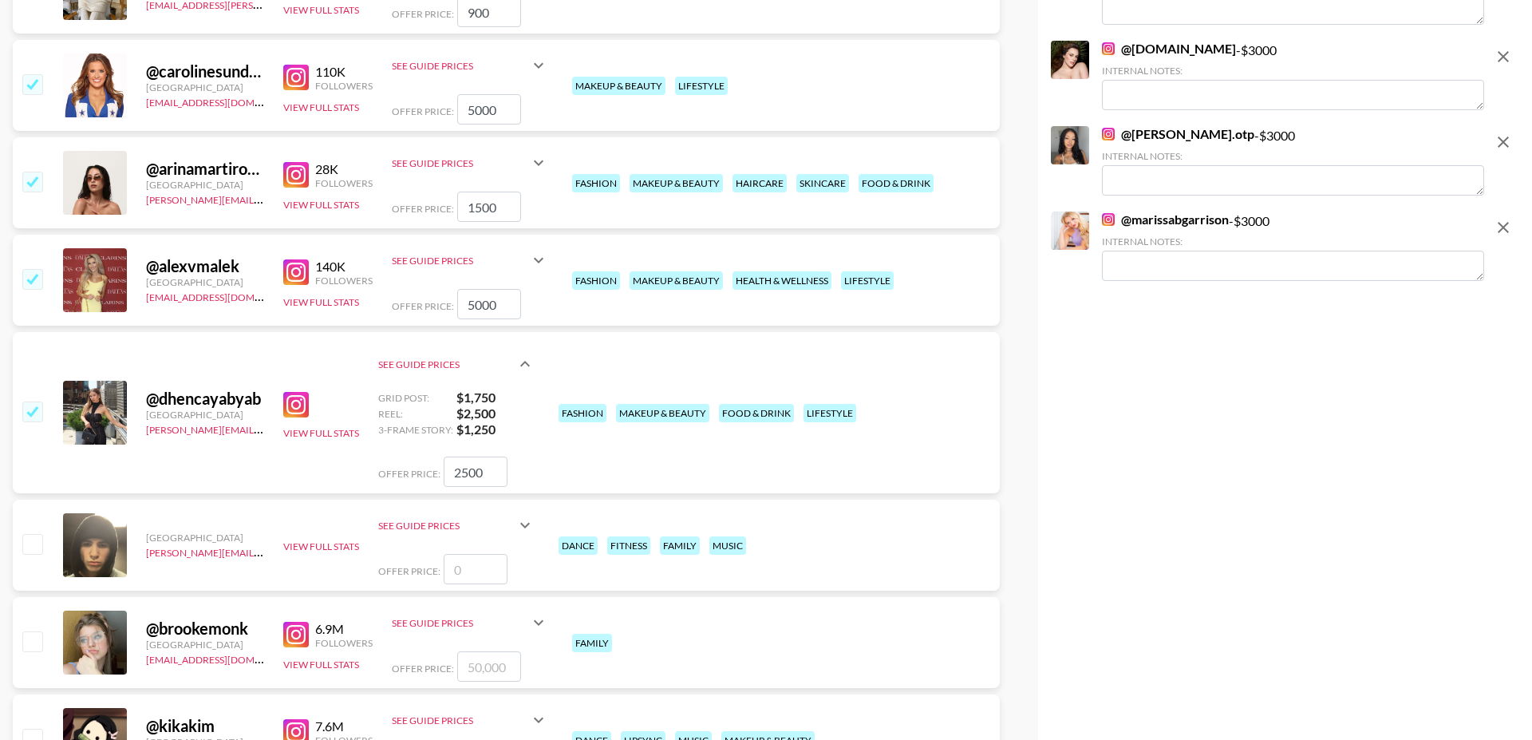
click at [524, 359] on icon at bounding box center [525, 363] width 19 height 19
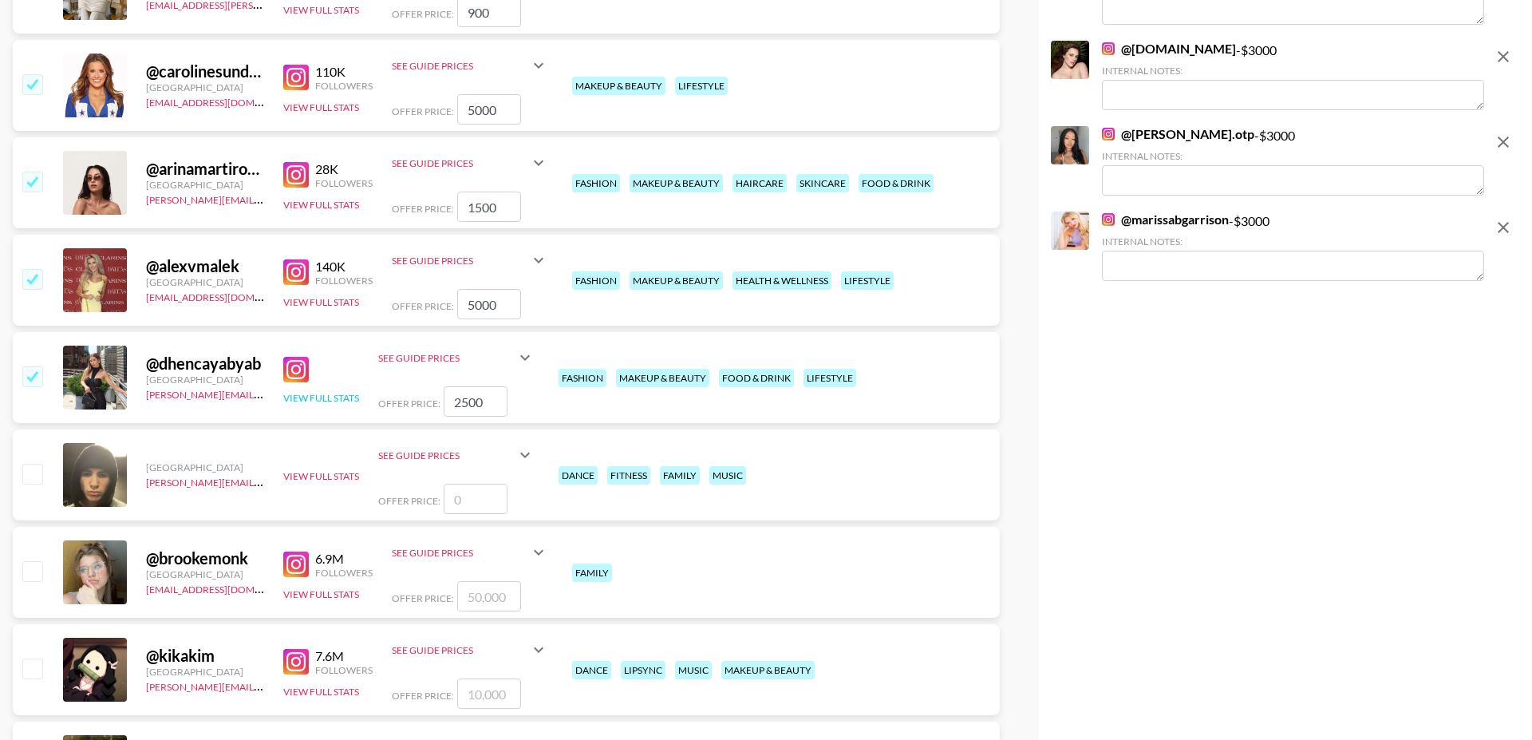
click at [341, 392] on button "View Full Stats" at bounding box center [321, 398] width 76 height 12
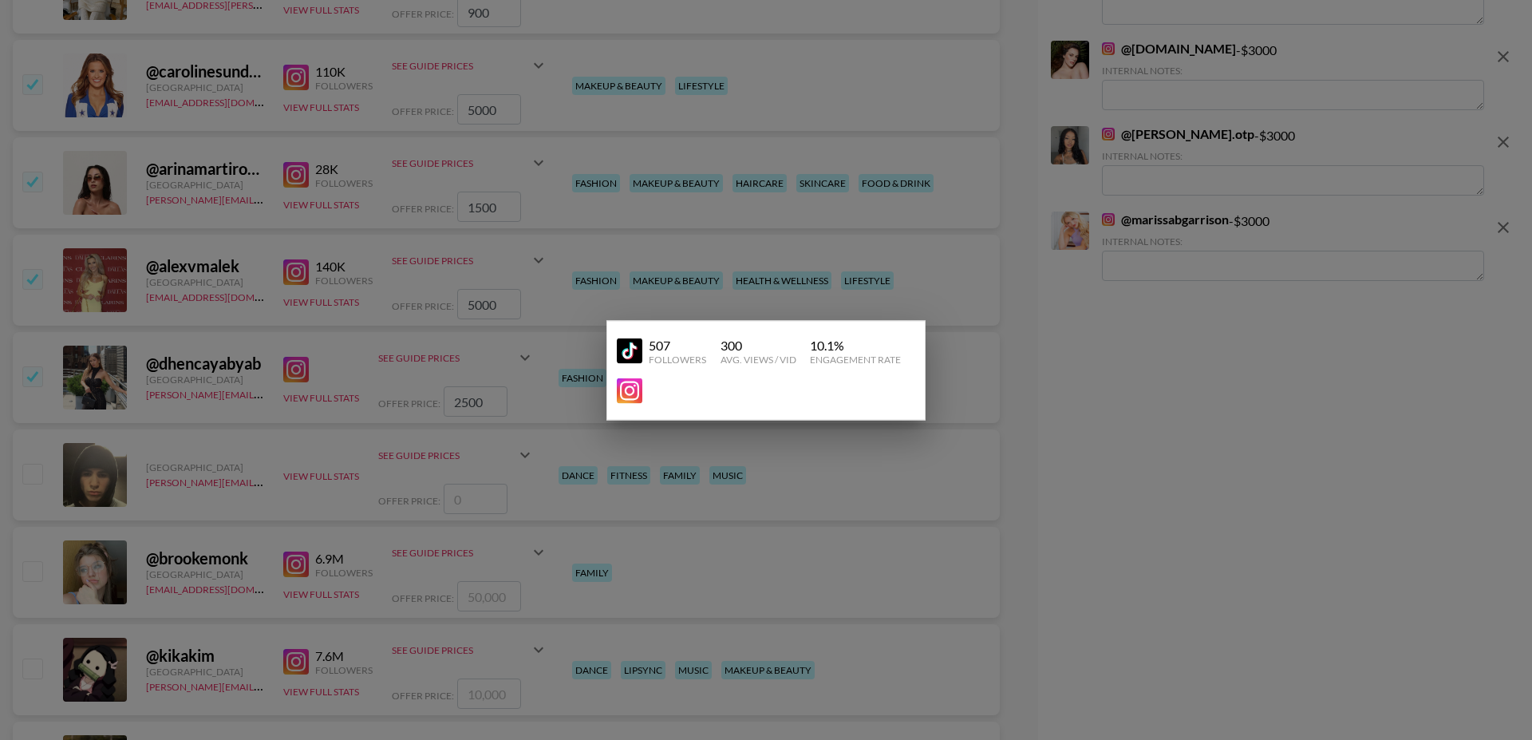
click at [355, 363] on div at bounding box center [766, 370] width 1532 height 740
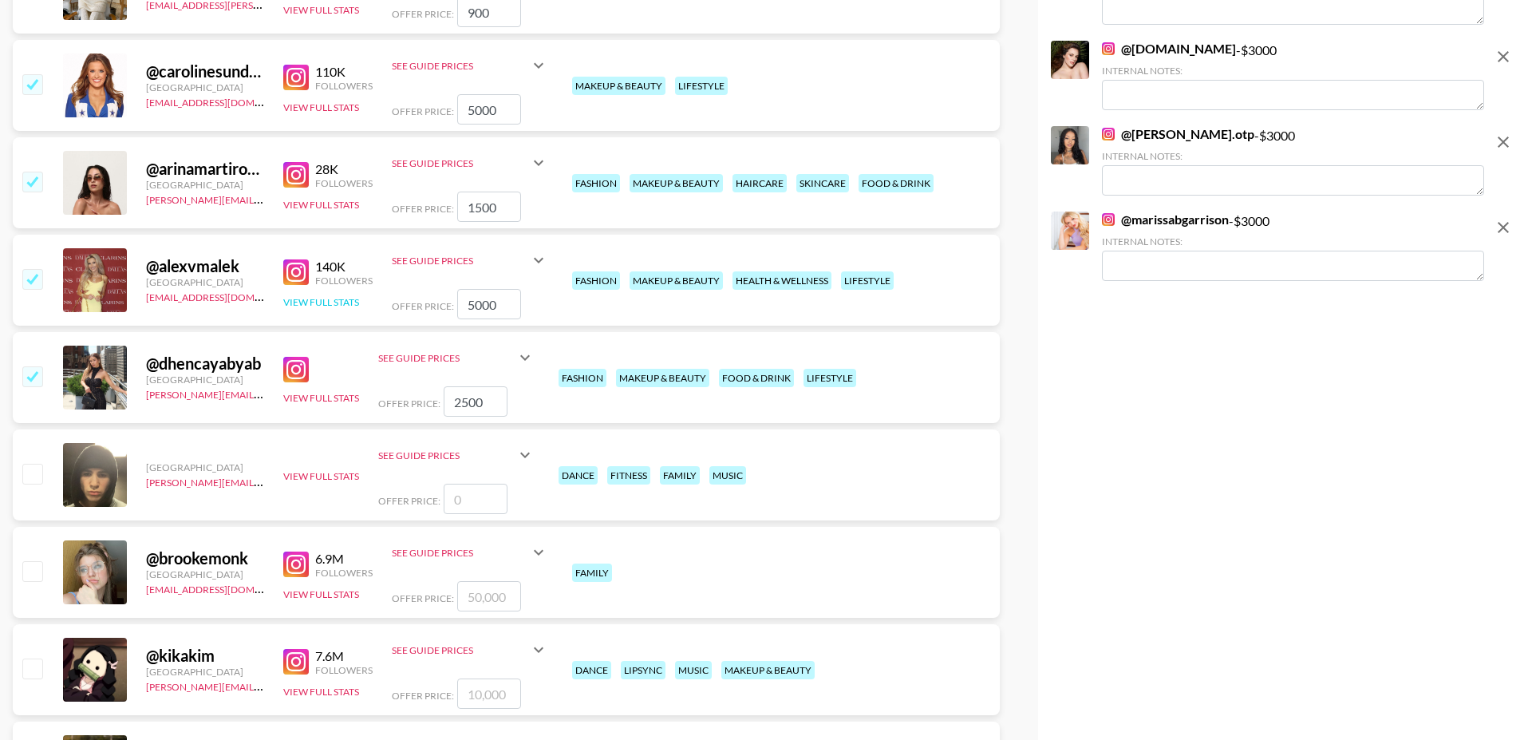
click at [317, 296] on button "View Full Stats" at bounding box center [321, 302] width 76 height 12
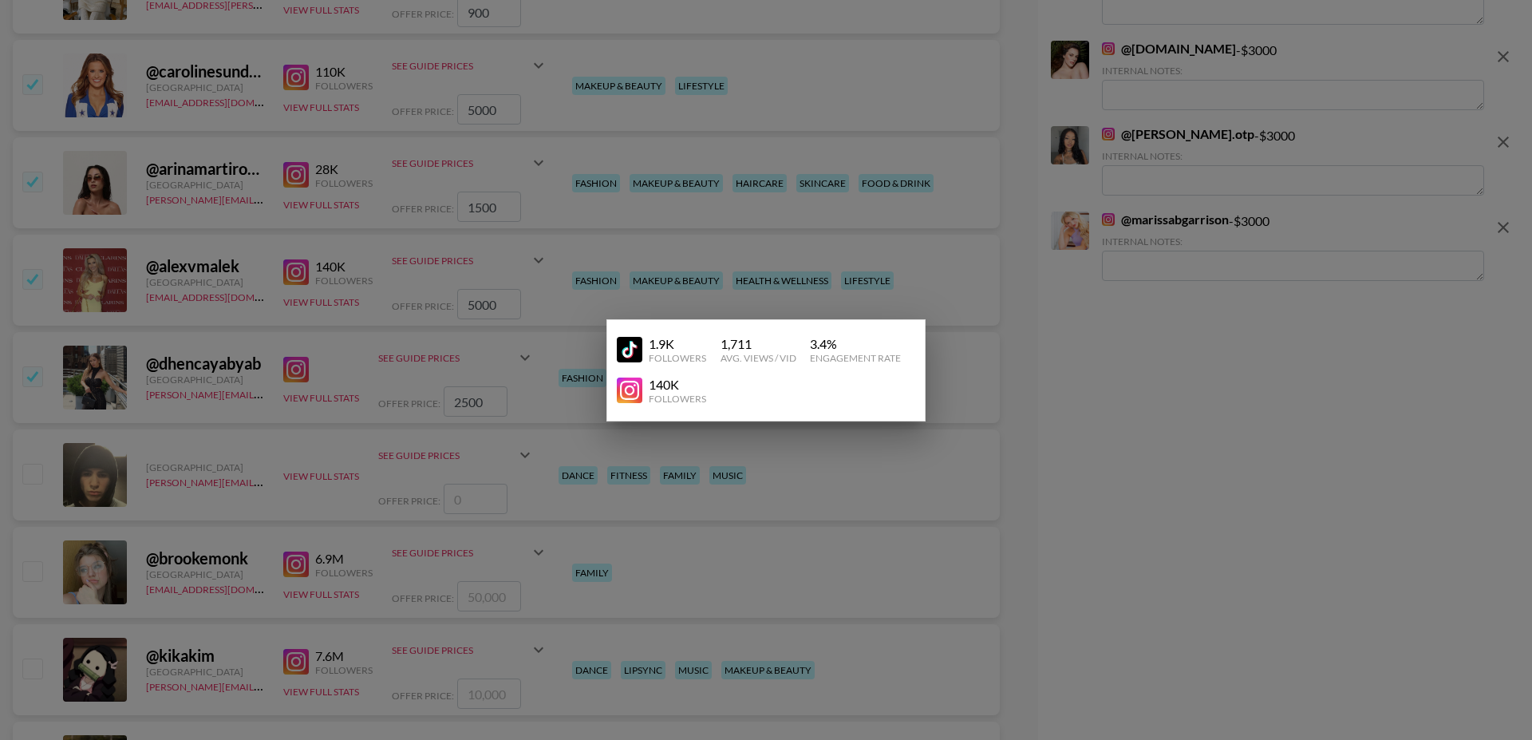
click at [316, 259] on div at bounding box center [766, 370] width 1532 height 740
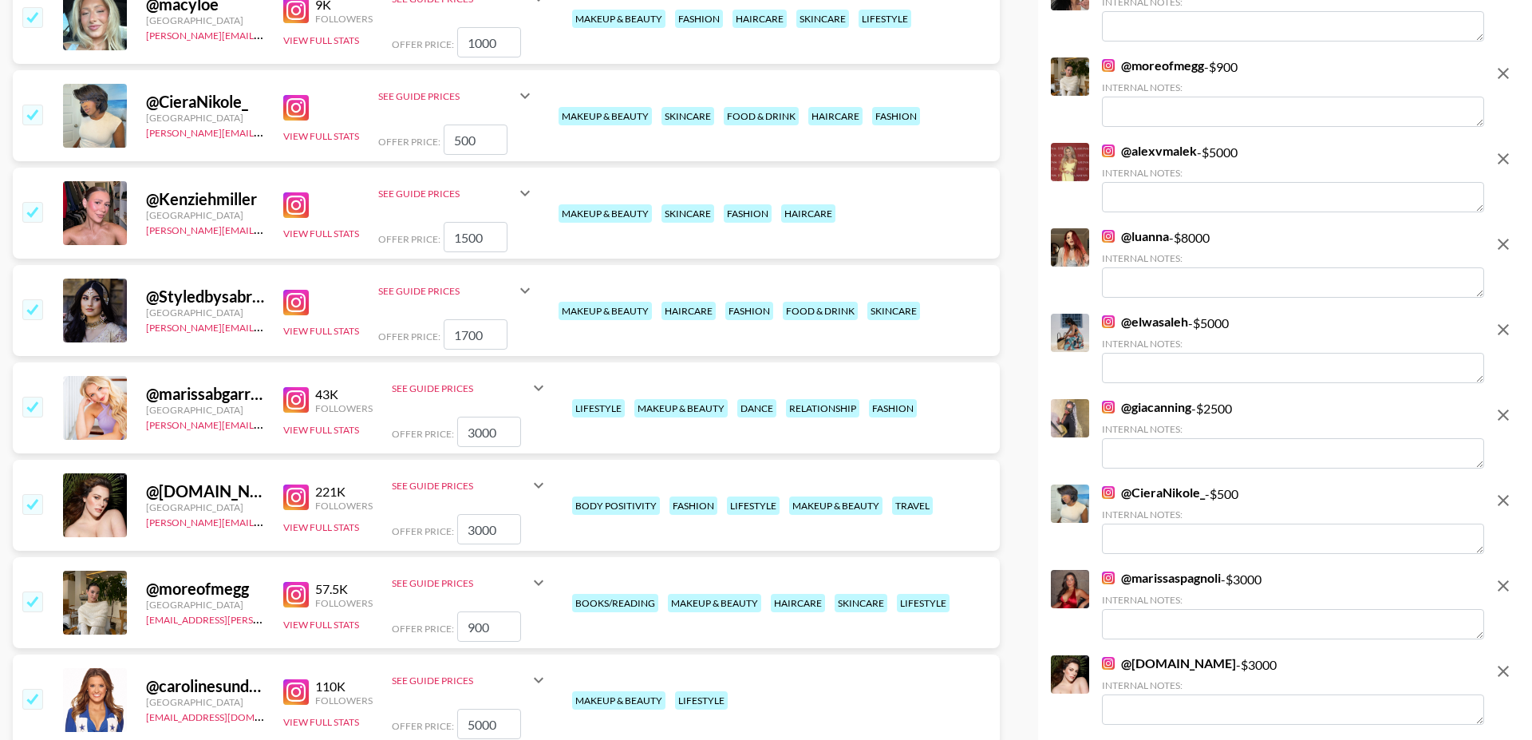
scroll to position [1473, 0]
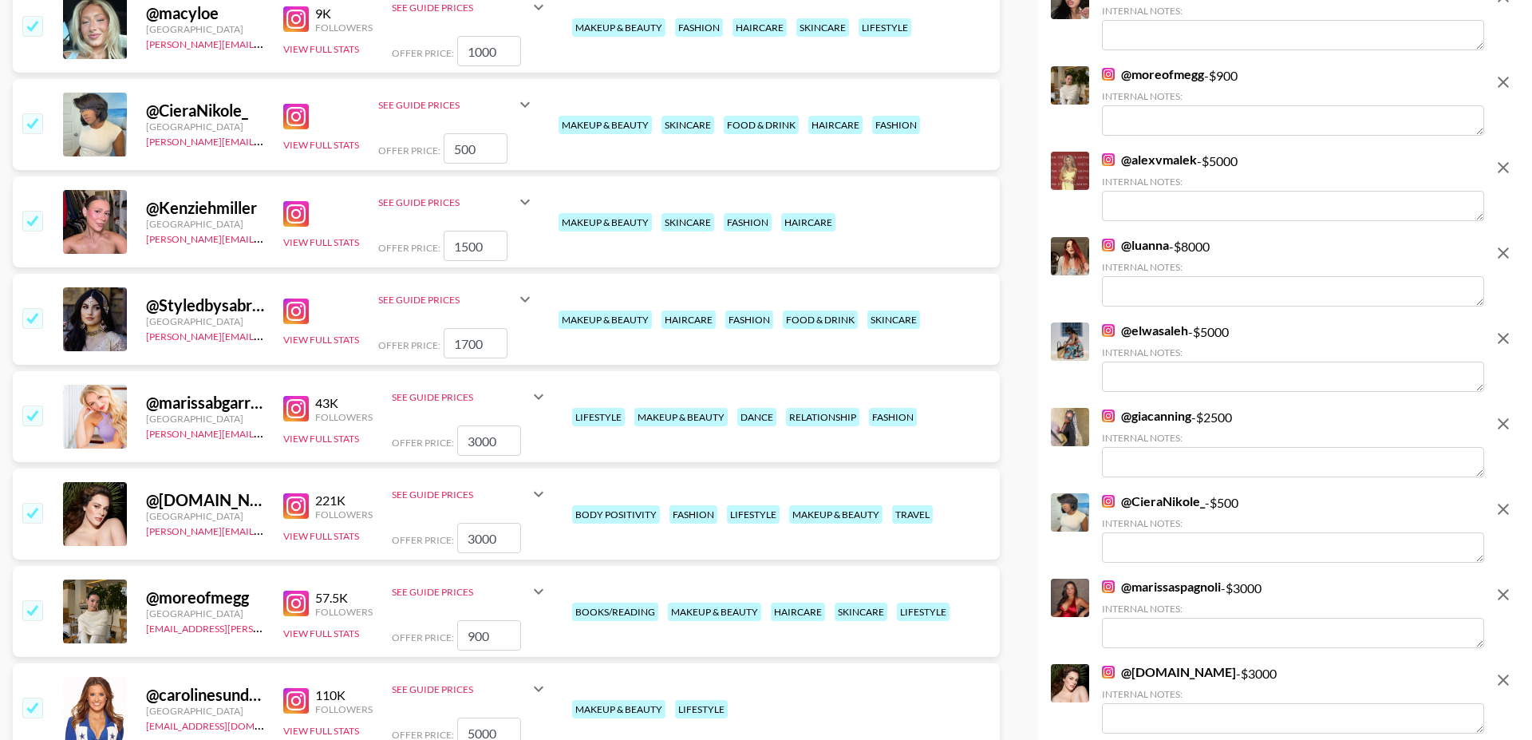
click at [295, 308] on img at bounding box center [296, 312] width 26 height 26
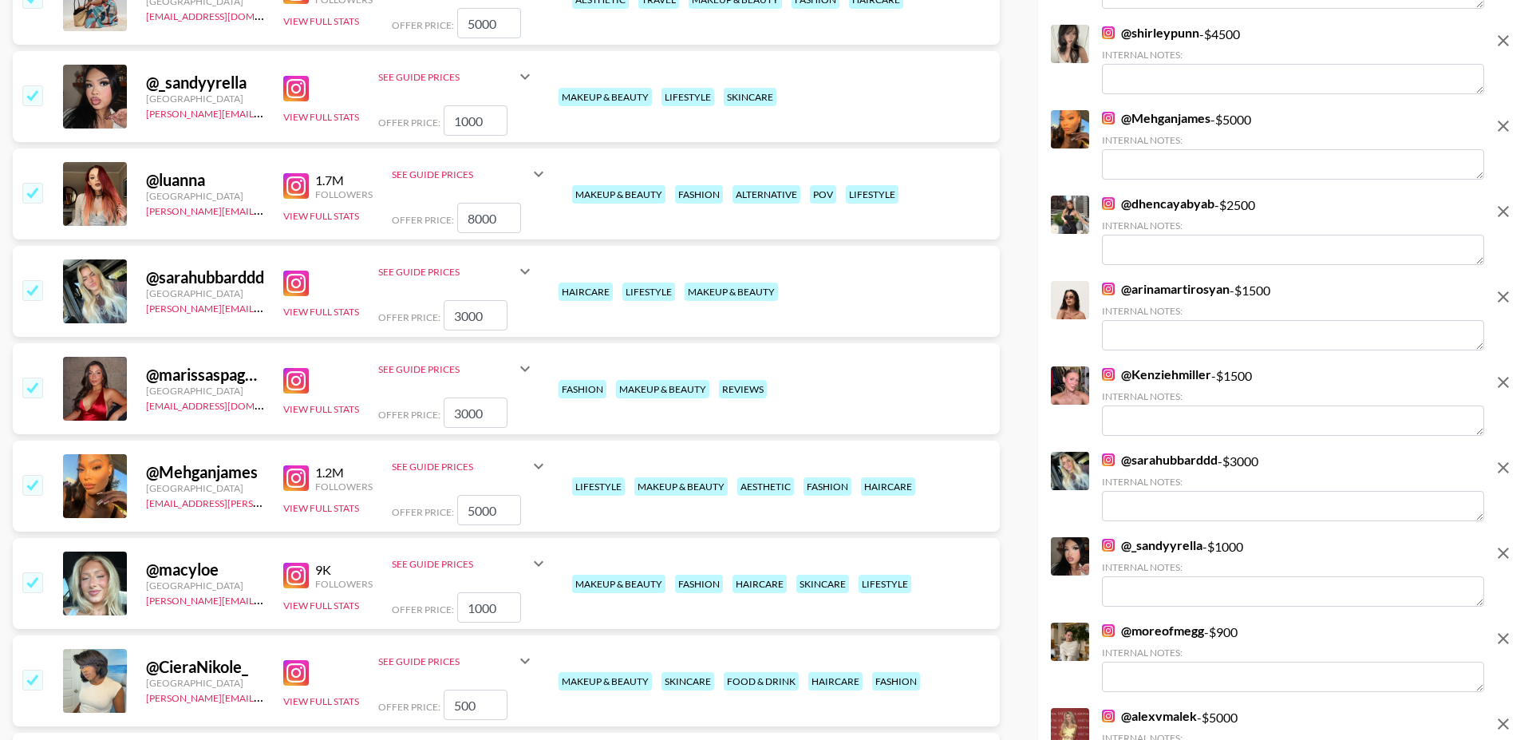
scroll to position [0, 0]
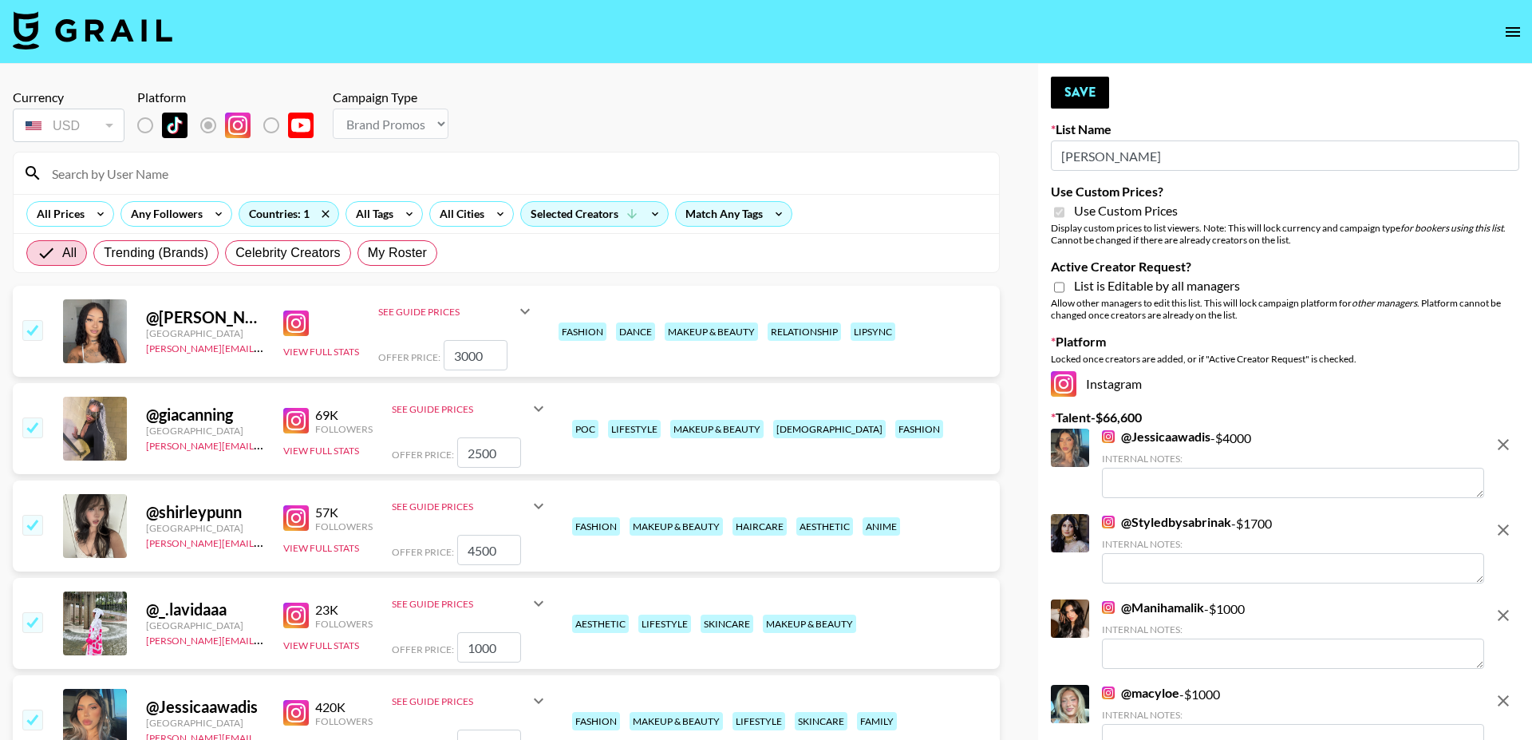
click at [141, 29] on img at bounding box center [93, 30] width 160 height 38
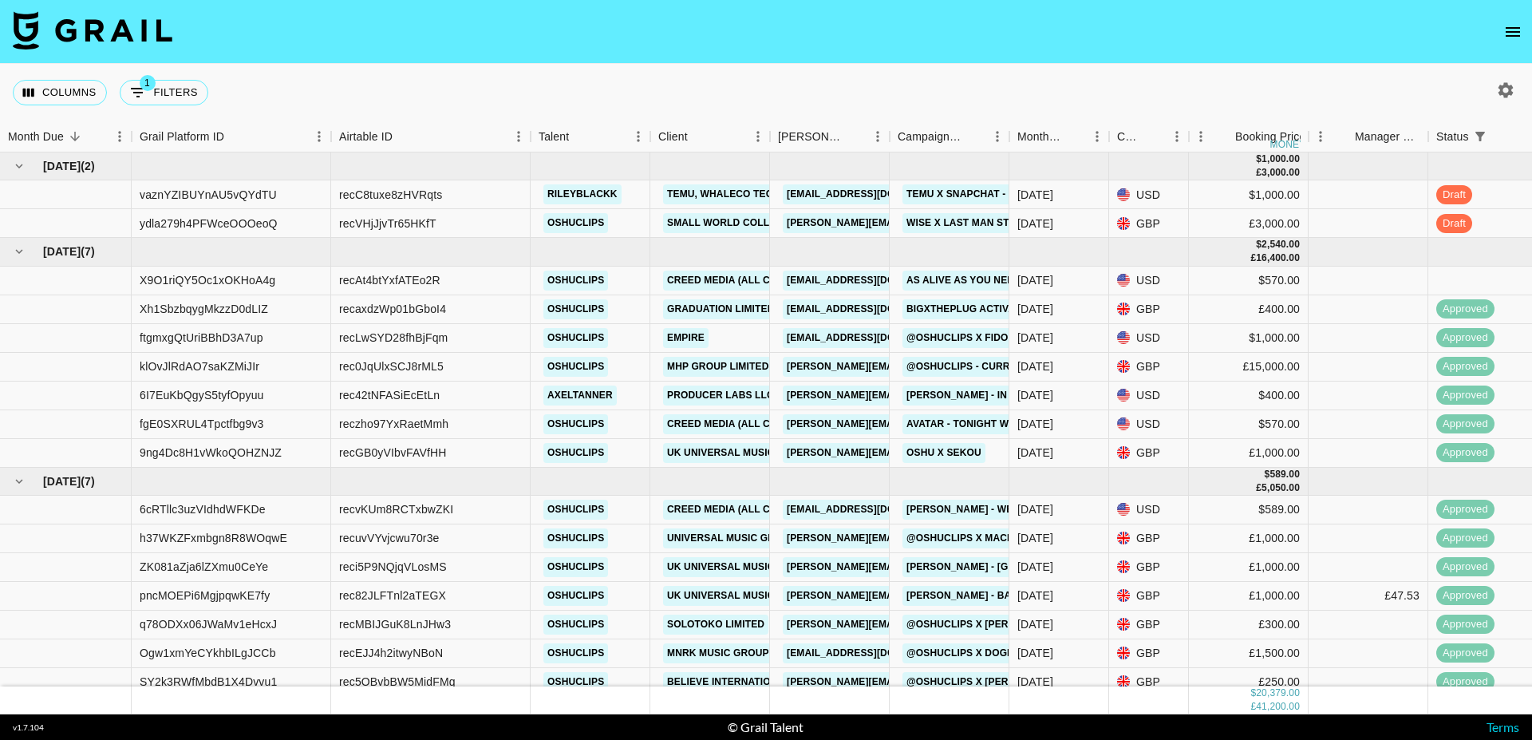
click at [1510, 35] on icon "open drawer" at bounding box center [1513, 32] width 14 height 10
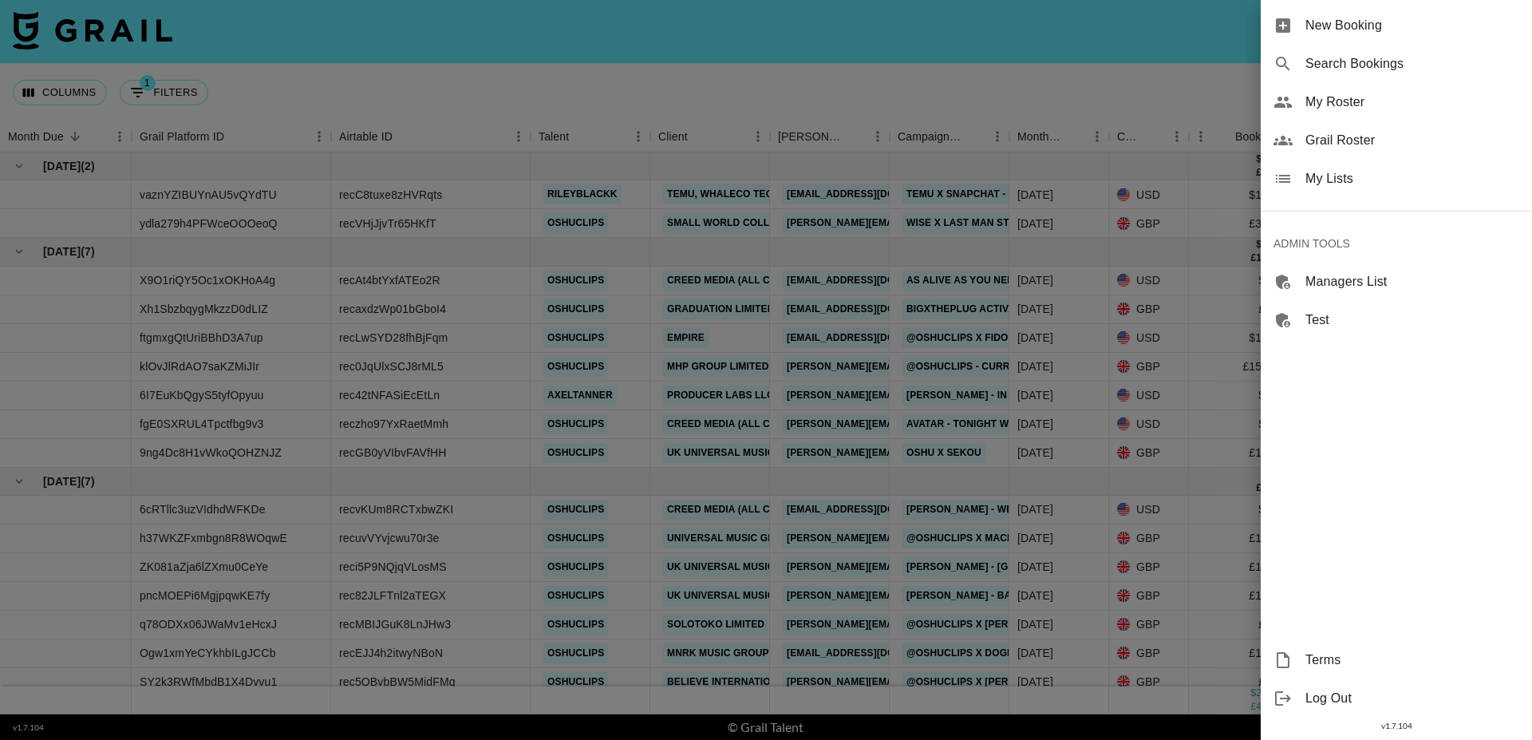
click at [1356, 107] on span "My Roster" at bounding box center [1413, 102] width 214 height 19
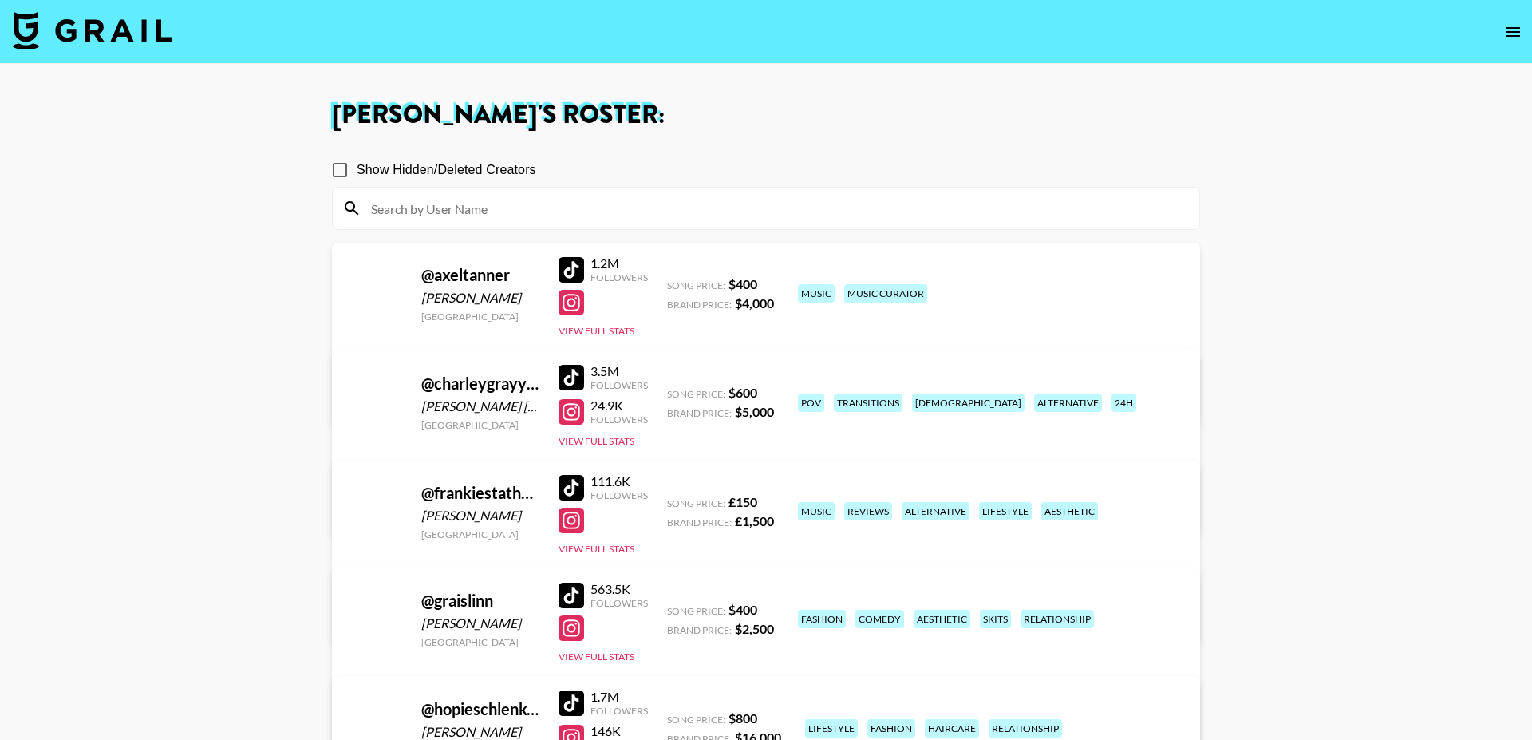
scroll to position [115, 0]
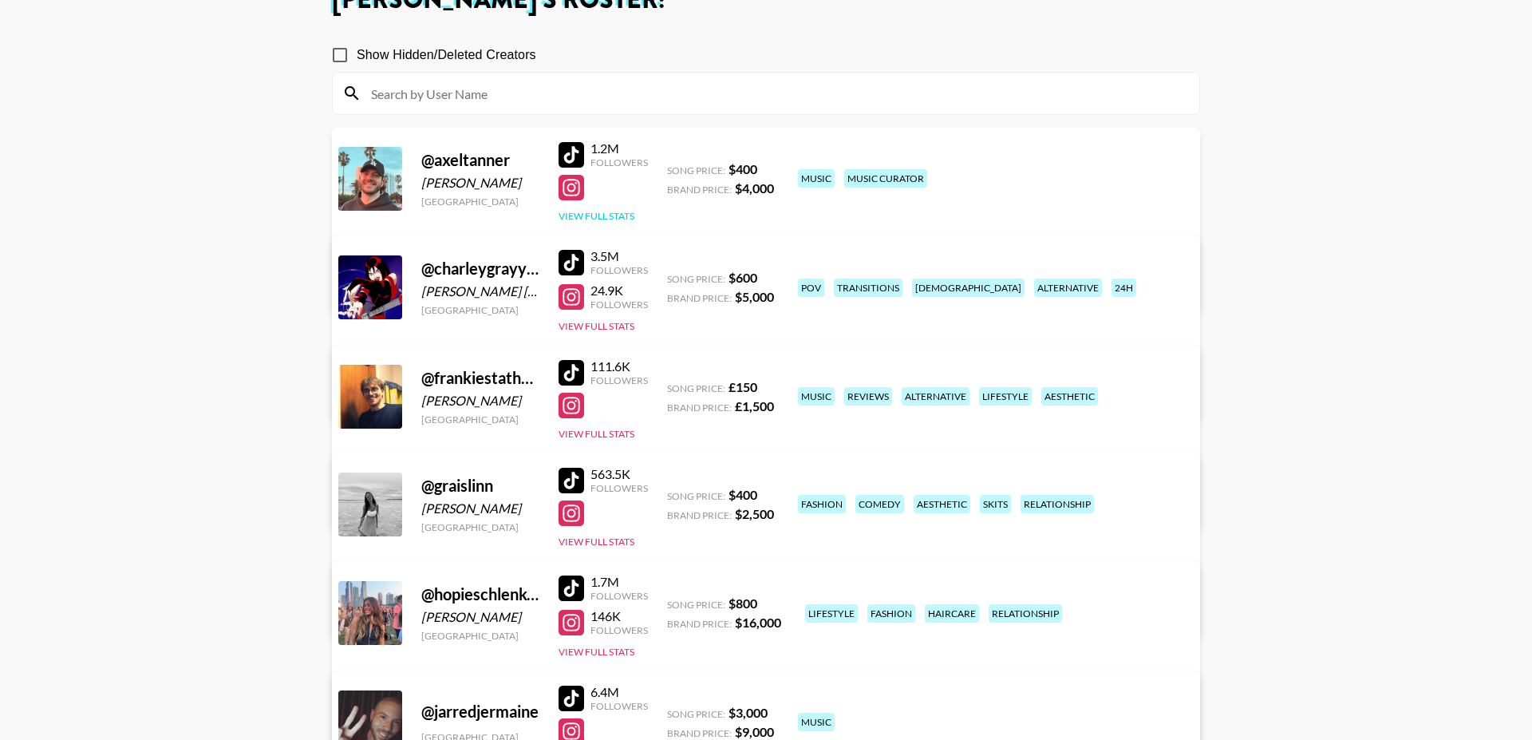
click at [599, 217] on button "View Full Stats" at bounding box center [597, 216] width 76 height 12
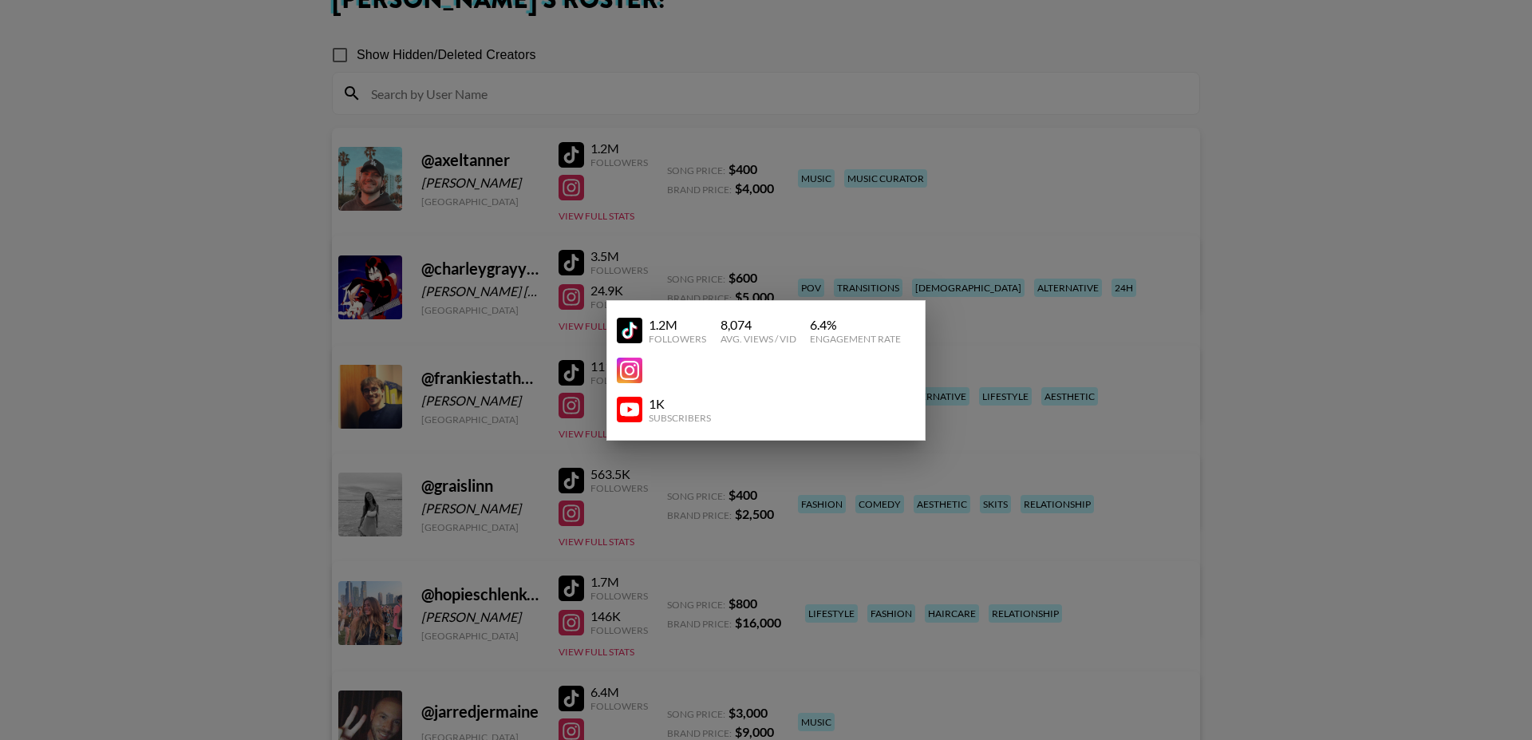
click at [1071, 178] on div at bounding box center [766, 370] width 1532 height 740
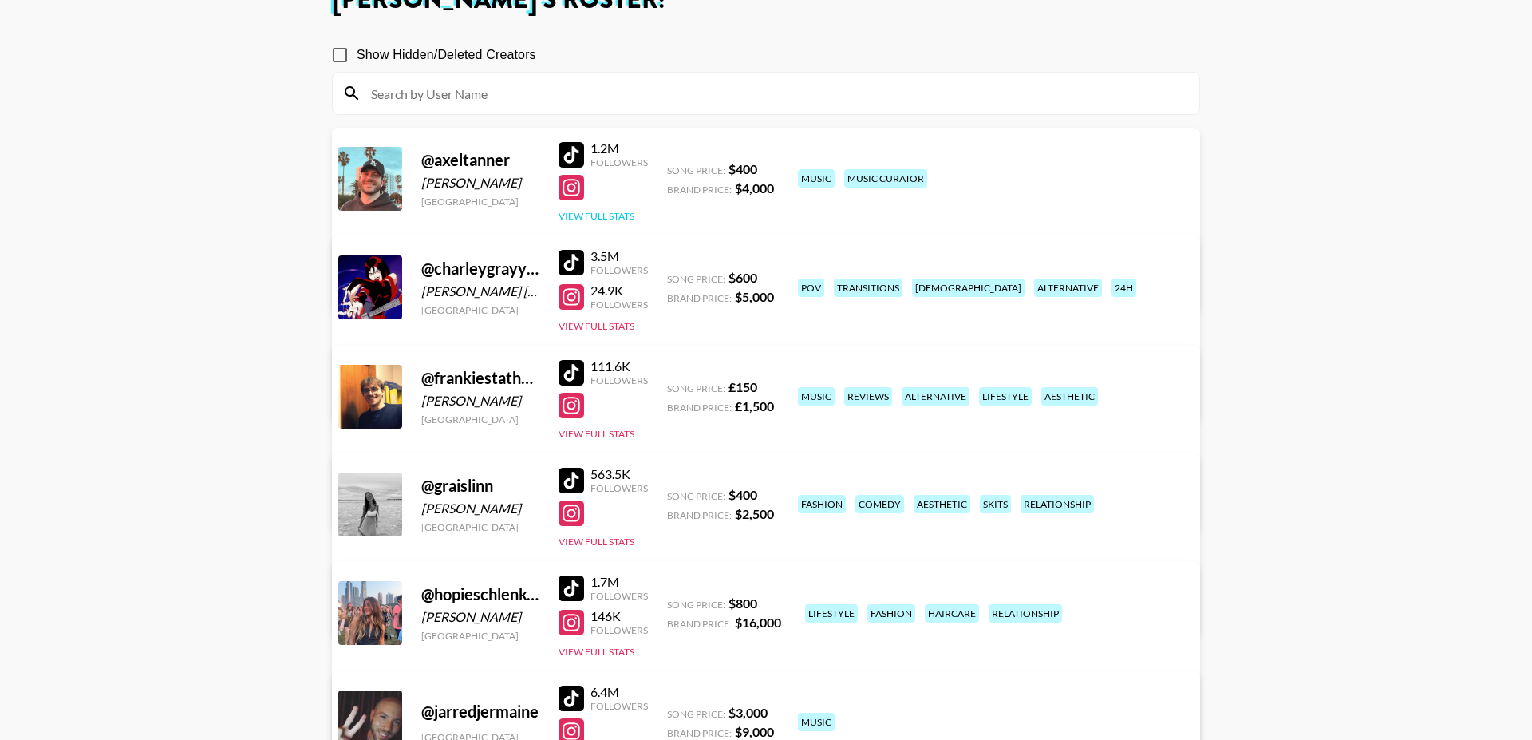
scroll to position [0, 0]
